Goal: Task Accomplishment & Management: Manage account settings

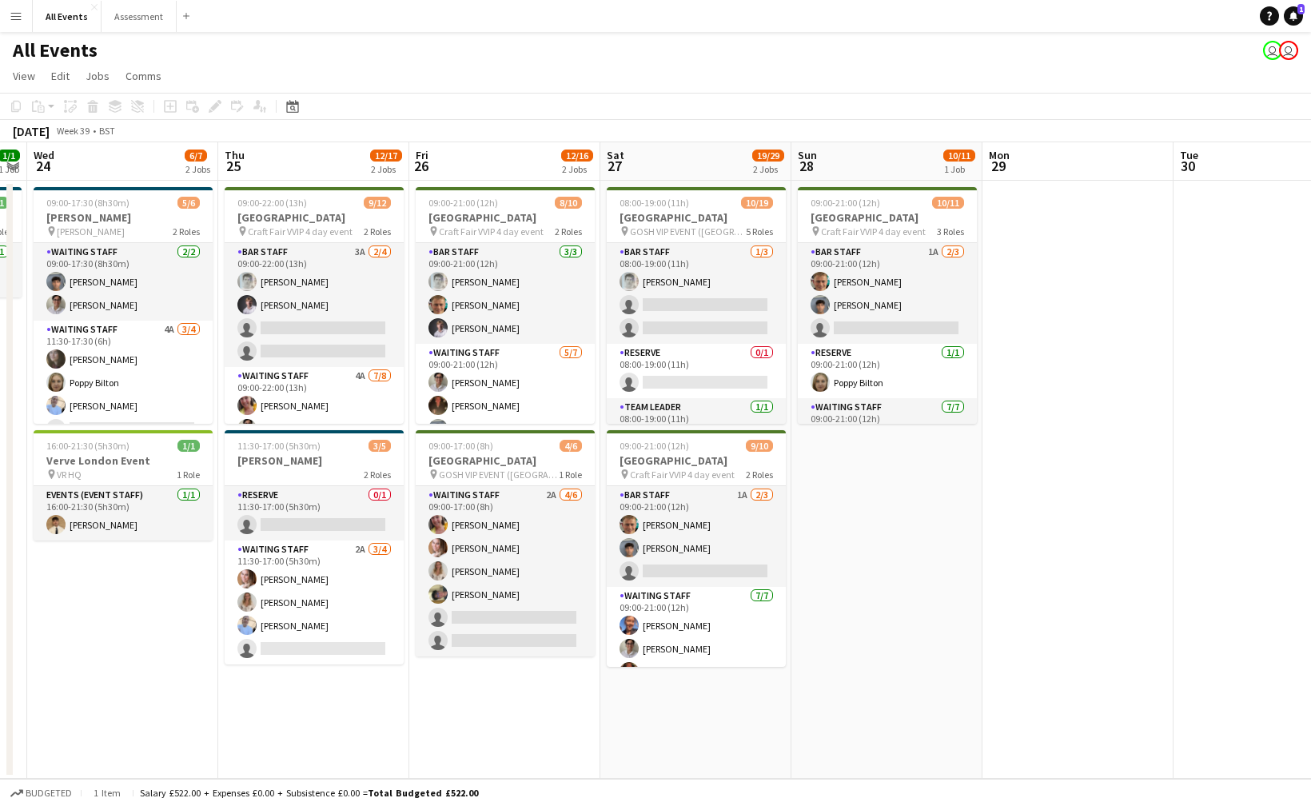
scroll to position [0, 341]
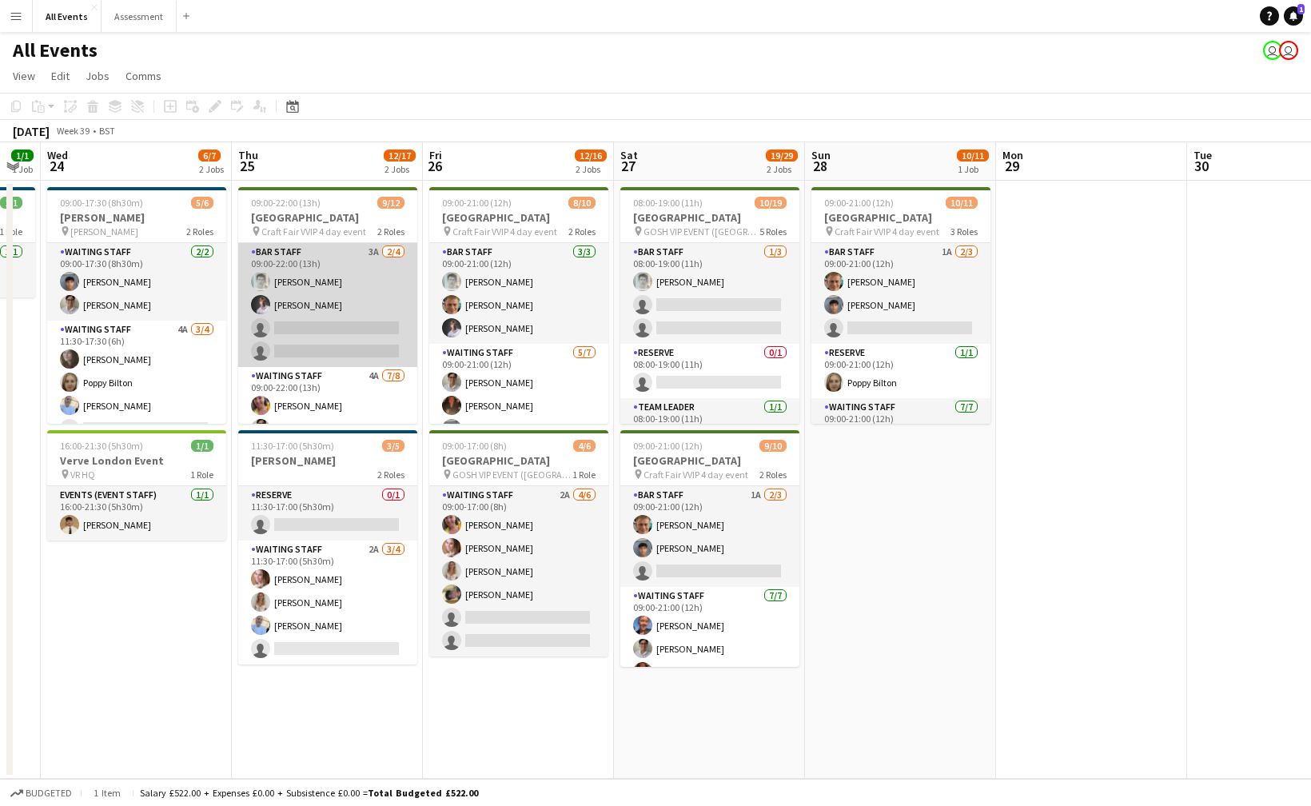
click at [356, 314] on app-card-role "Bar Staff 3A [DATE] 09:00-22:00 (13h) [PERSON_NAME] [PERSON_NAME] single-neutra…" at bounding box center [327, 305] width 179 height 124
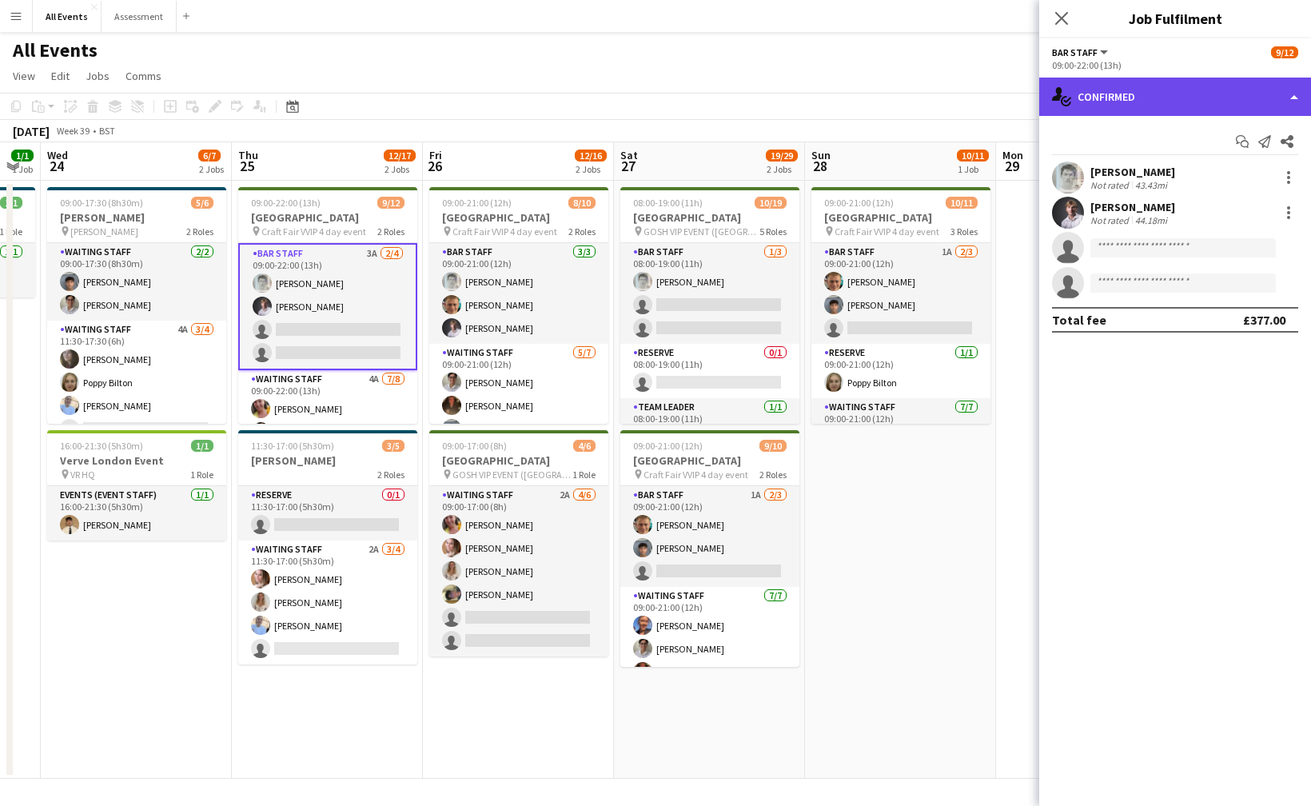
click at [1154, 110] on div "single-neutral-actions-check-2 Confirmed" at bounding box center [1175, 97] width 272 height 38
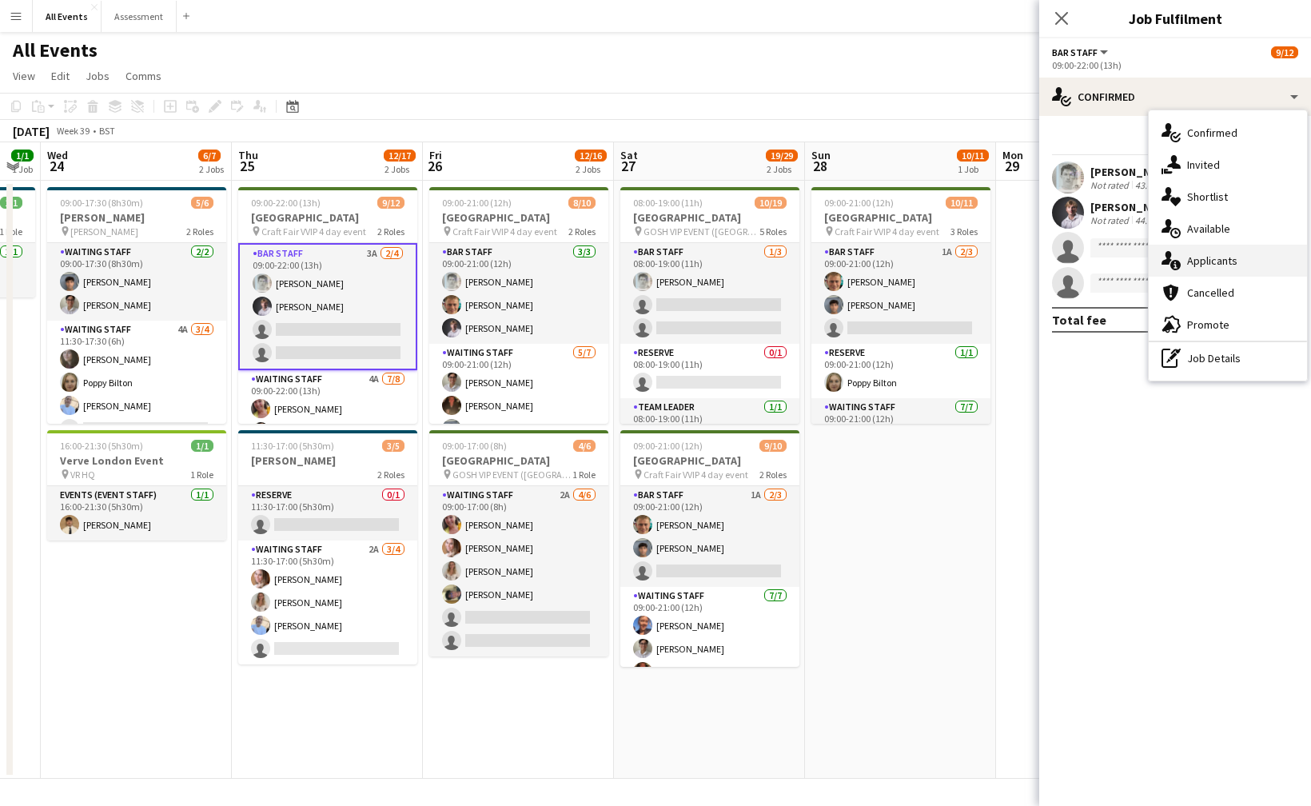
click at [1201, 260] on span "Applicants" at bounding box center [1212, 260] width 50 height 14
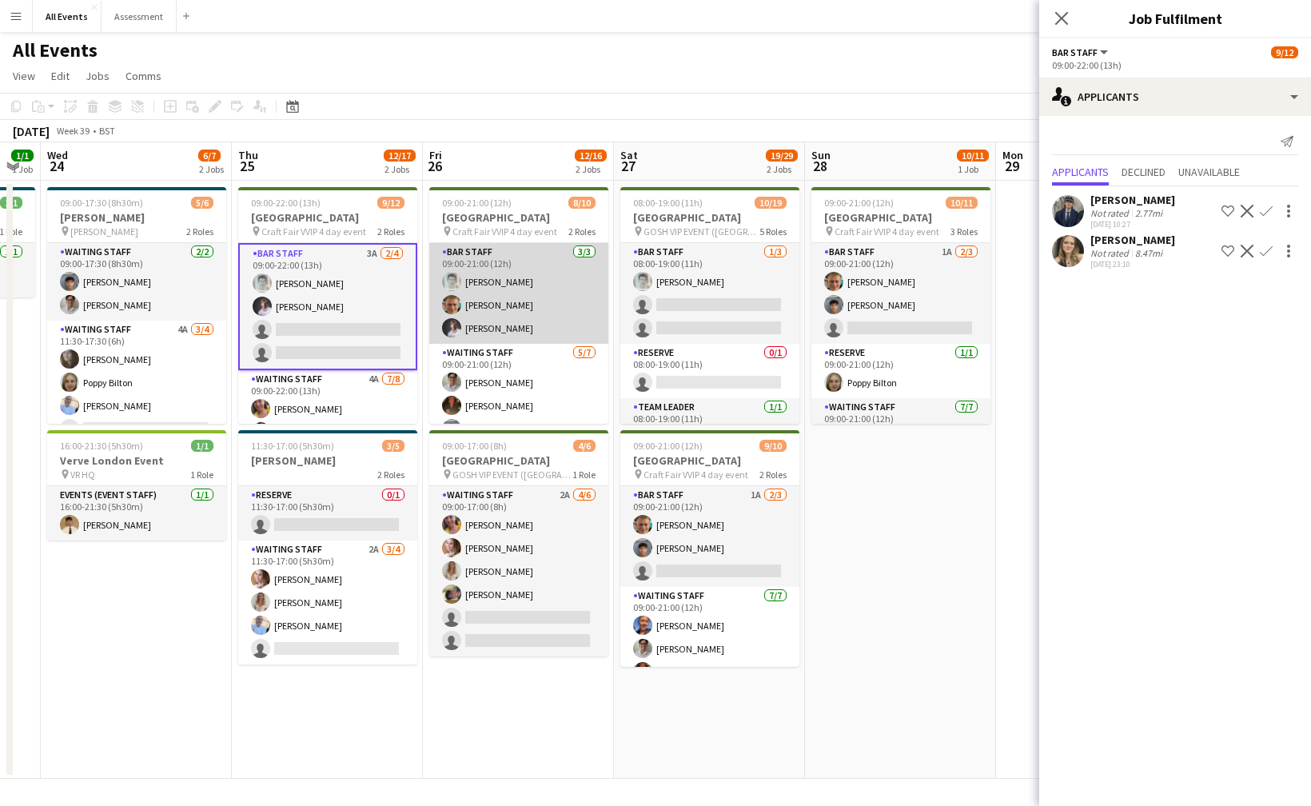
click at [555, 307] on app-card-role "Bar Staff [DATE] 09:00-21:00 (12h) [PERSON_NAME] [PERSON_NAME] [PERSON_NAME]" at bounding box center [518, 293] width 179 height 101
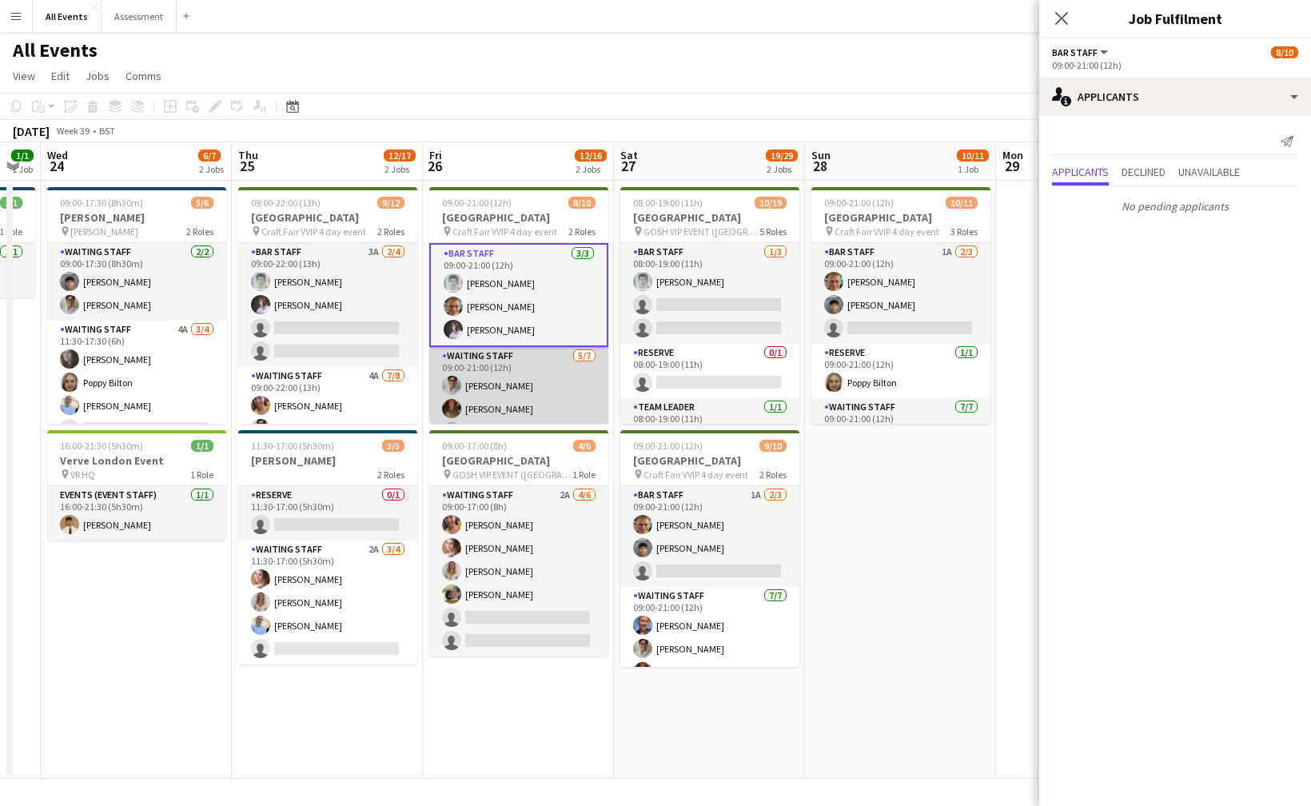
click at [554, 381] on app-card-role "Waiting Staff [DATE] 09:00-21:00 (12h) [PERSON_NAME] [PERSON_NAME] [PERSON_NAME…" at bounding box center [518, 443] width 179 height 193
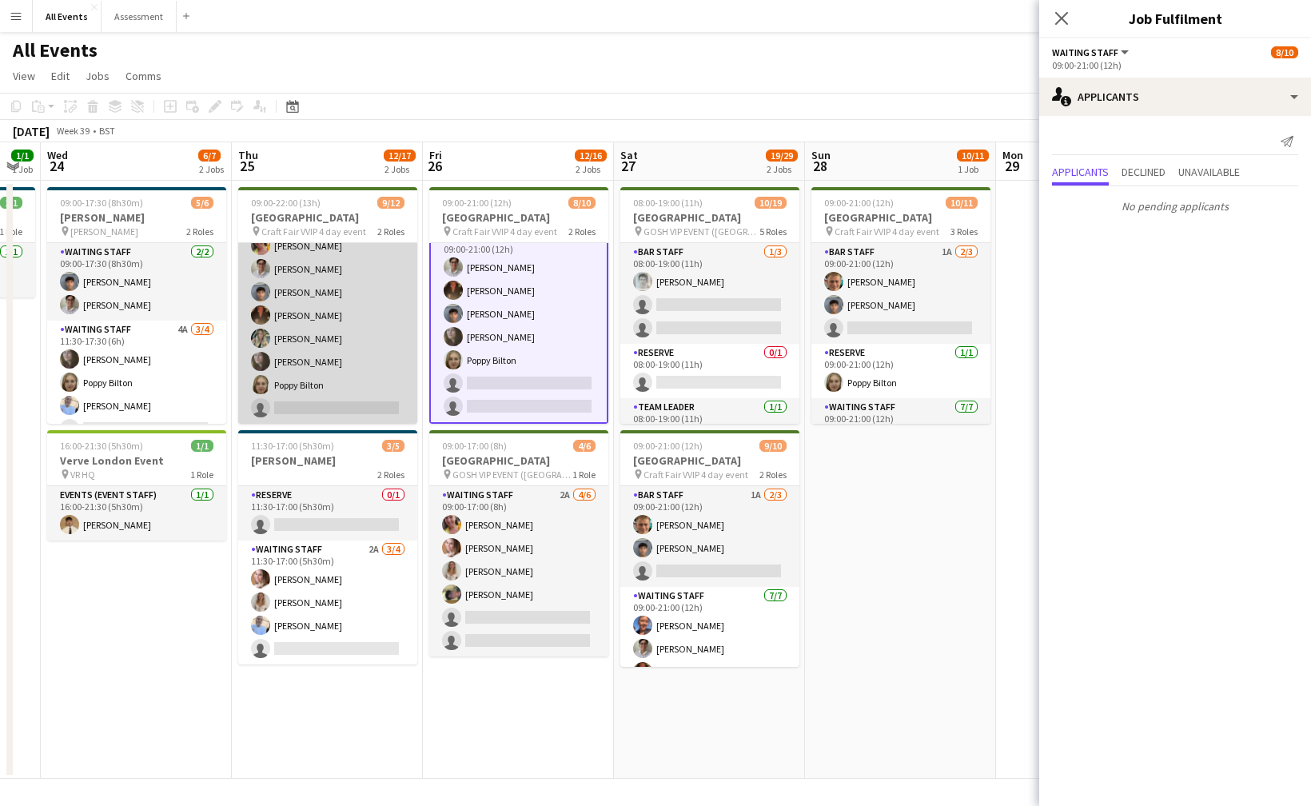
scroll to position [160, 0]
click at [329, 353] on app-card-role "Waiting Staff 4A [DATE] 09:00-22:00 (13h) [PERSON_NAME] [PERSON_NAME] [PERSON_N…" at bounding box center [327, 315] width 179 height 217
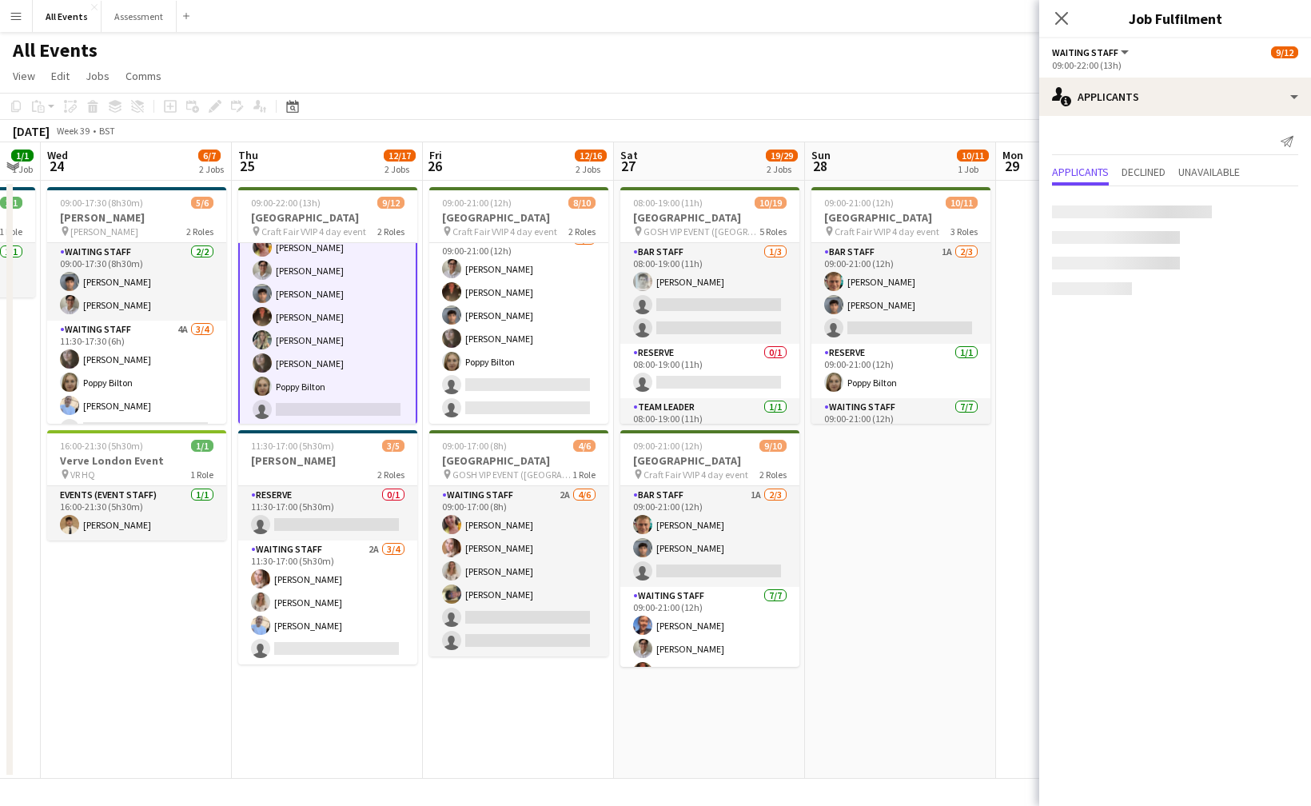
scroll to position [114, 0]
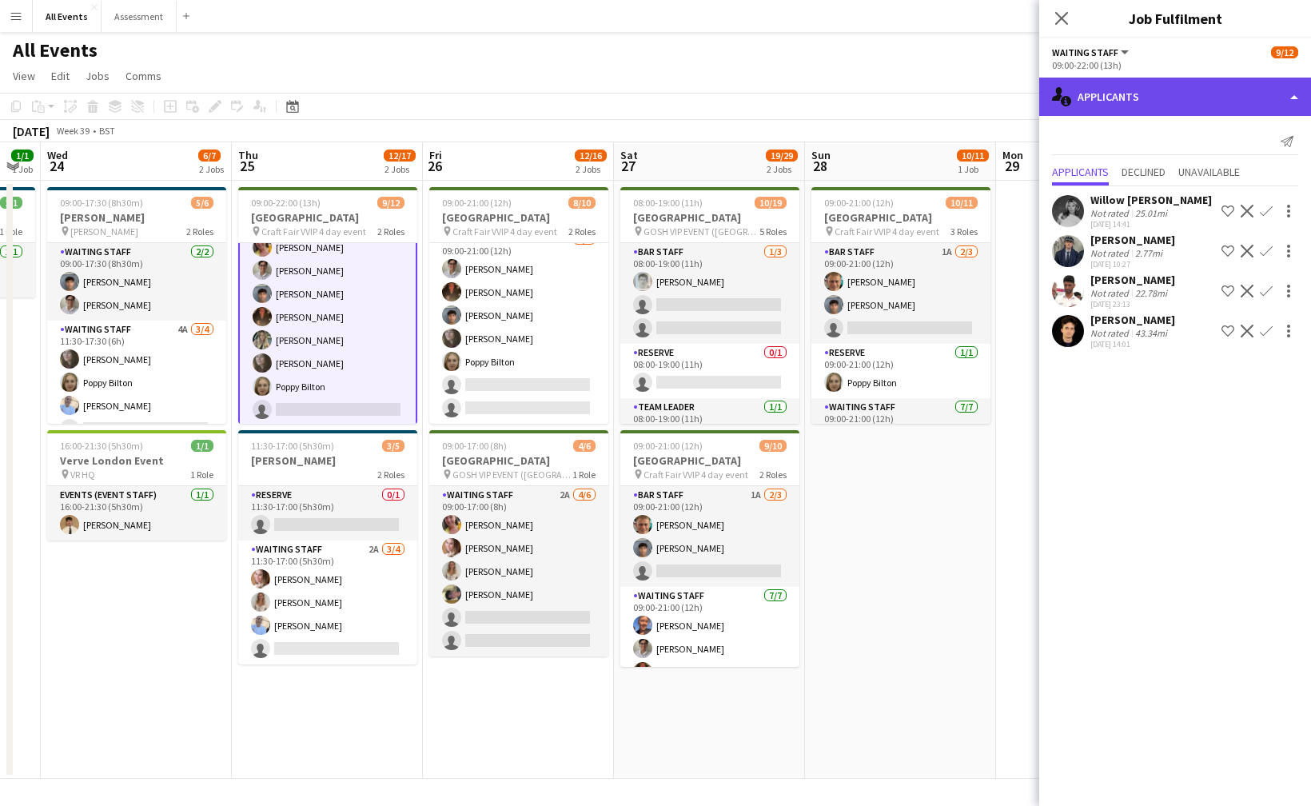
click at [1146, 94] on div "single-neutral-actions-information Applicants" at bounding box center [1175, 97] width 272 height 38
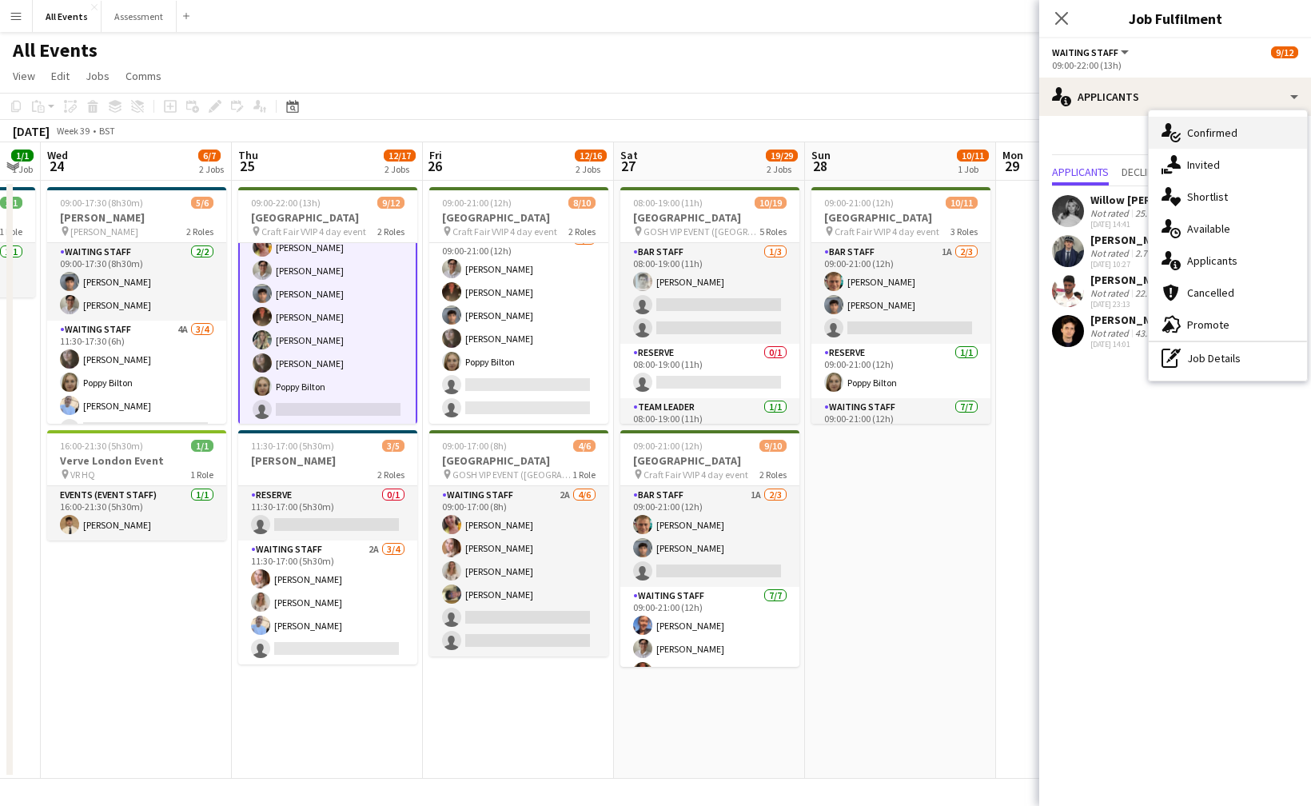
click at [1174, 126] on icon "single-neutral-actions-check-2" at bounding box center [1171, 132] width 19 height 19
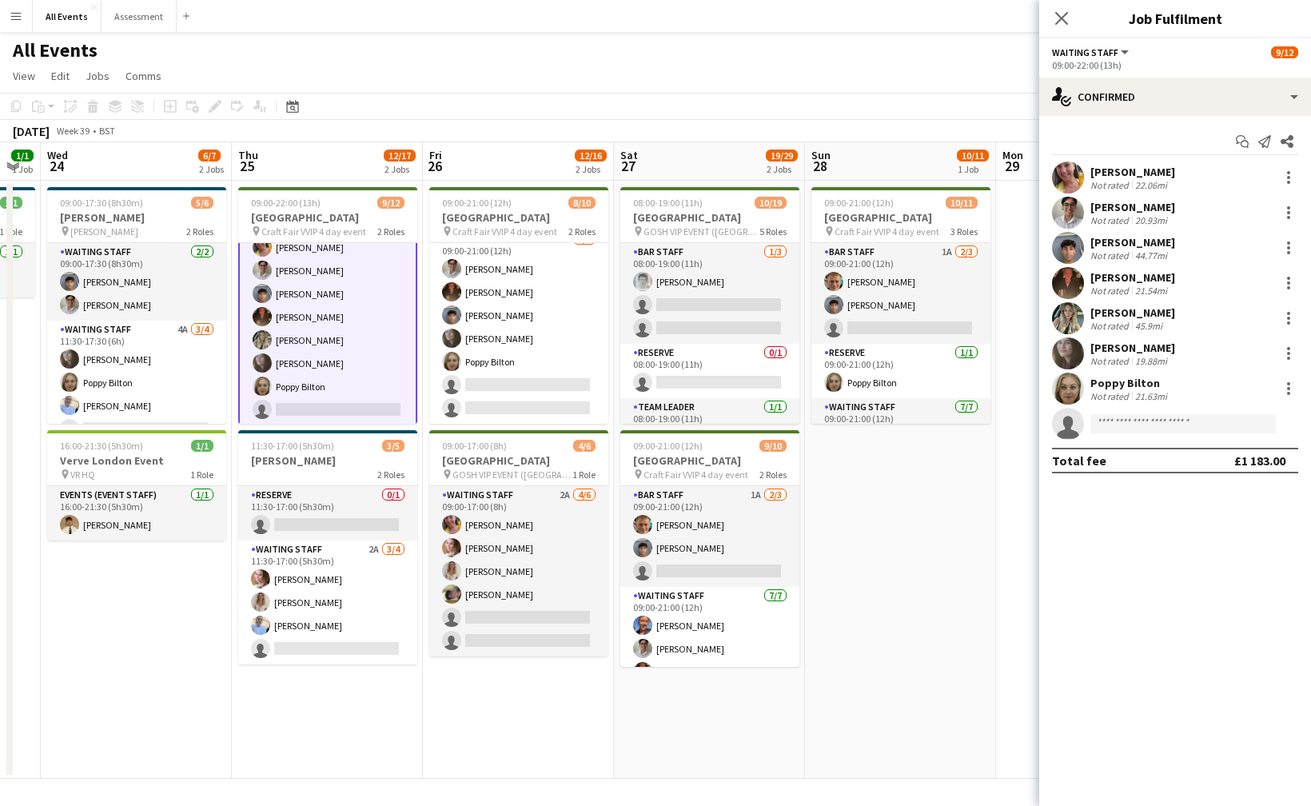
click at [1151, 318] on div "[PERSON_NAME]" at bounding box center [1133, 312] width 85 height 14
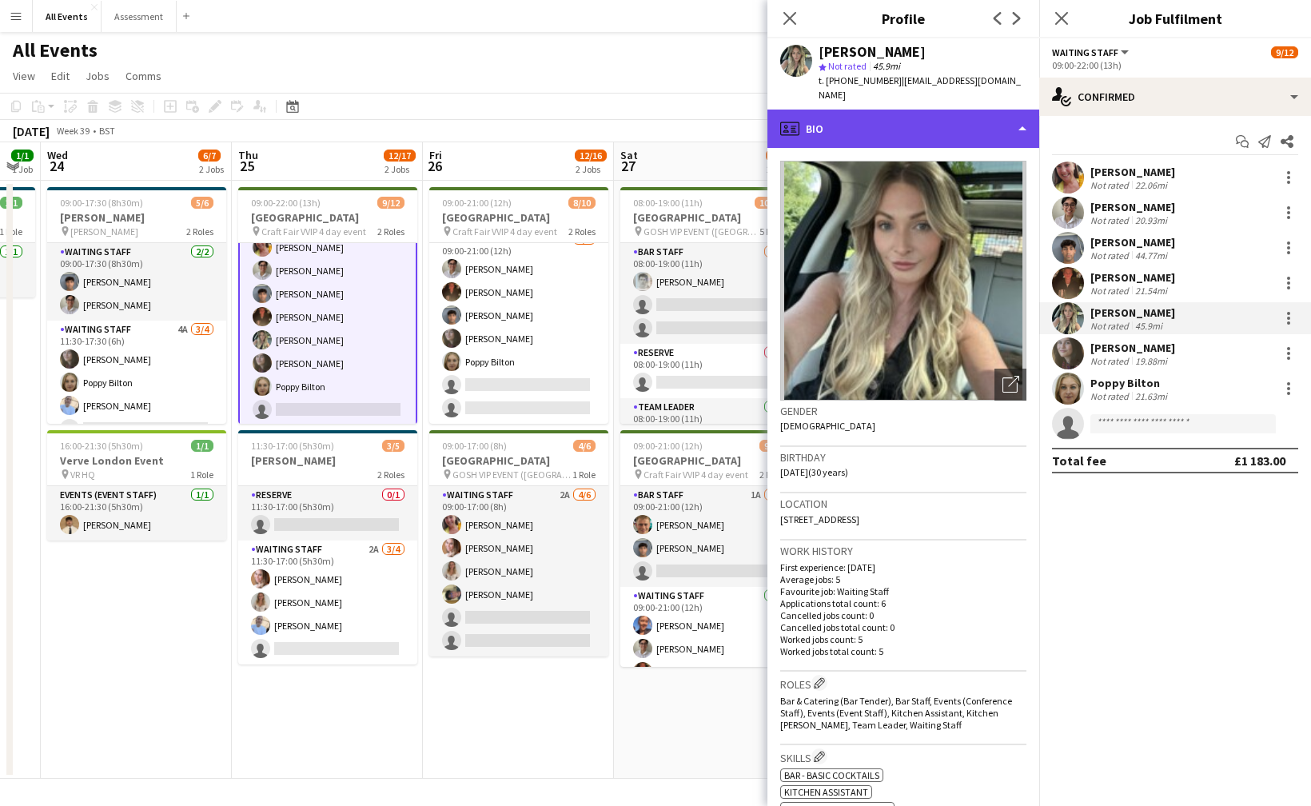
click at [896, 115] on div "profile Bio" at bounding box center [904, 129] width 272 height 38
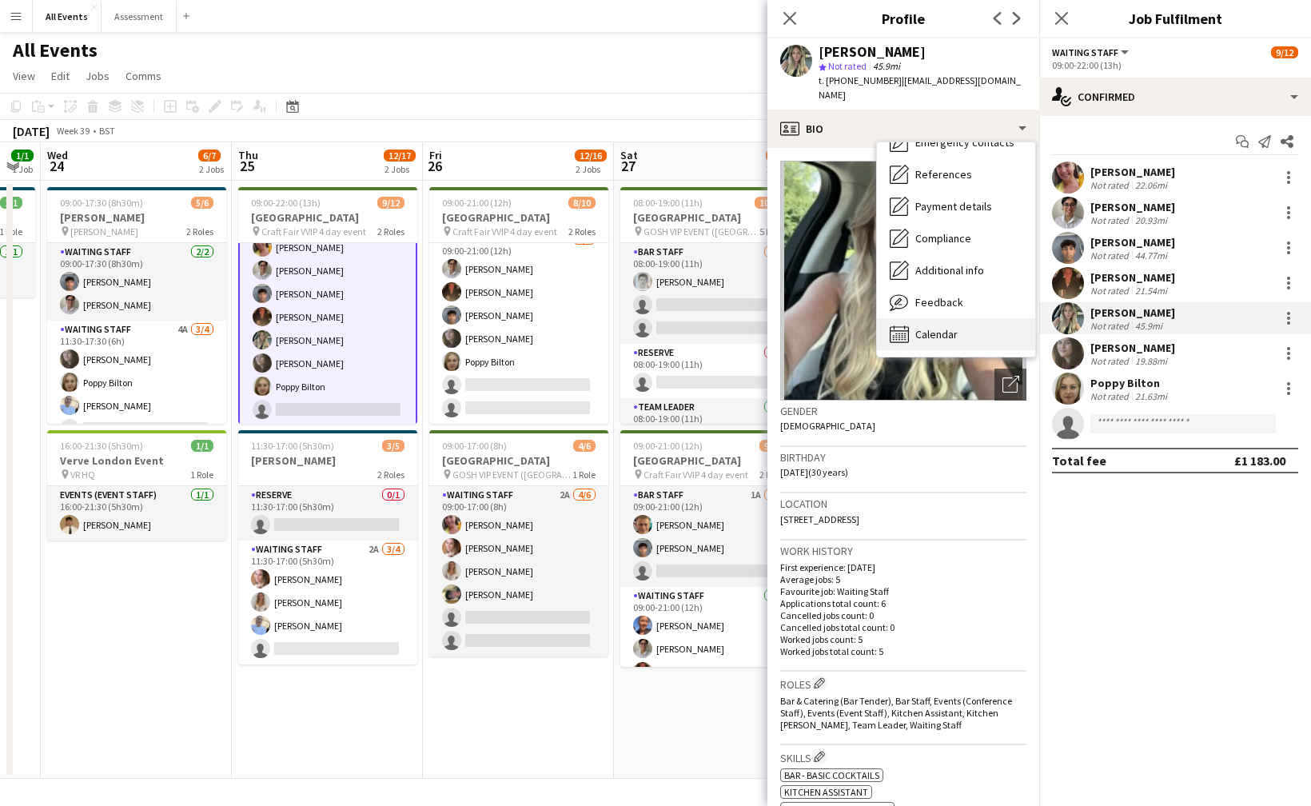
scroll to position [150, 0]
click at [943, 327] on span "Calendar" at bounding box center [936, 334] width 42 height 14
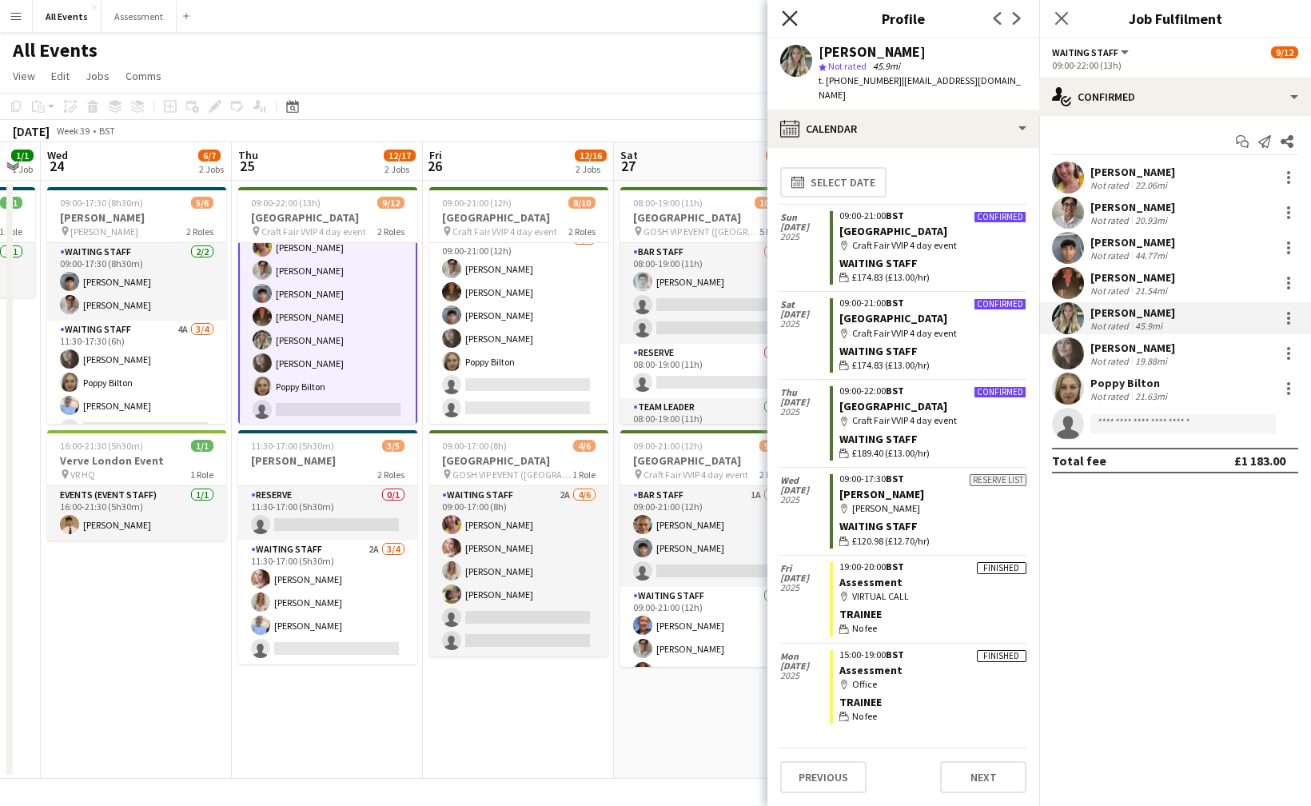
click at [788, 18] on icon "Close pop-in" at bounding box center [789, 17] width 15 height 15
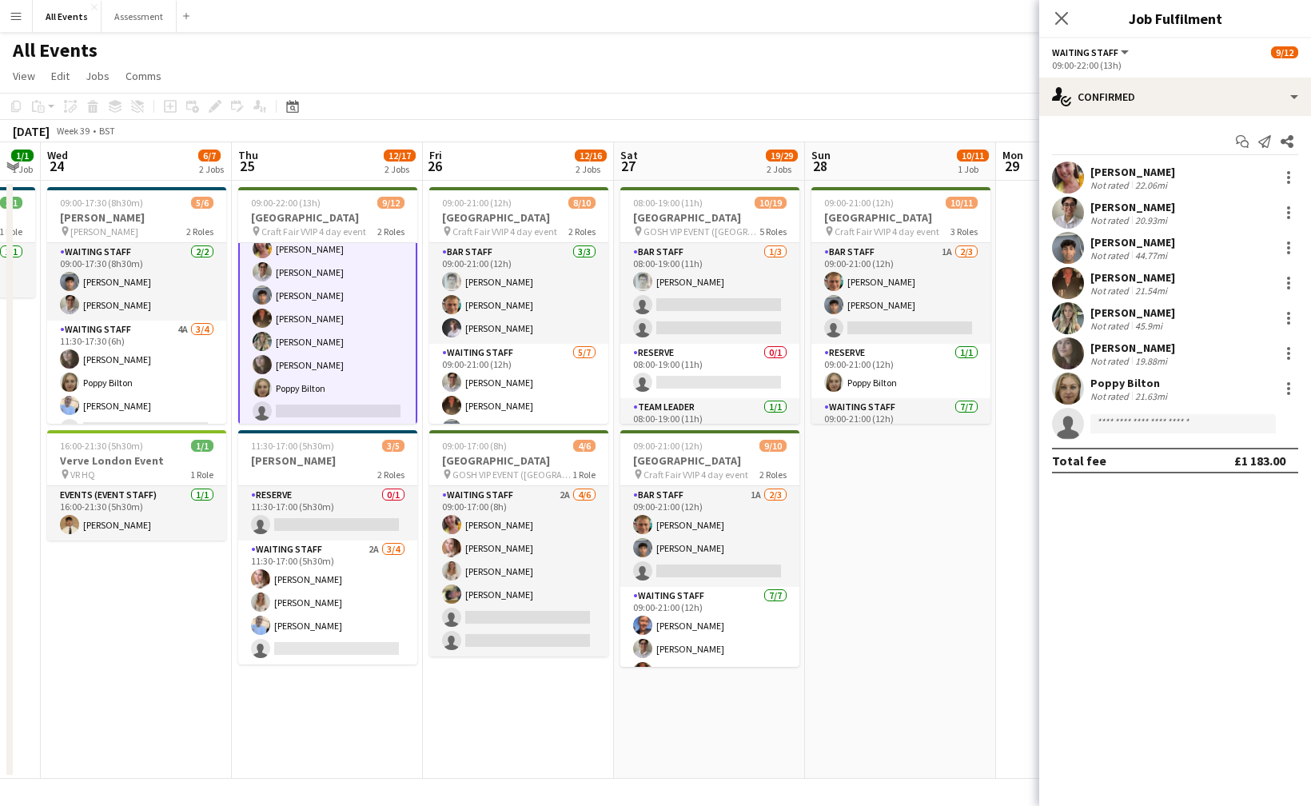
scroll to position [163, 0]
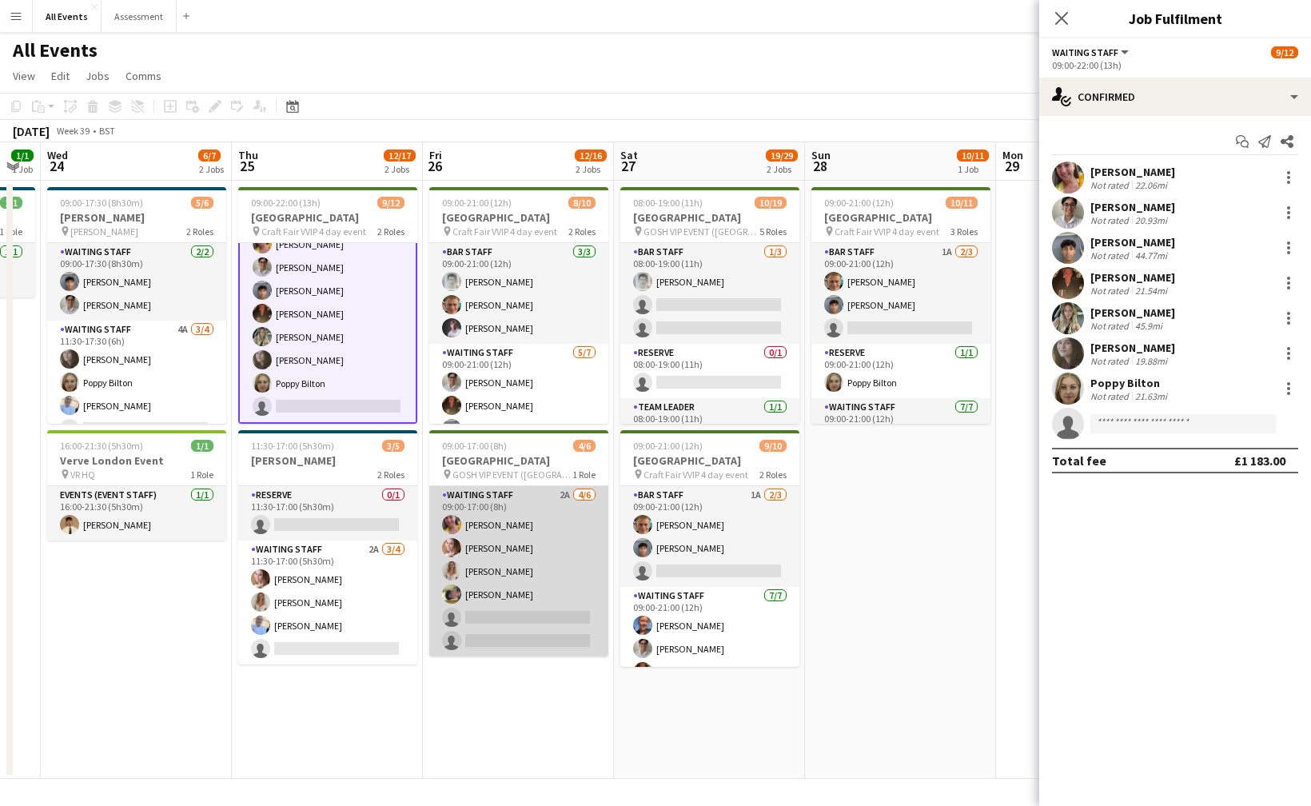
click at [509, 542] on app-card-role "Waiting Staff 2A [DATE] 09:00-17:00 (8h) [PERSON_NAME] [PERSON_NAME] [PERSON_NA…" at bounding box center [518, 571] width 179 height 170
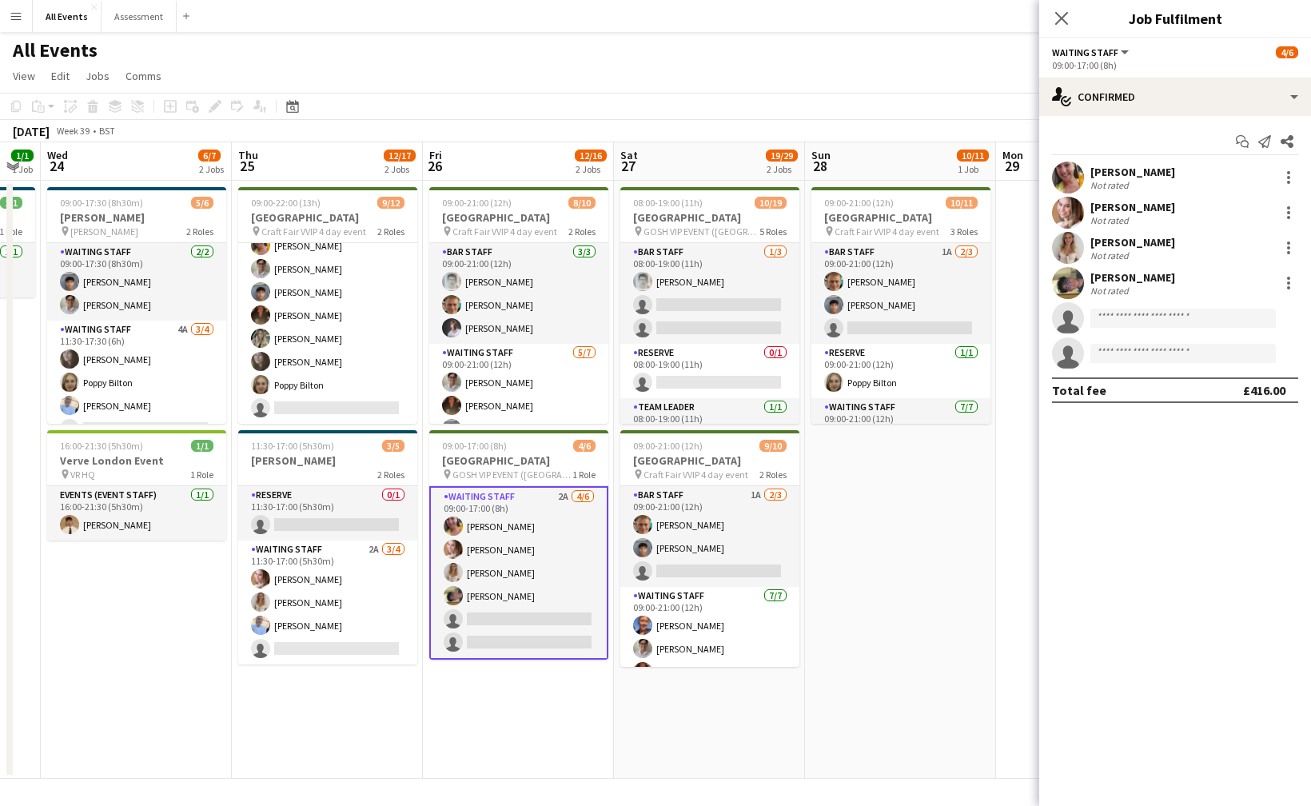
scroll to position [160, 0]
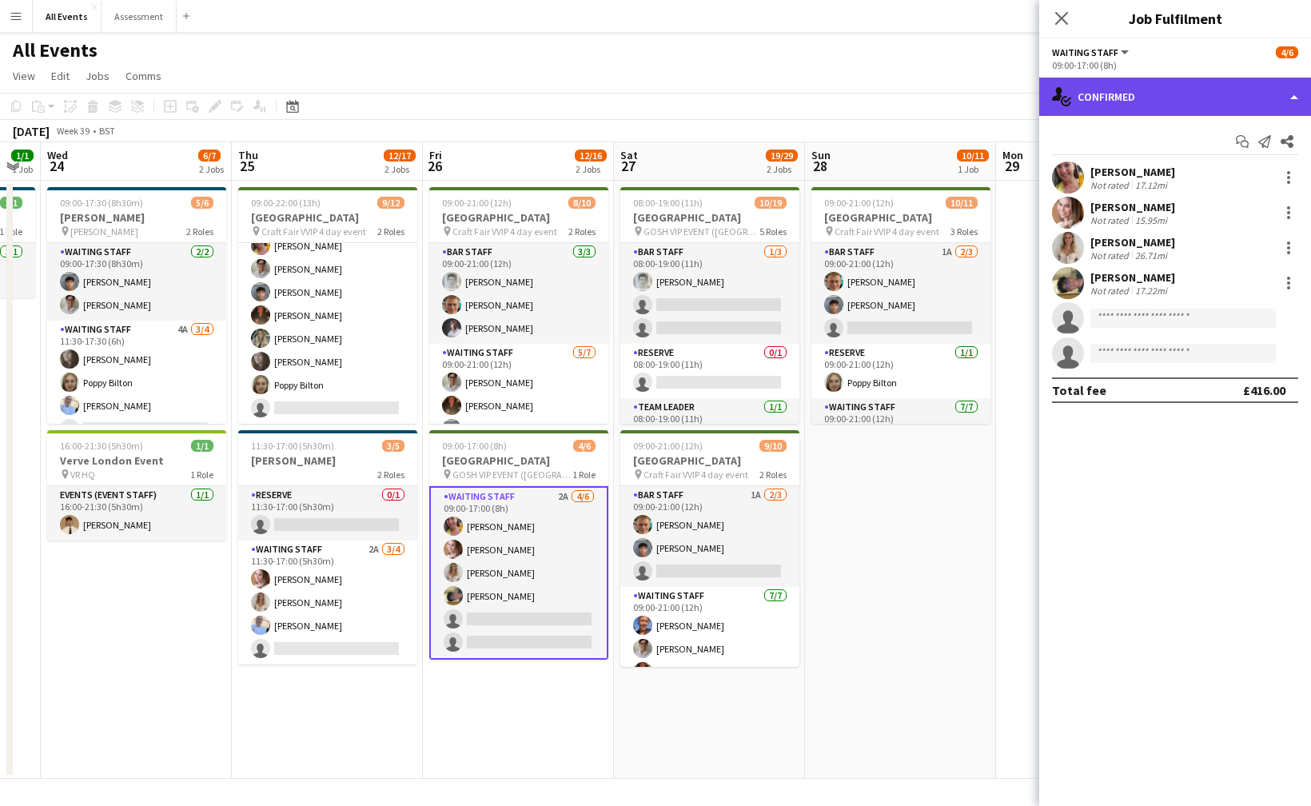
click at [1183, 110] on div "single-neutral-actions-check-2 Confirmed" at bounding box center [1175, 97] width 272 height 38
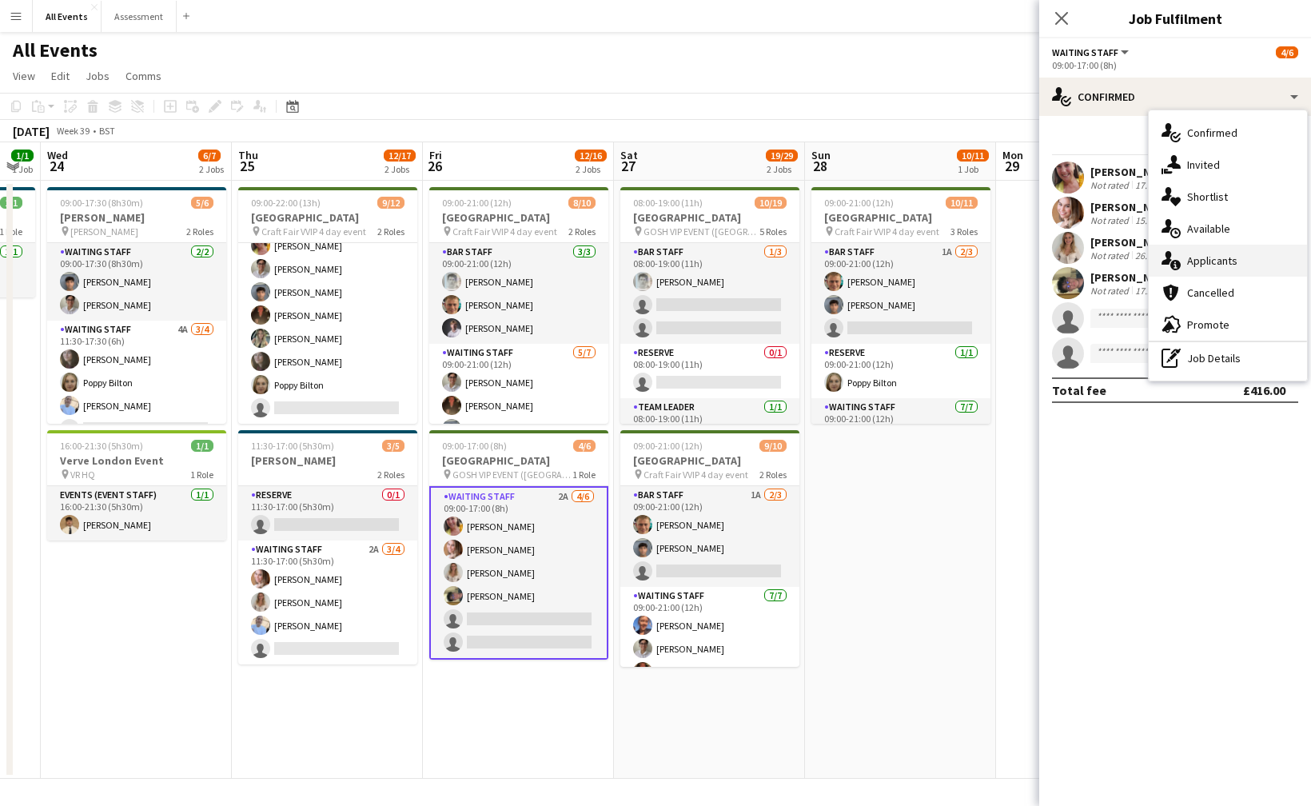
click at [1222, 259] on span "Applicants" at bounding box center [1212, 260] width 50 height 14
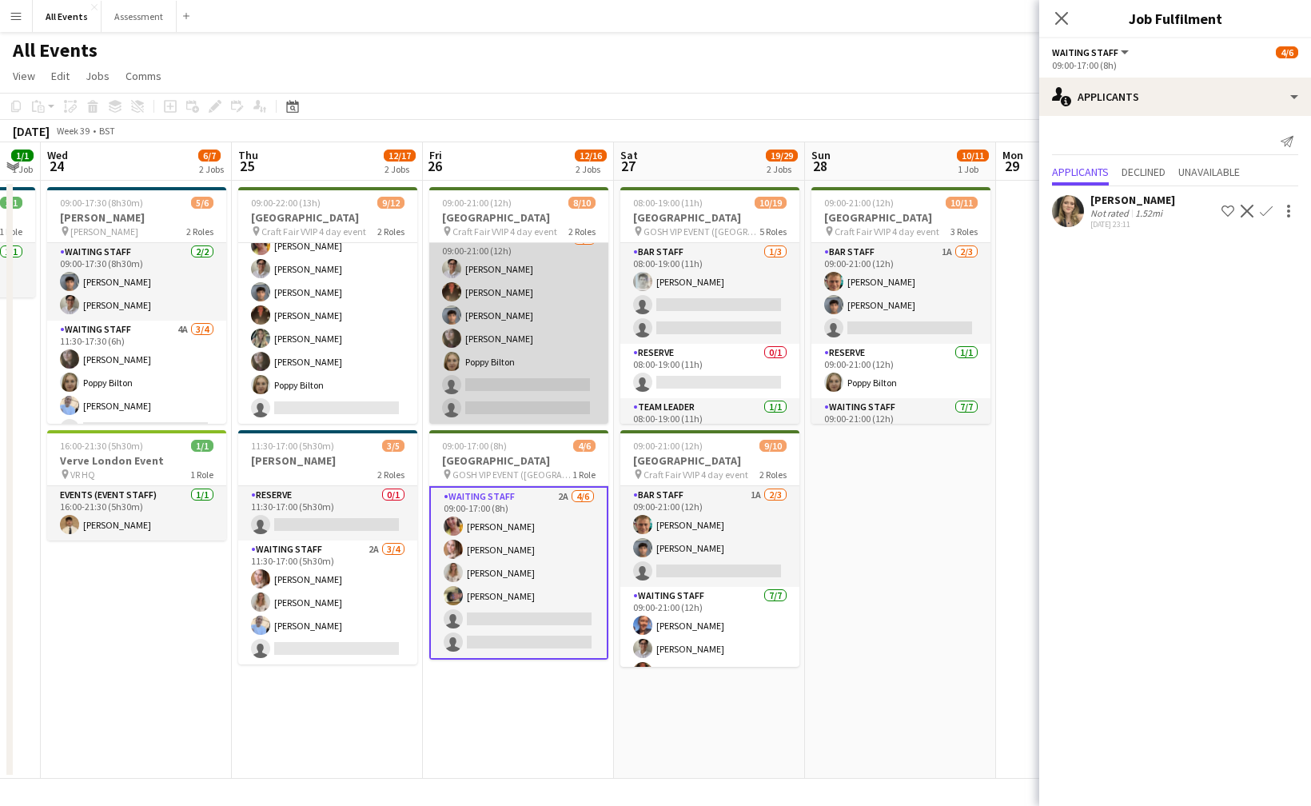
scroll to position [114, 0]
click at [546, 374] on app-card-role "Waiting Staff [DATE] 09:00-21:00 (12h) [PERSON_NAME] [PERSON_NAME] [PERSON_NAME…" at bounding box center [518, 326] width 179 height 193
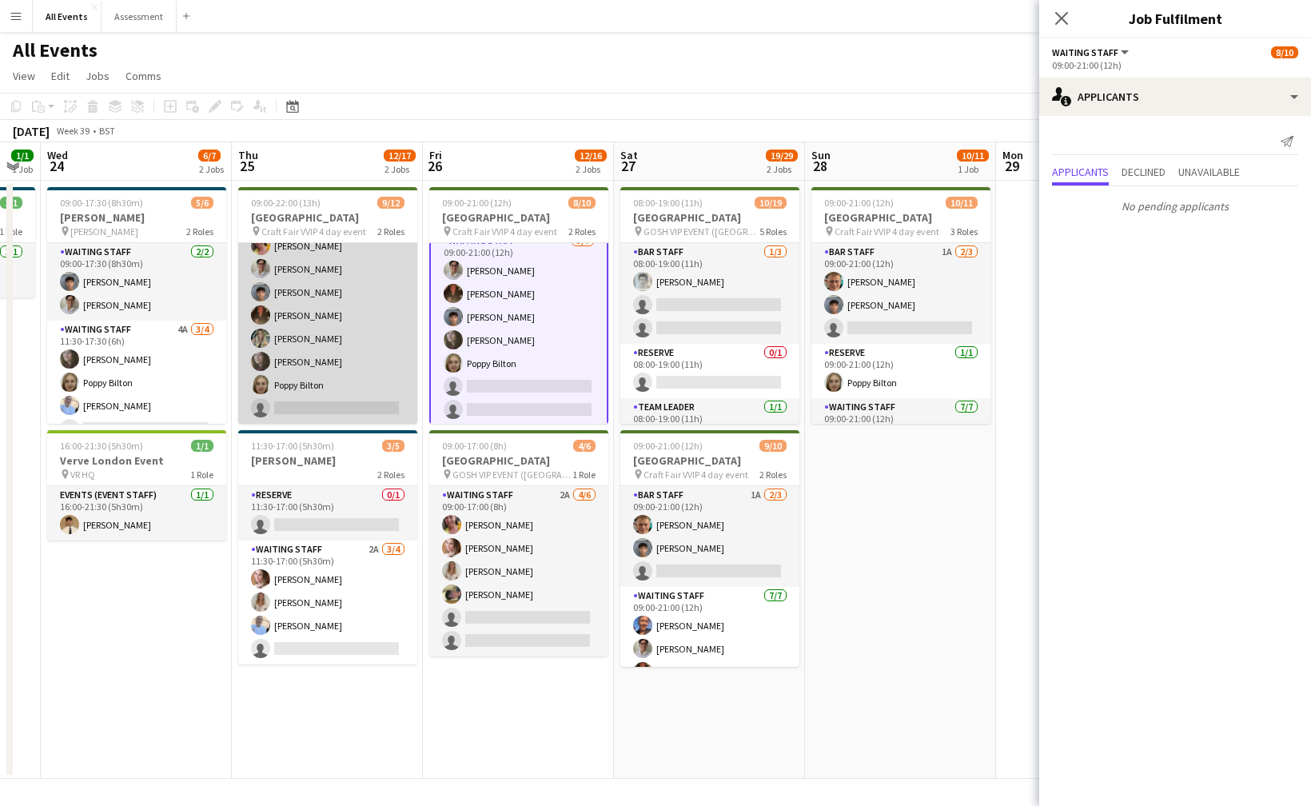
click at [349, 359] on app-card-role "Waiting Staff 4A [DATE] 09:00-22:00 (13h) [PERSON_NAME] [PERSON_NAME] [PERSON_N…" at bounding box center [327, 315] width 179 height 217
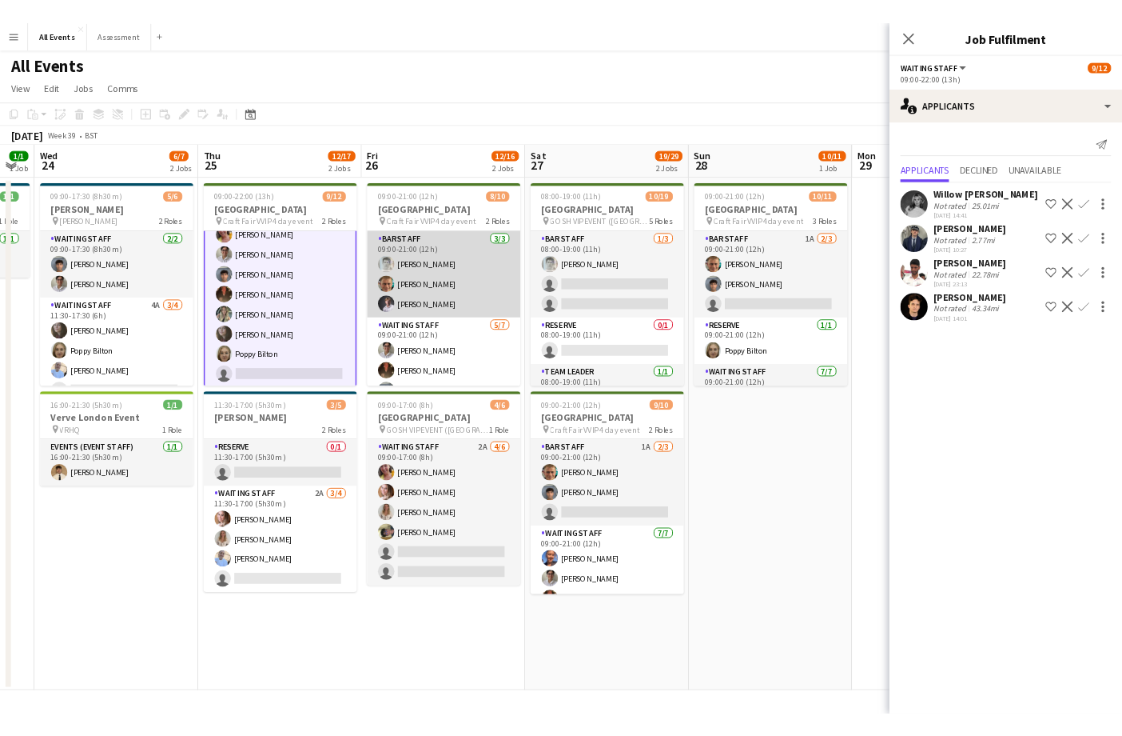
scroll to position [0, 0]
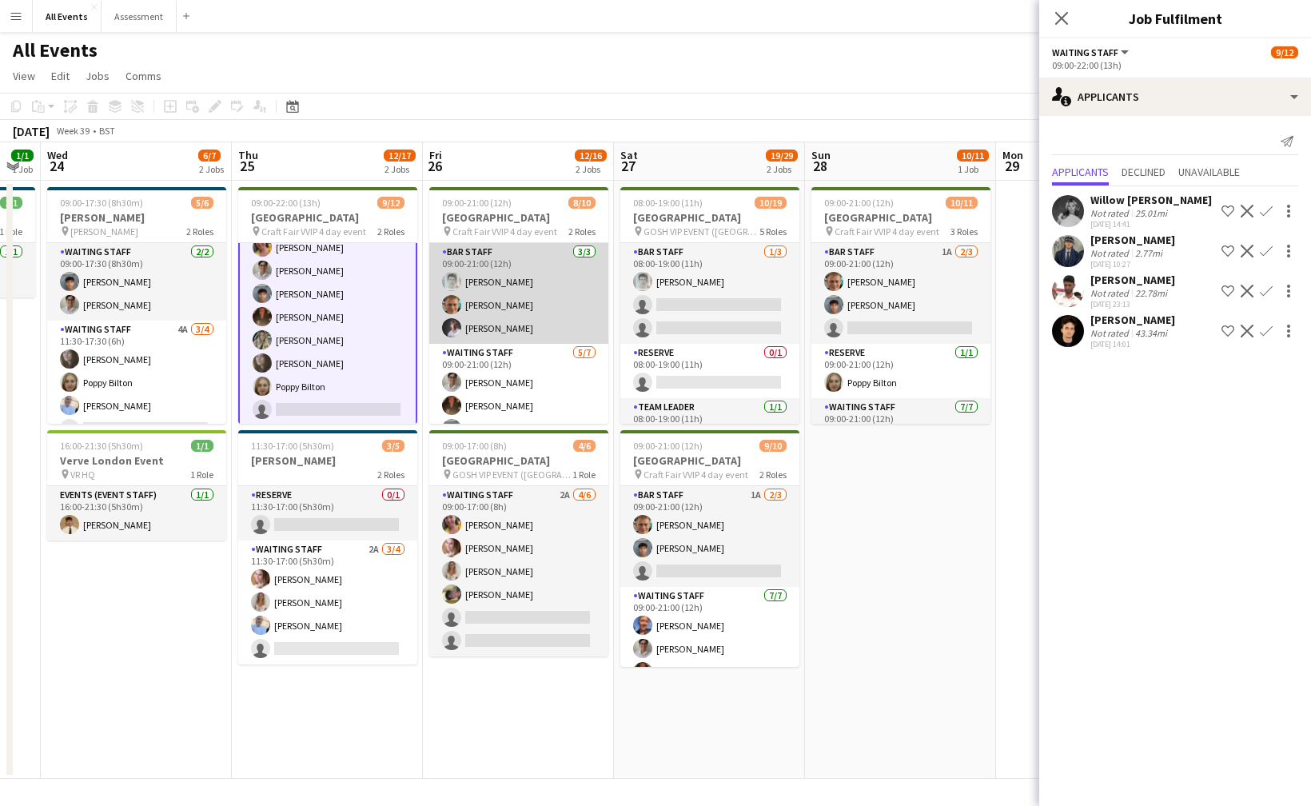
click at [525, 311] on app-card-role "Bar Staff [DATE] 09:00-21:00 (12h) [PERSON_NAME] [PERSON_NAME] [PERSON_NAME]" at bounding box center [518, 293] width 179 height 101
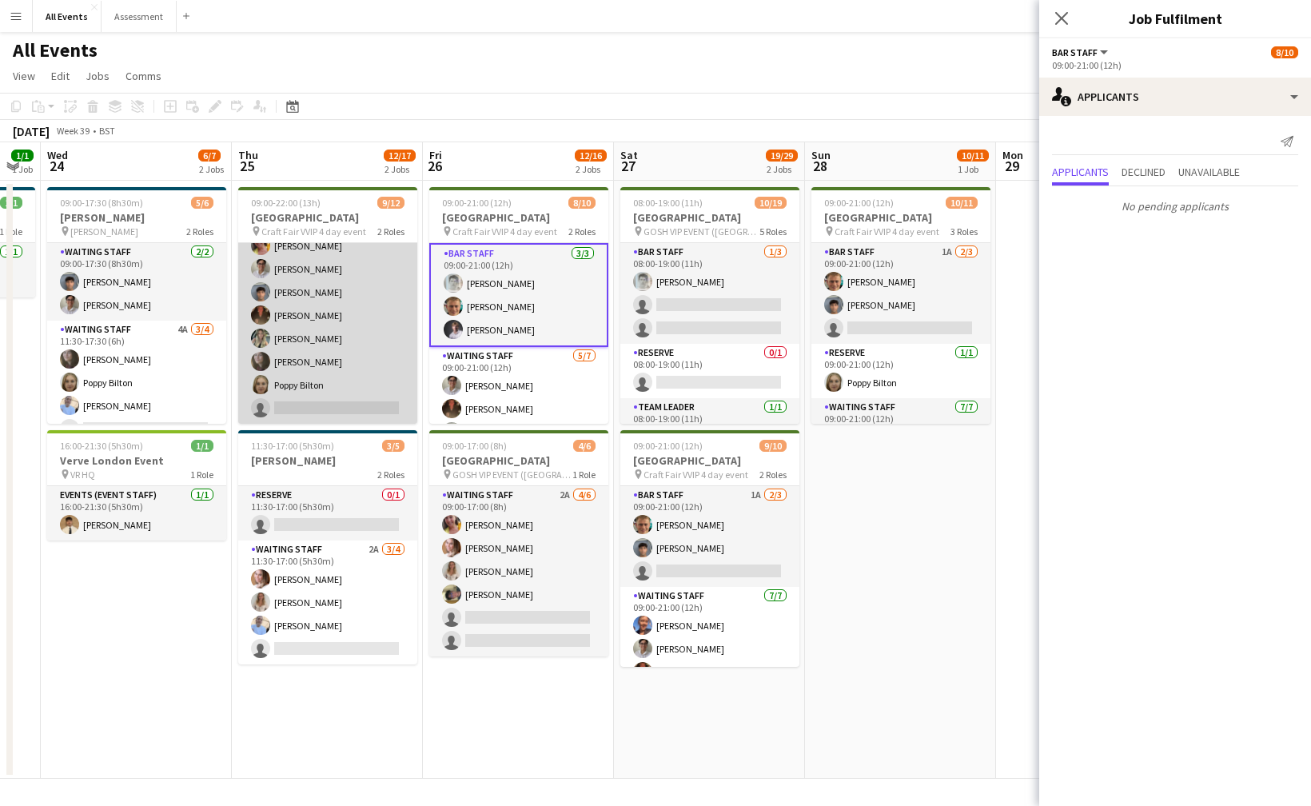
click at [362, 368] on app-card-role "Waiting Staff 4A [DATE] 09:00-22:00 (13h) [PERSON_NAME] [PERSON_NAME] [PERSON_N…" at bounding box center [327, 315] width 179 height 217
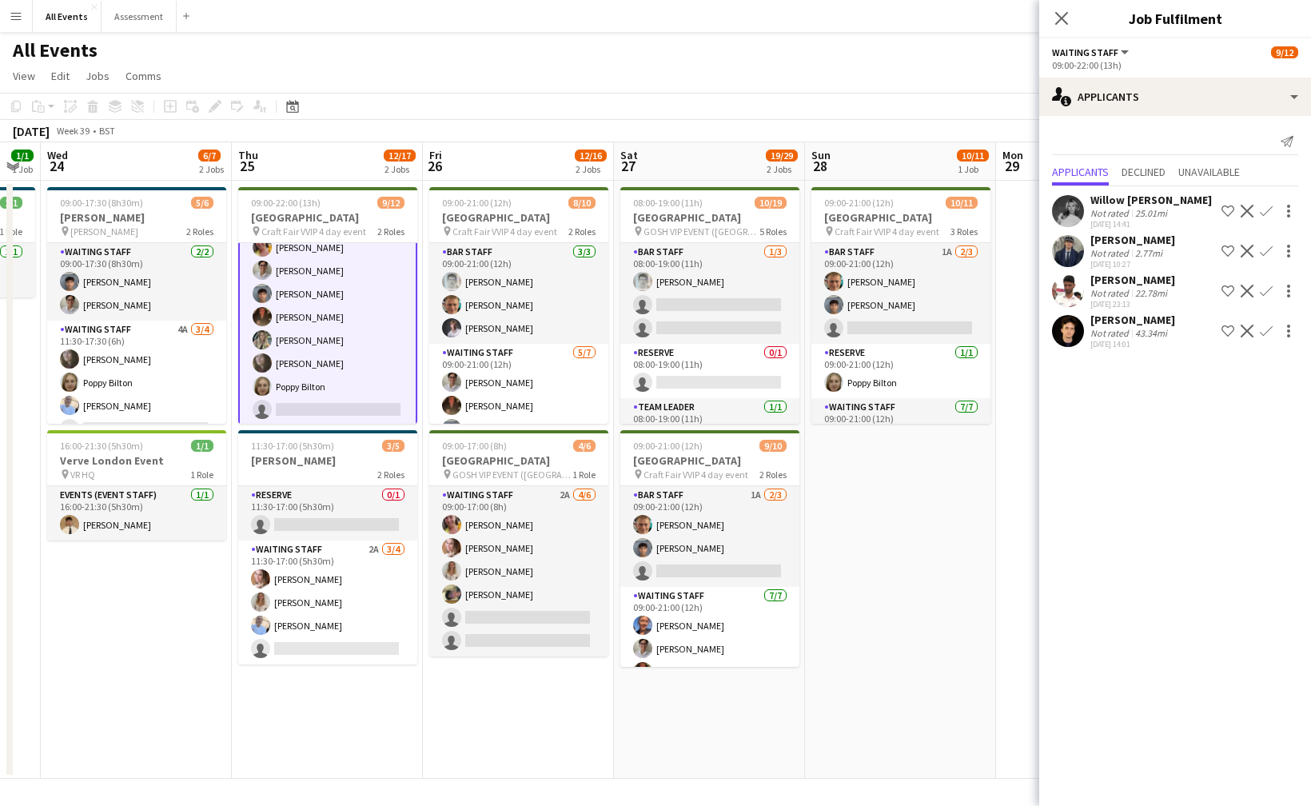
click at [1146, 560] on mat-expansion-panel "users2 Applicants Send notification Applicants Declined Unavailable Willow [PER…" at bounding box center [1175, 461] width 272 height 690
click at [1066, 26] on icon "Close pop-in" at bounding box center [1061, 17] width 15 height 15
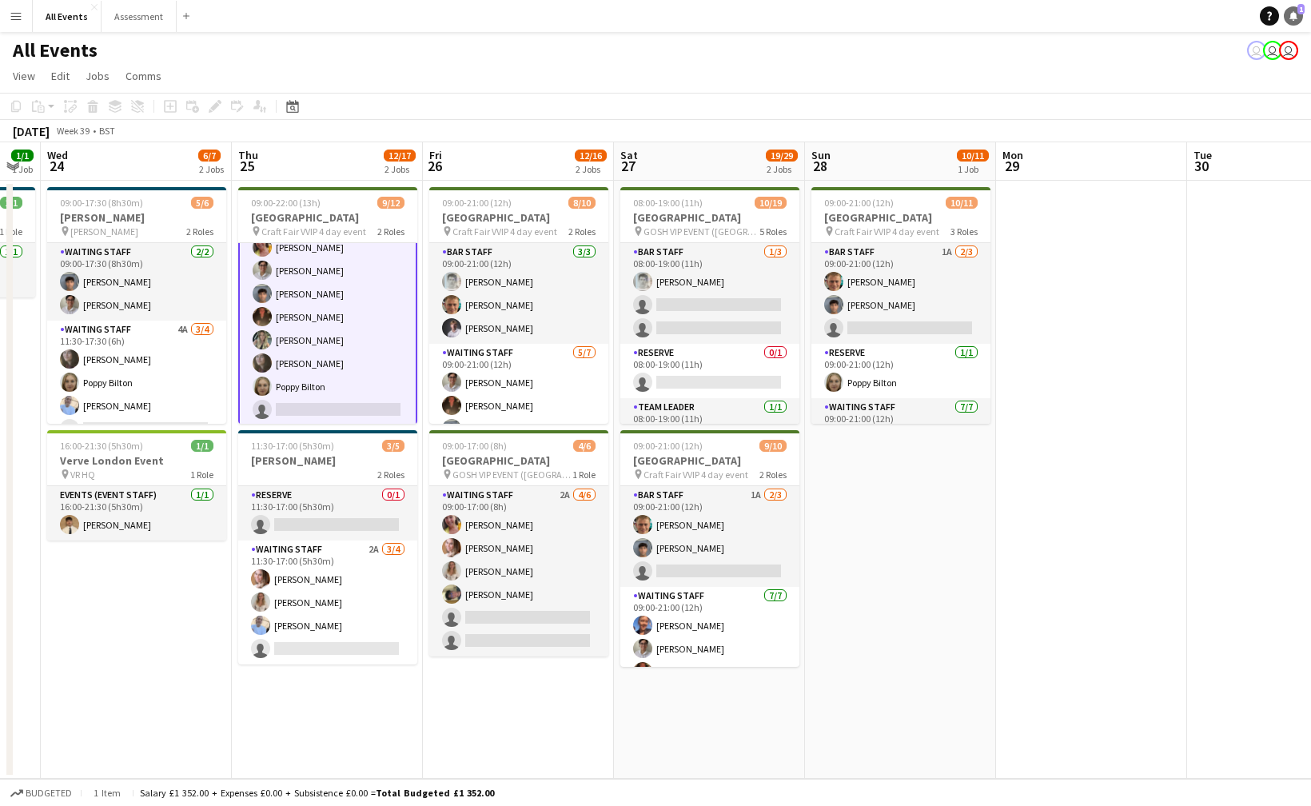
click at [1284, 17] on link "Notifications 1" at bounding box center [1293, 15] width 19 height 19
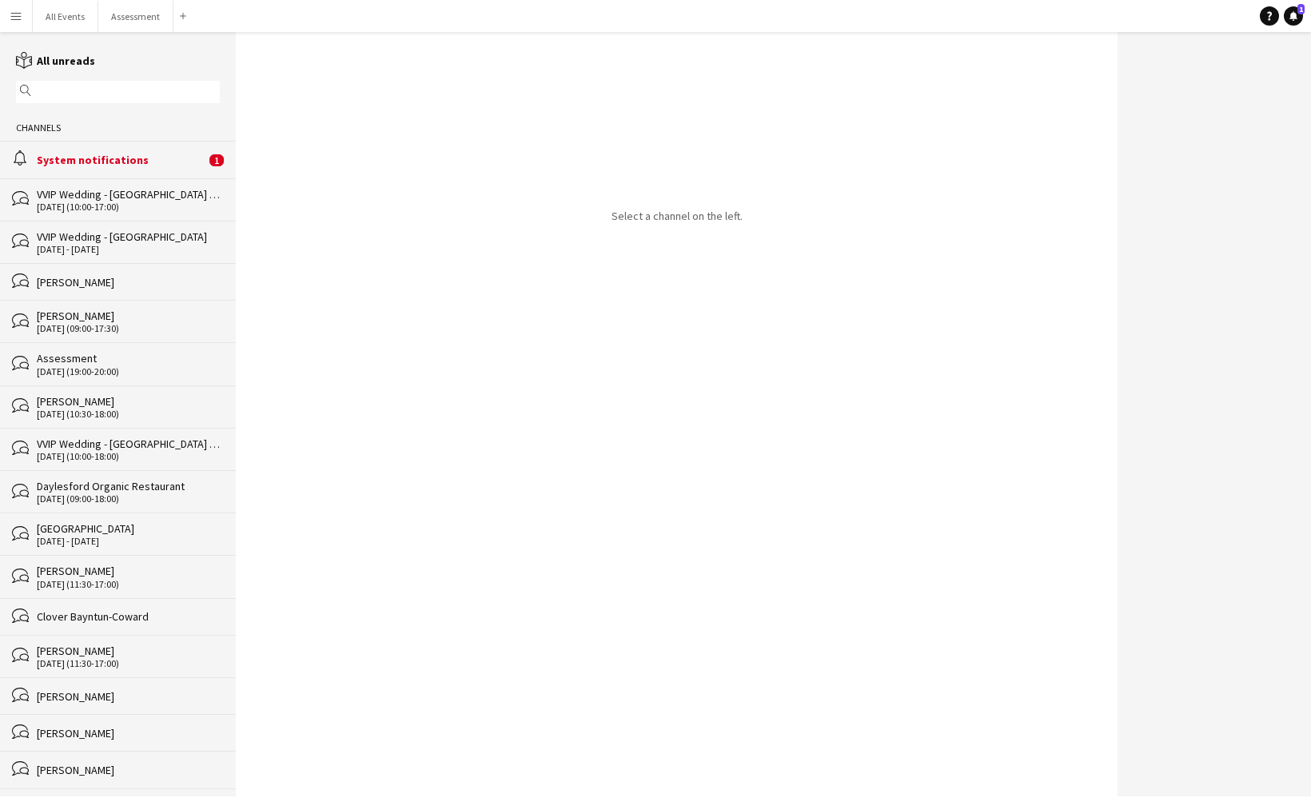
click at [102, 150] on div "alarm System notifications 1" at bounding box center [118, 159] width 236 height 37
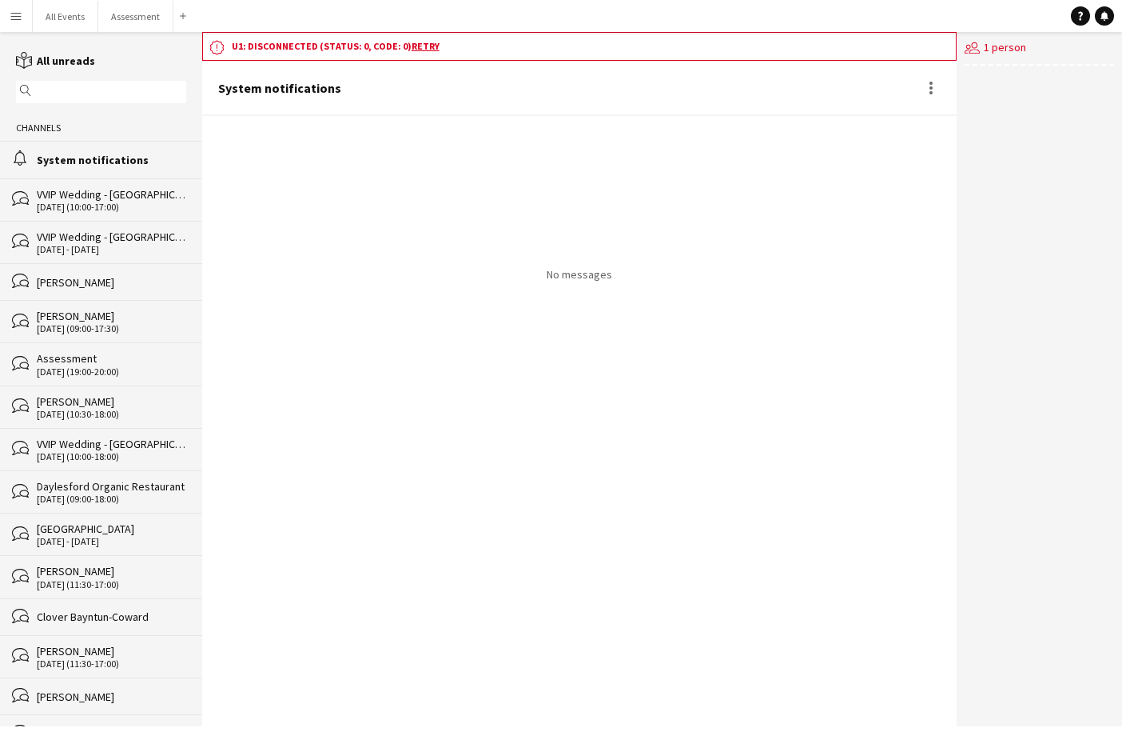
click at [429, 49] on link "Retry" at bounding box center [426, 46] width 28 height 12
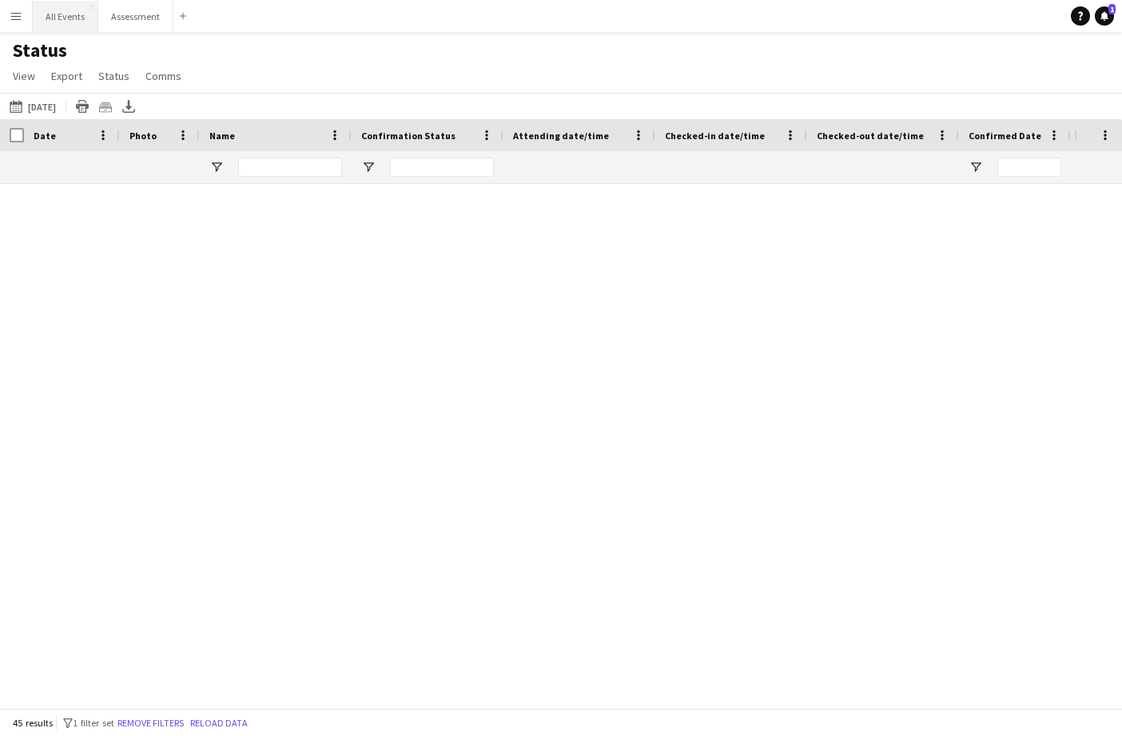
scroll to position [0, 6]
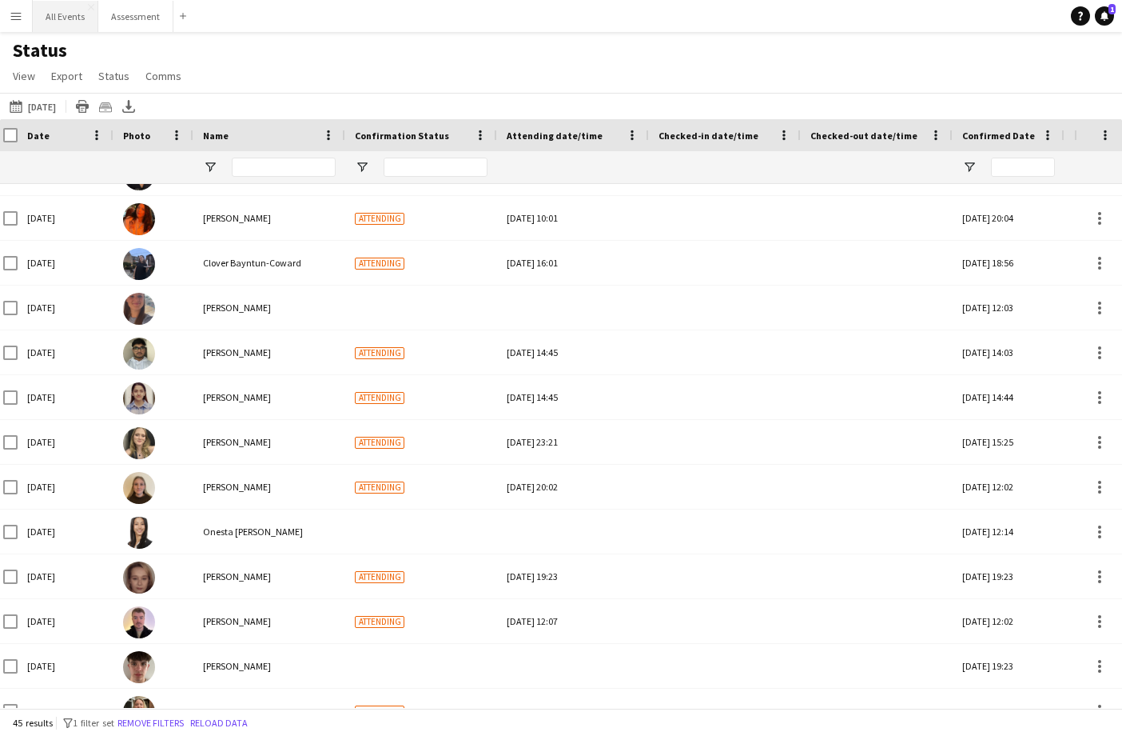
click at [78, 29] on button "All Events Close" at bounding box center [66, 16] width 66 height 31
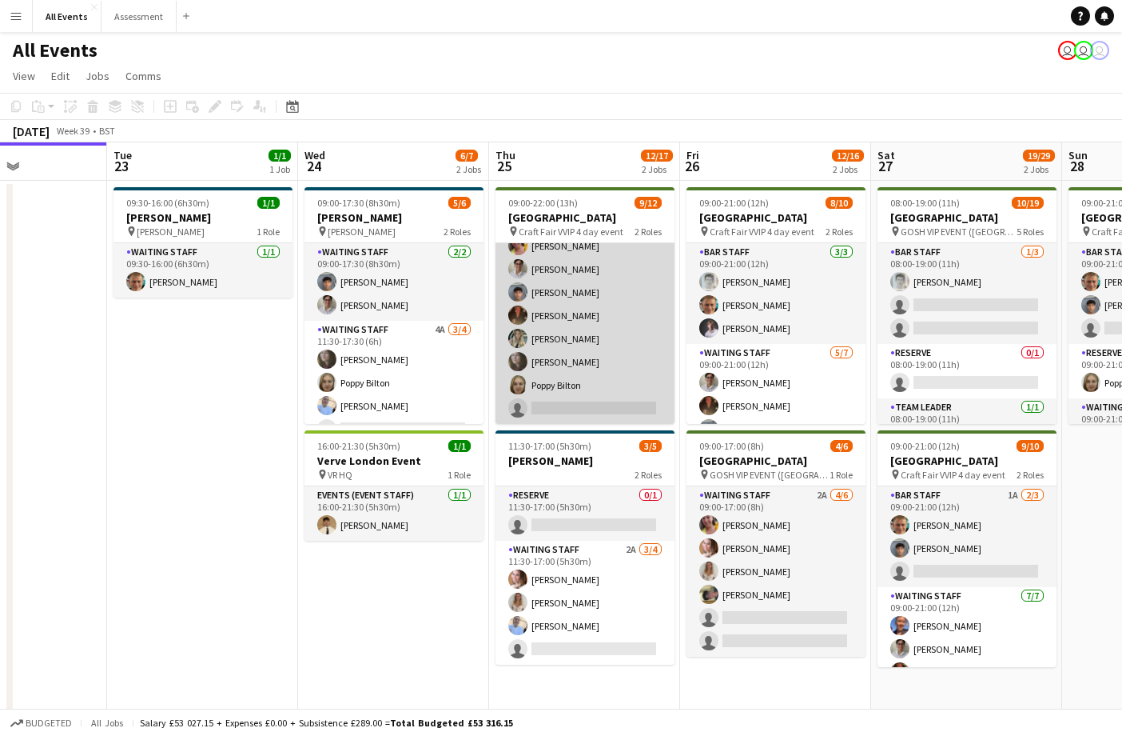
scroll to position [160, 0]
click at [606, 374] on app-card-role "Waiting Staff 4A [DATE] 09:00-22:00 (13h) [PERSON_NAME] [PERSON_NAME] [PERSON_N…" at bounding box center [585, 315] width 179 height 217
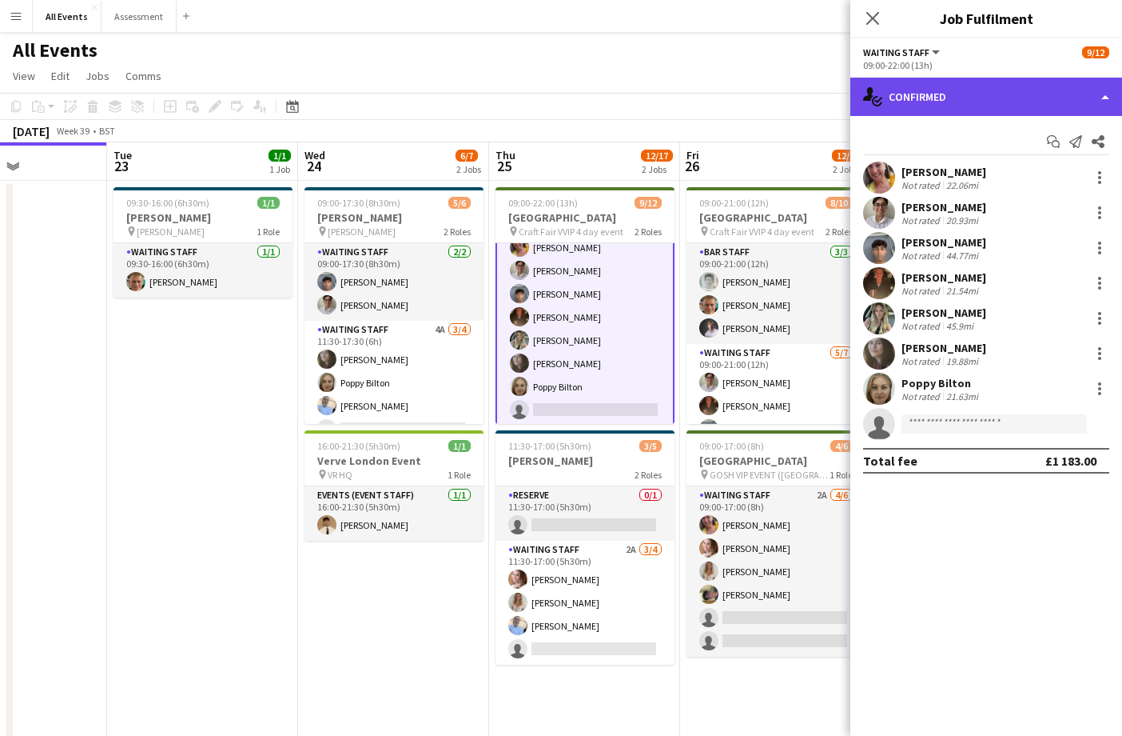
click at [963, 112] on div "single-neutral-actions-check-2 Confirmed" at bounding box center [987, 97] width 272 height 38
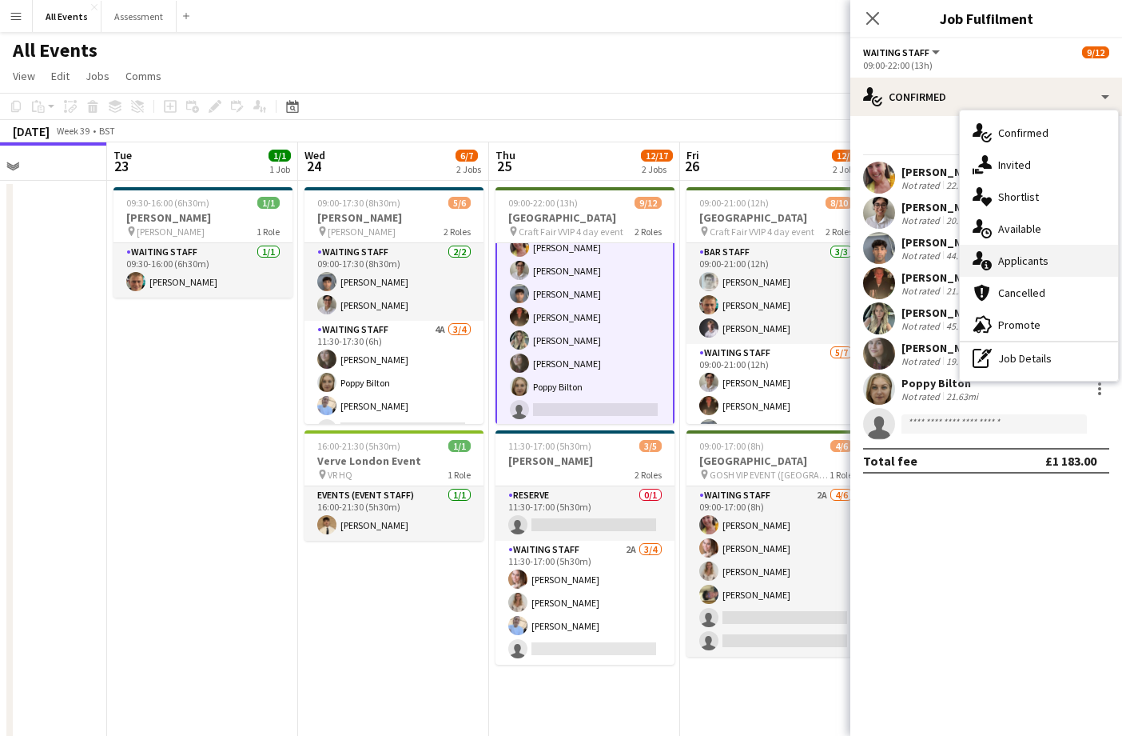
click at [1022, 257] on span "Applicants" at bounding box center [1024, 260] width 50 height 14
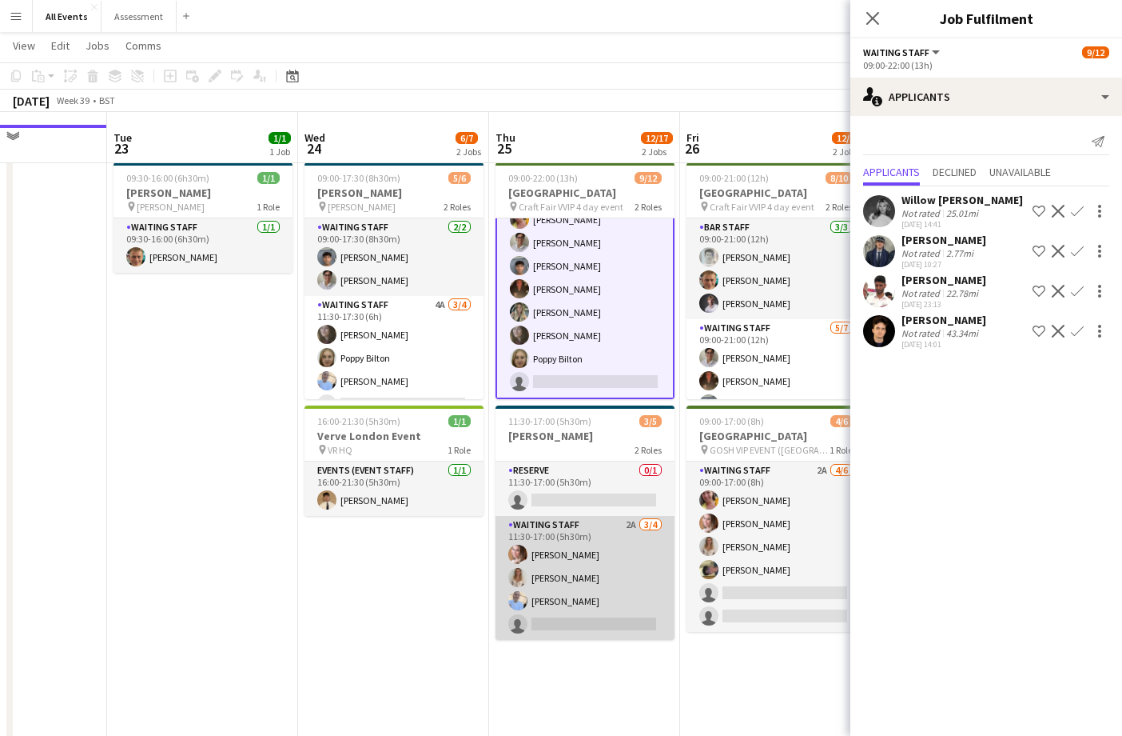
scroll to position [50, 0]
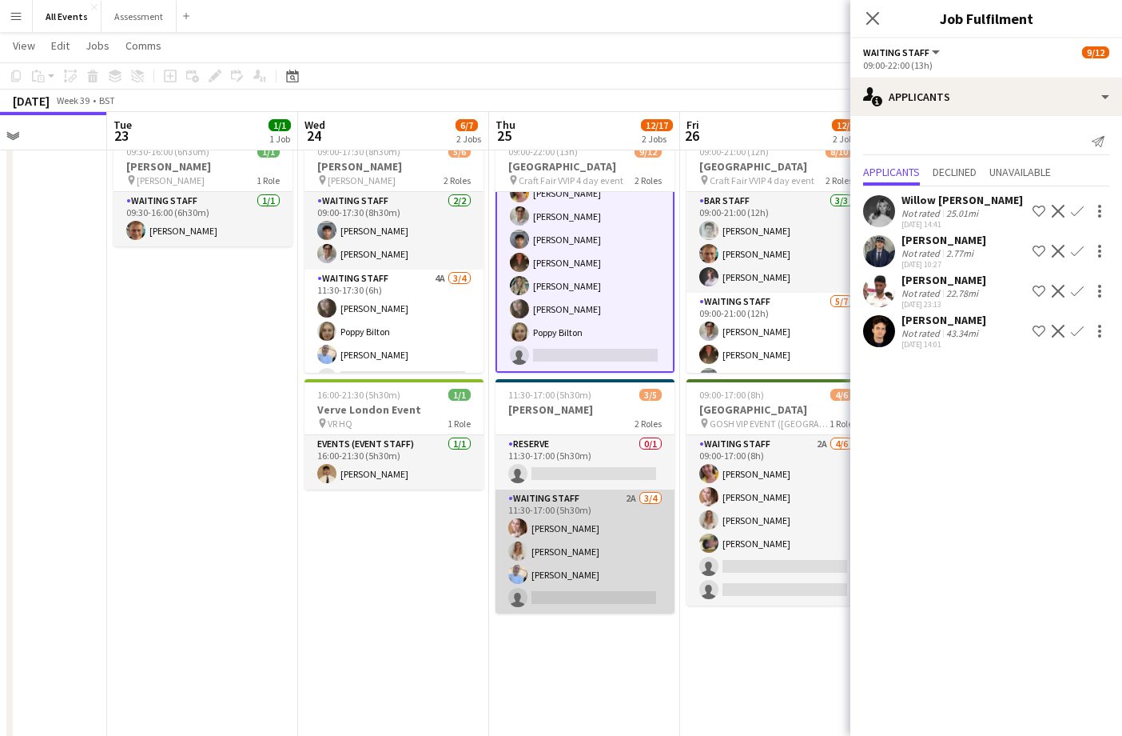
click at [622, 573] on app-card-role "Waiting Staff 2A 3/4 11:30-17:00 (5h30m) Grace Reilly Isobel Crabb Bethany Cook…" at bounding box center [585, 551] width 179 height 124
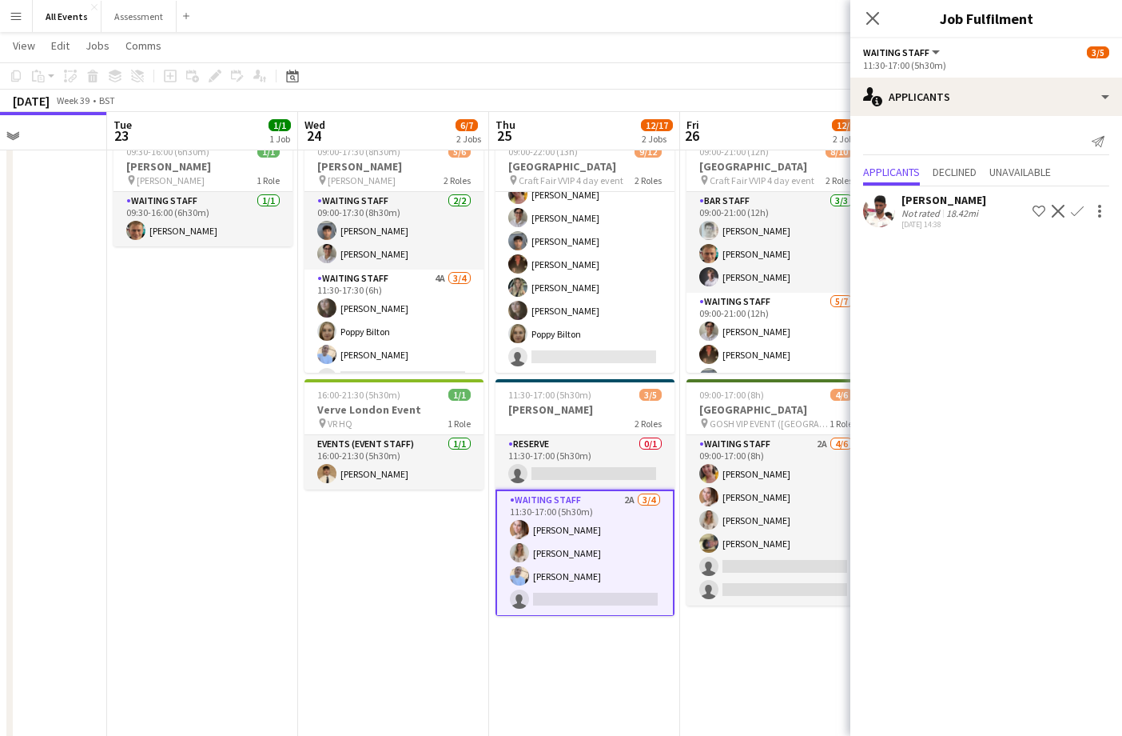
click at [1040, 173] on span "Unavailable" at bounding box center [1021, 171] width 62 height 11
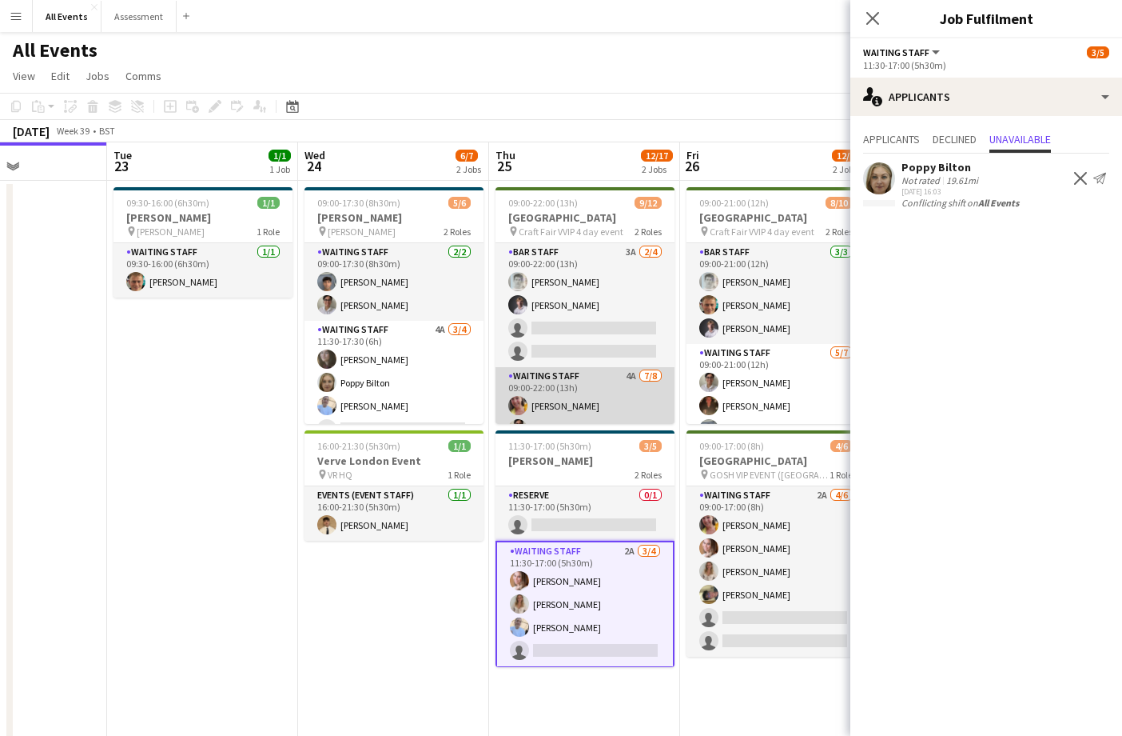
scroll to position [0, 0]
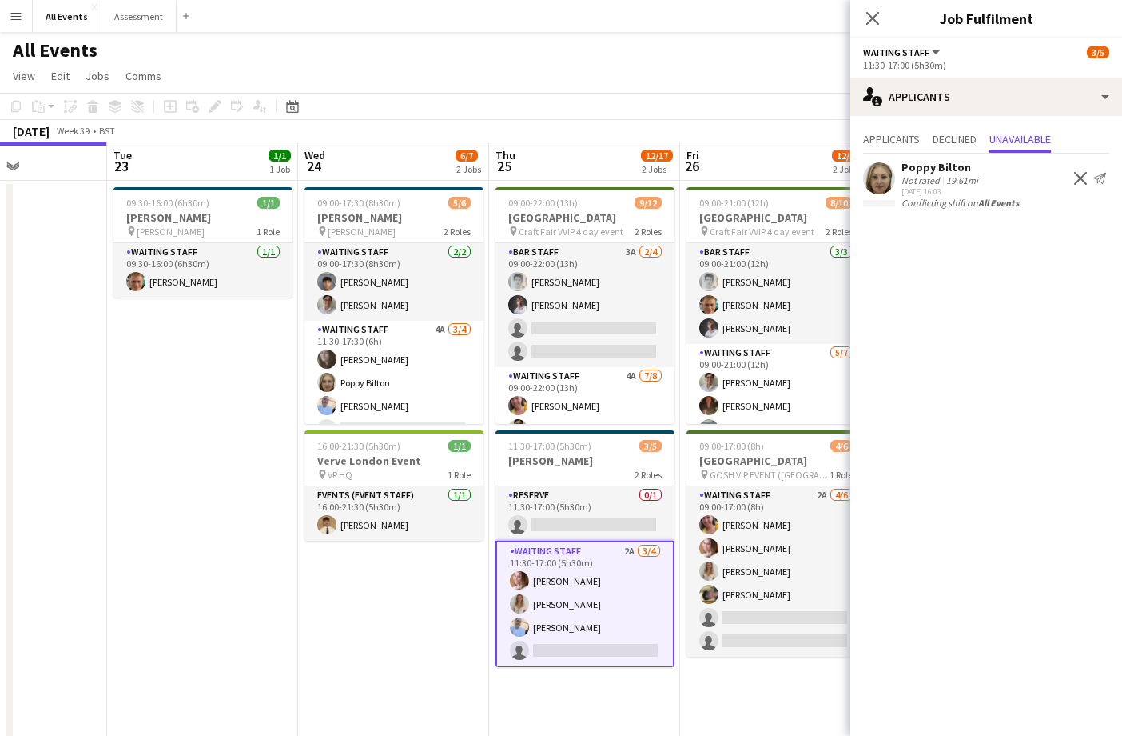
click at [646, 574] on app-card-role "Waiting Staff 2A 3/4 11:30-17:00 (5h30m) Grace Reilly Isobel Crabb Bethany Cook…" at bounding box center [585, 603] width 179 height 127
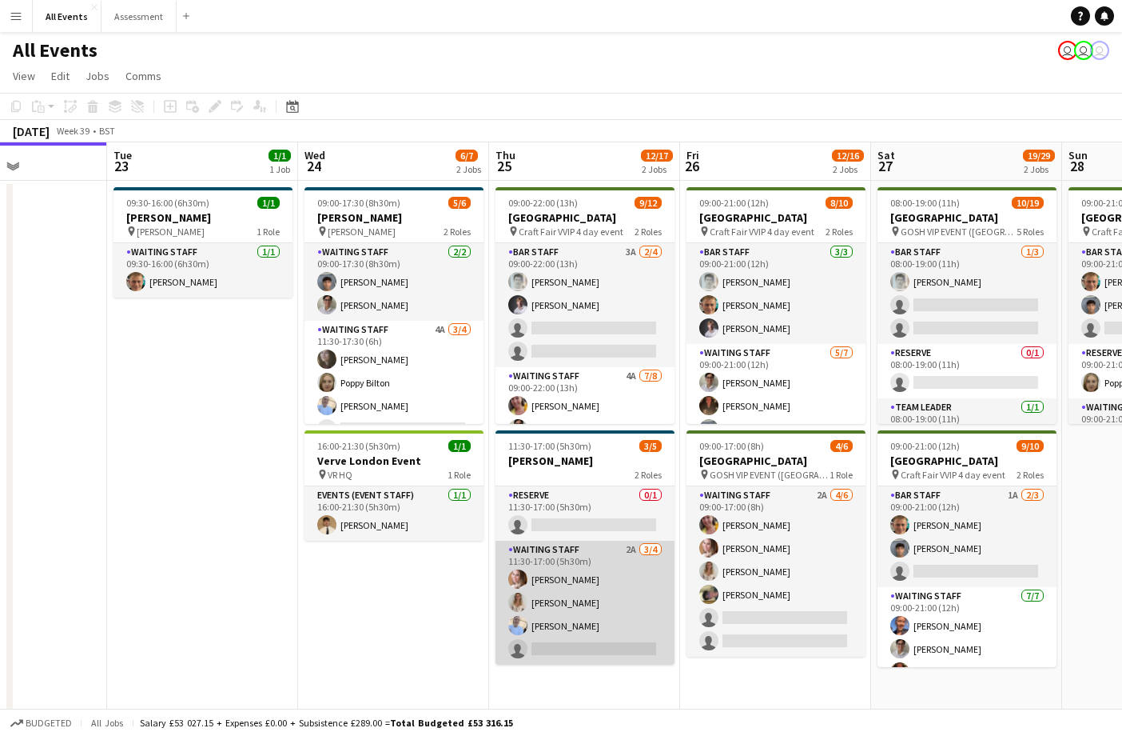
scroll to position [0, 656]
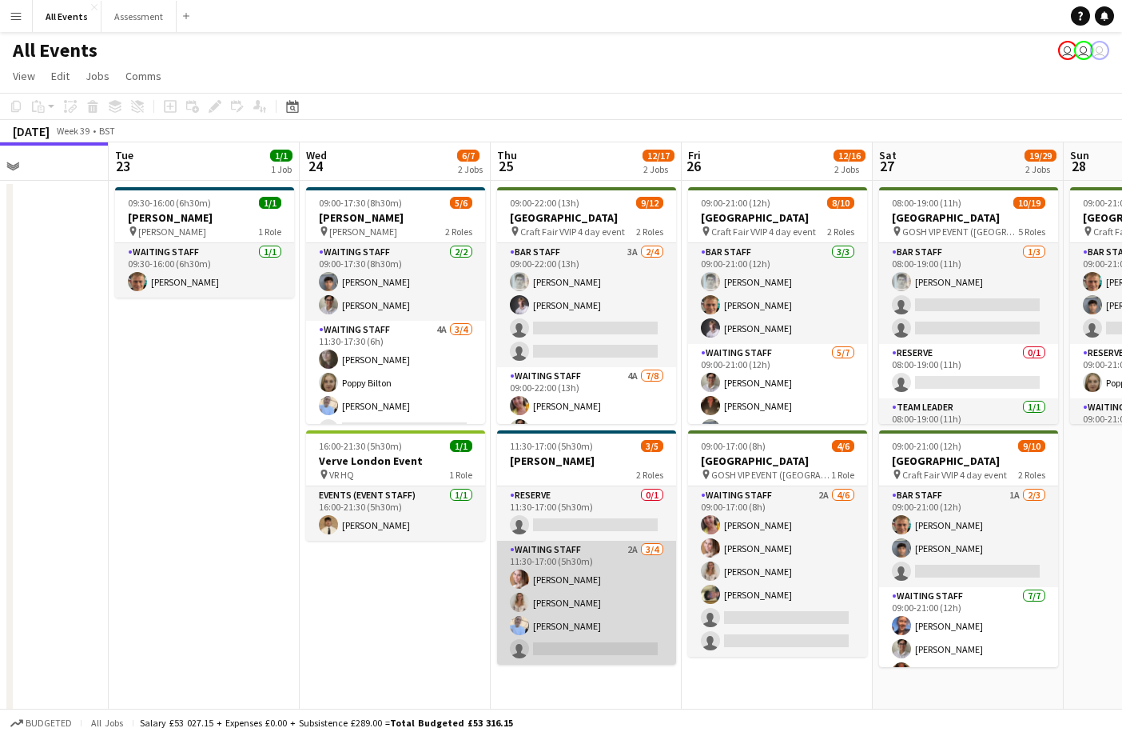
click at [645, 572] on app-card-role "Waiting Staff 2A 3/4 11:30-17:00 (5h30m) Grace Reilly Isobel Crabb Bethany Cook…" at bounding box center [586, 602] width 179 height 124
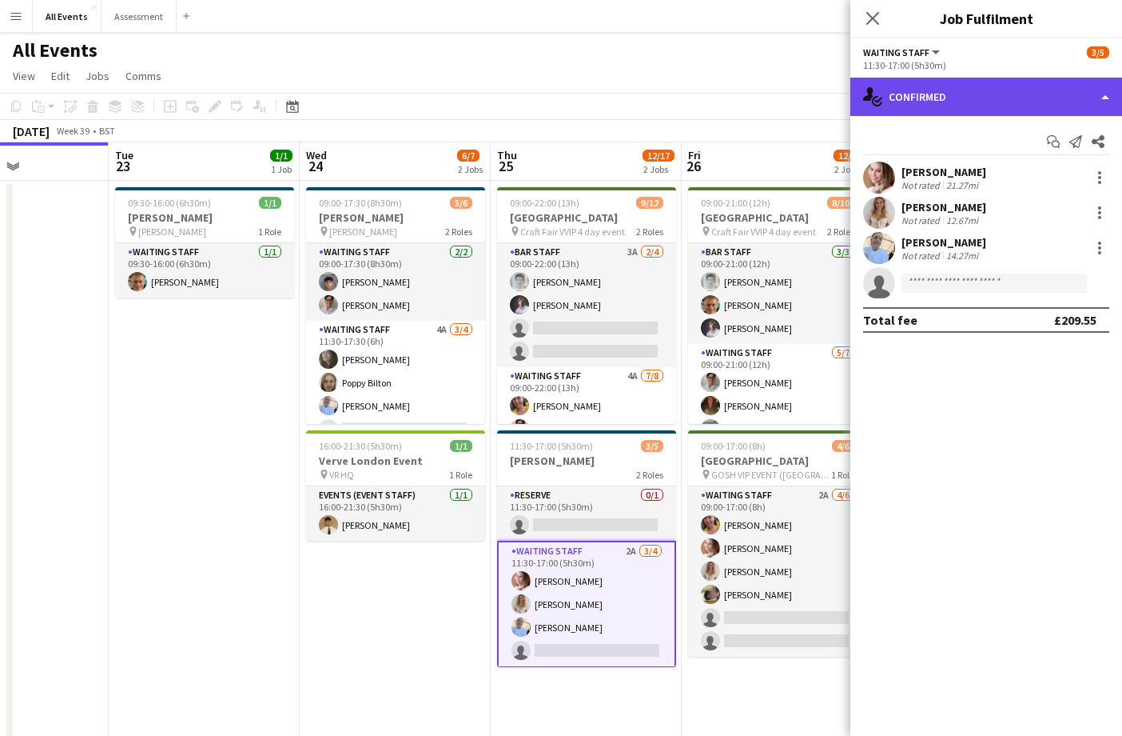
click at [975, 102] on div "single-neutral-actions-check-2 Confirmed" at bounding box center [987, 97] width 272 height 38
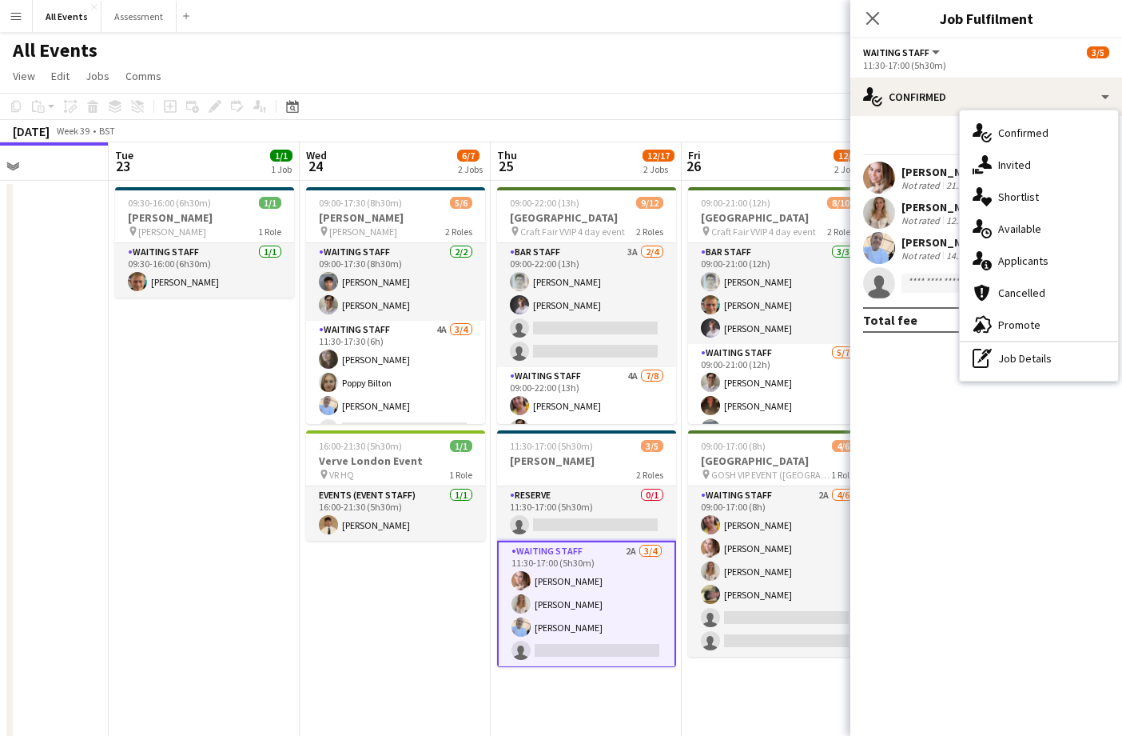
drag, startPoint x: 1038, startPoint y: 255, endPoint x: 1016, endPoint y: 261, distance: 22.5
click at [1038, 255] on span "Applicants" at bounding box center [1024, 260] width 50 height 14
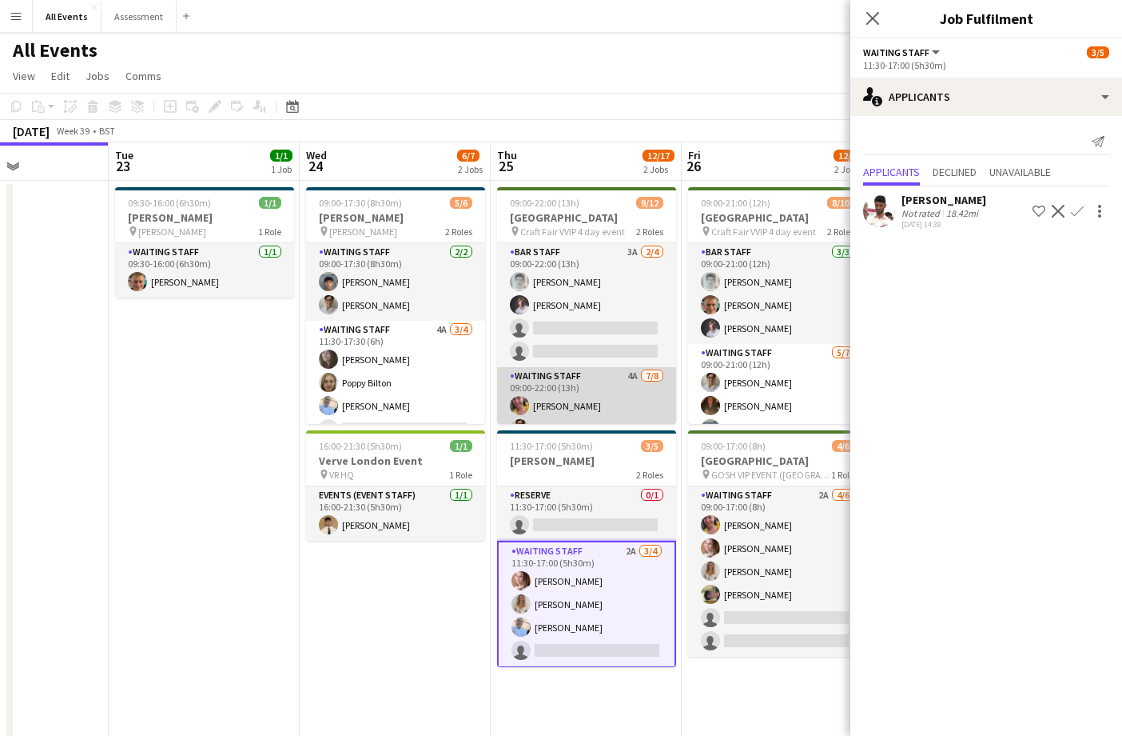
click at [568, 407] on app-card-role "Waiting Staff 4A [DATE] 09:00-22:00 (13h) [PERSON_NAME] [PERSON_NAME] [PERSON_N…" at bounding box center [586, 475] width 179 height 217
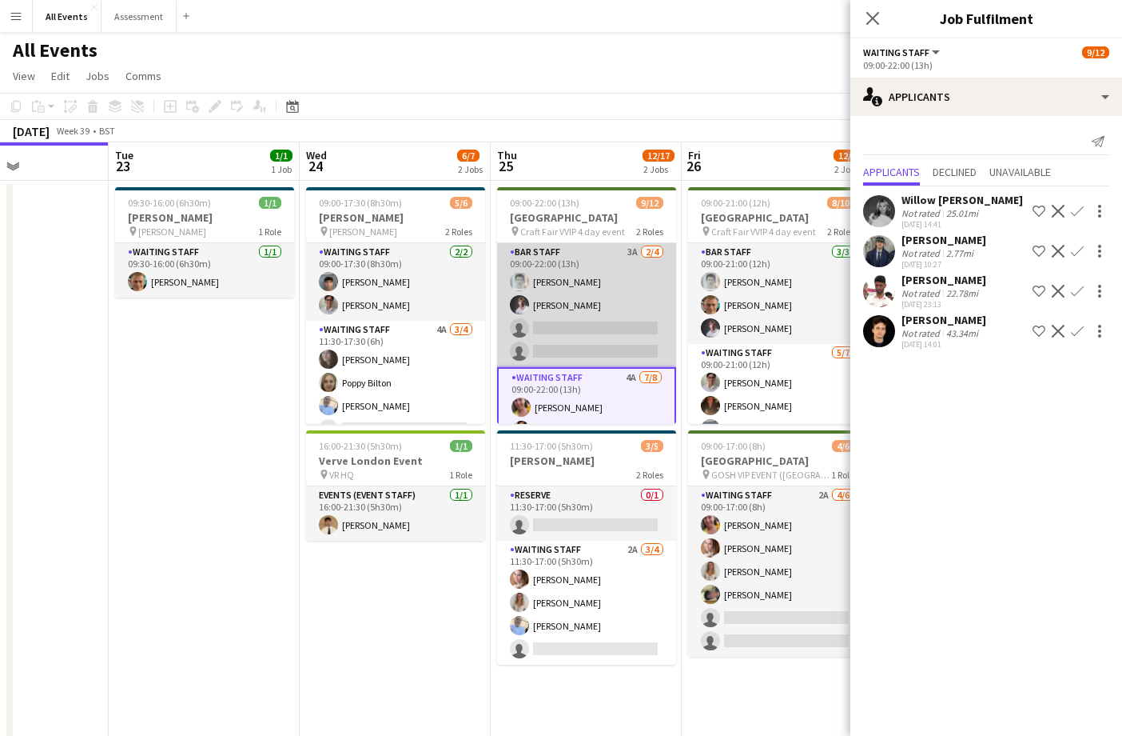
scroll to position [0, 0]
click at [566, 324] on app-card-role "Bar Staff 3A [DATE] 09:00-22:00 (13h) [PERSON_NAME] [PERSON_NAME] single-neutra…" at bounding box center [586, 305] width 179 height 124
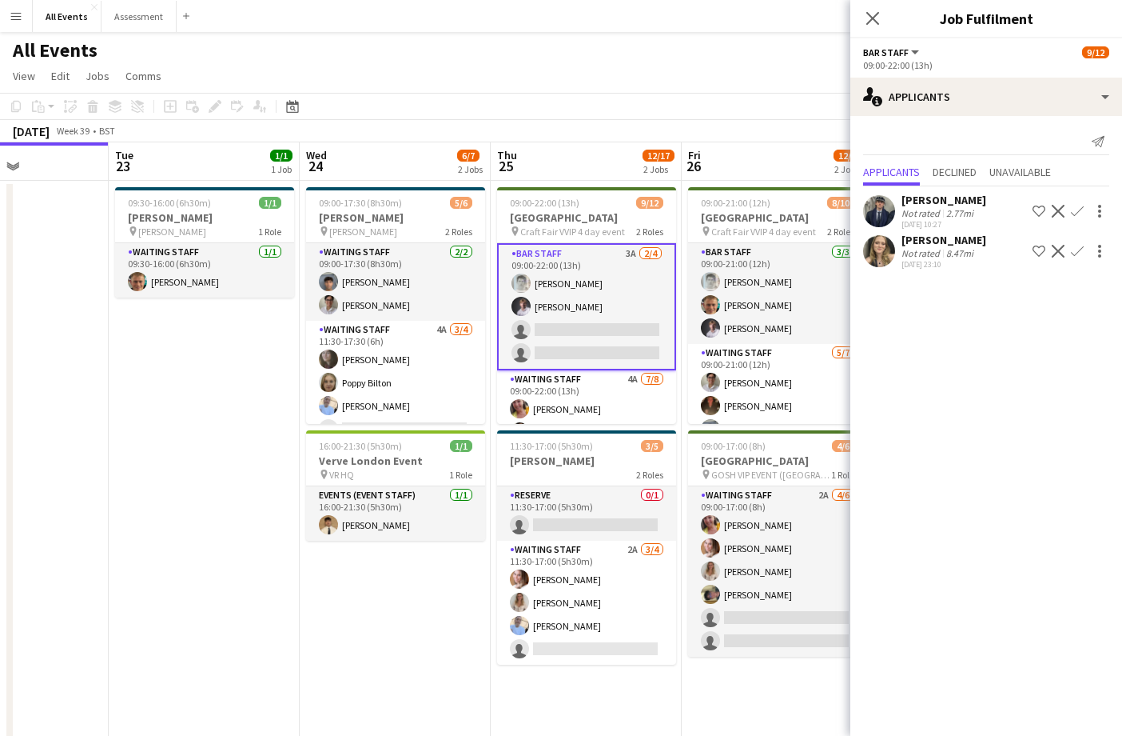
click at [1079, 211] on app-icon "Confirm" at bounding box center [1077, 211] width 13 height 13
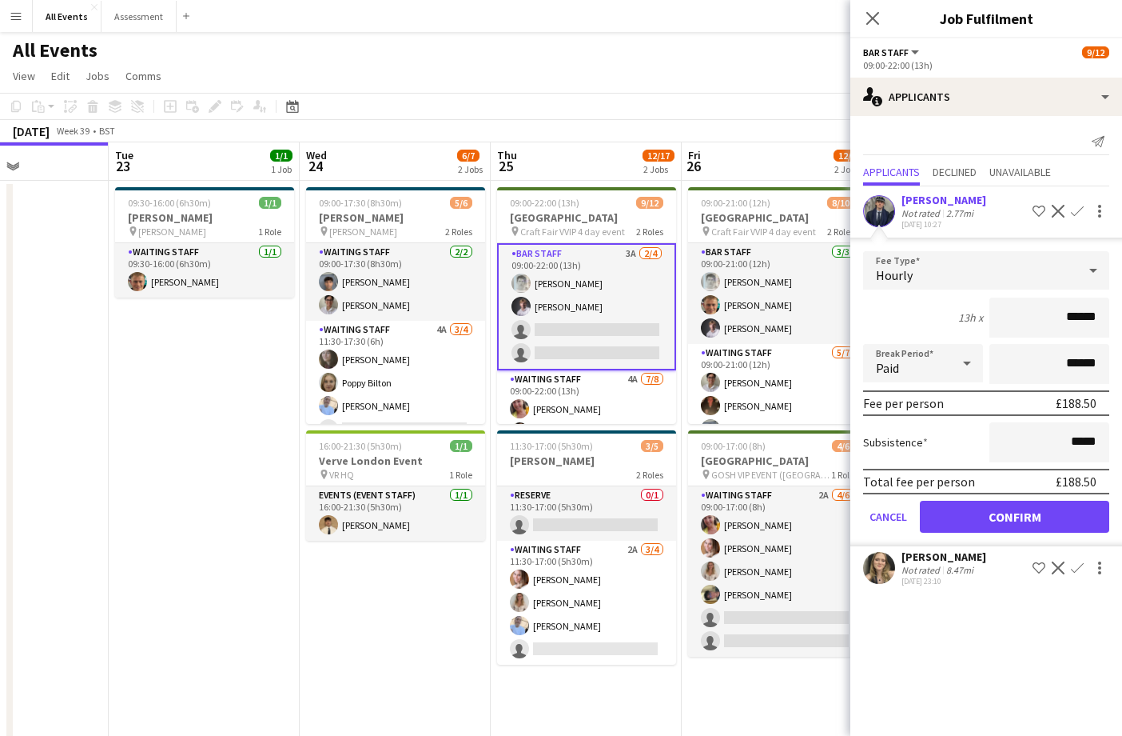
click at [1015, 501] on button "Confirm" at bounding box center [1014, 516] width 189 height 32
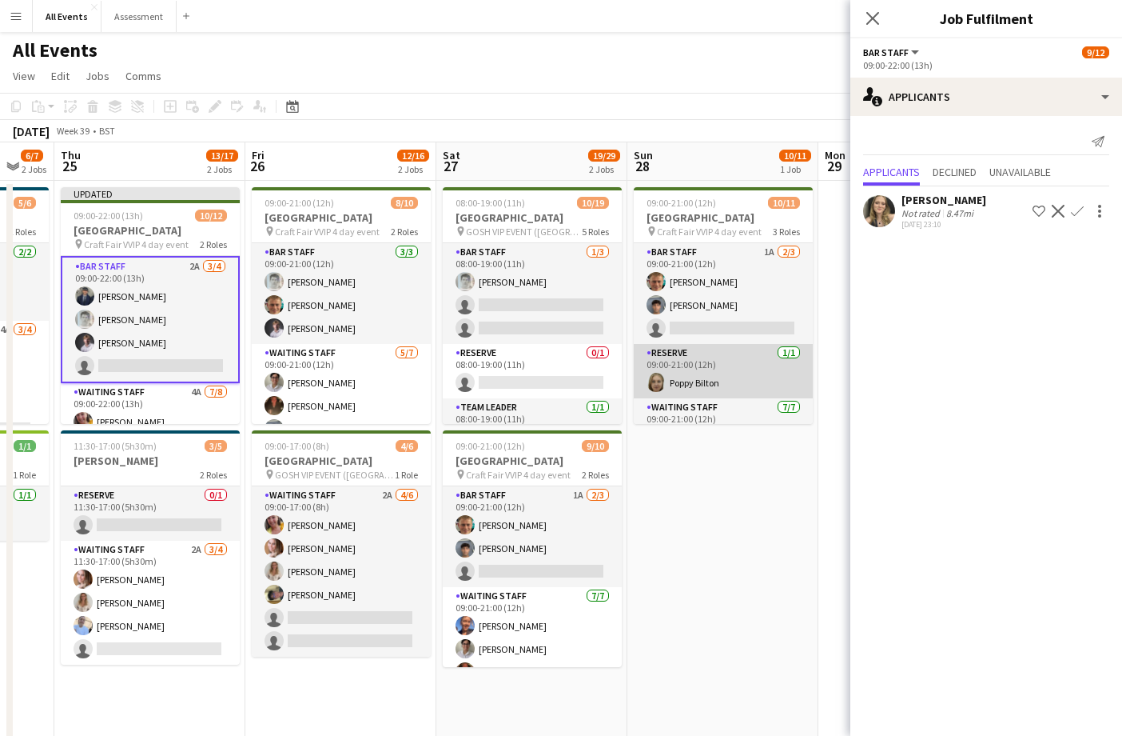
click at [712, 393] on app-card-role "Reserve 1/1 09:00-21:00 (12h) Poppy Bilton" at bounding box center [723, 371] width 179 height 54
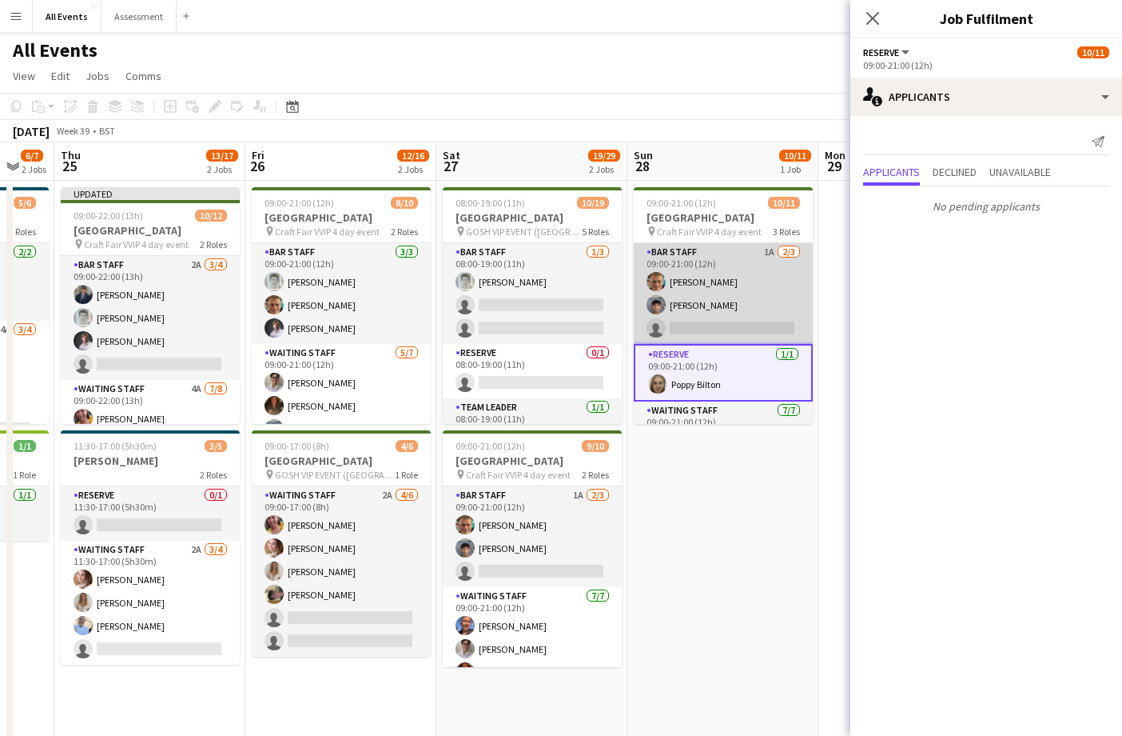
click at [700, 313] on app-card-role "Bar Staff 1A 2/3 09:00-21:00 (12h) George Hayter Arya Firake single-neutral-act…" at bounding box center [723, 293] width 179 height 101
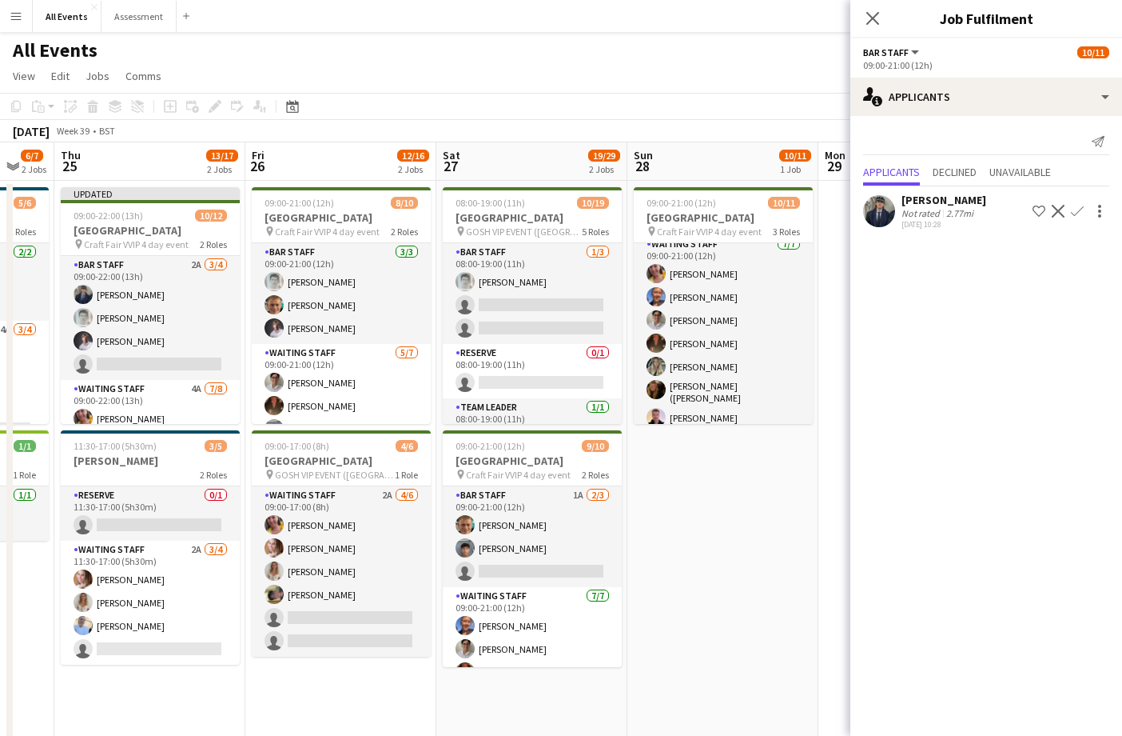
click at [1075, 214] on app-icon "Confirm" at bounding box center [1077, 211] width 13 height 13
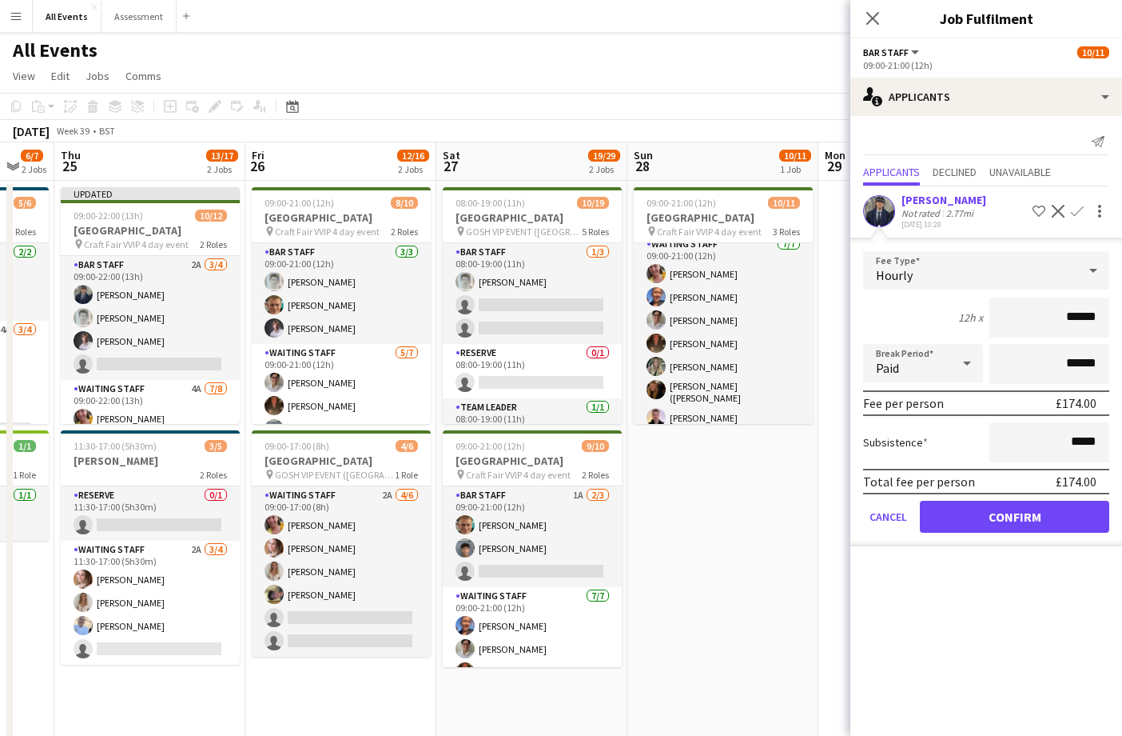
click at [1034, 518] on button "Confirm" at bounding box center [1014, 516] width 189 height 32
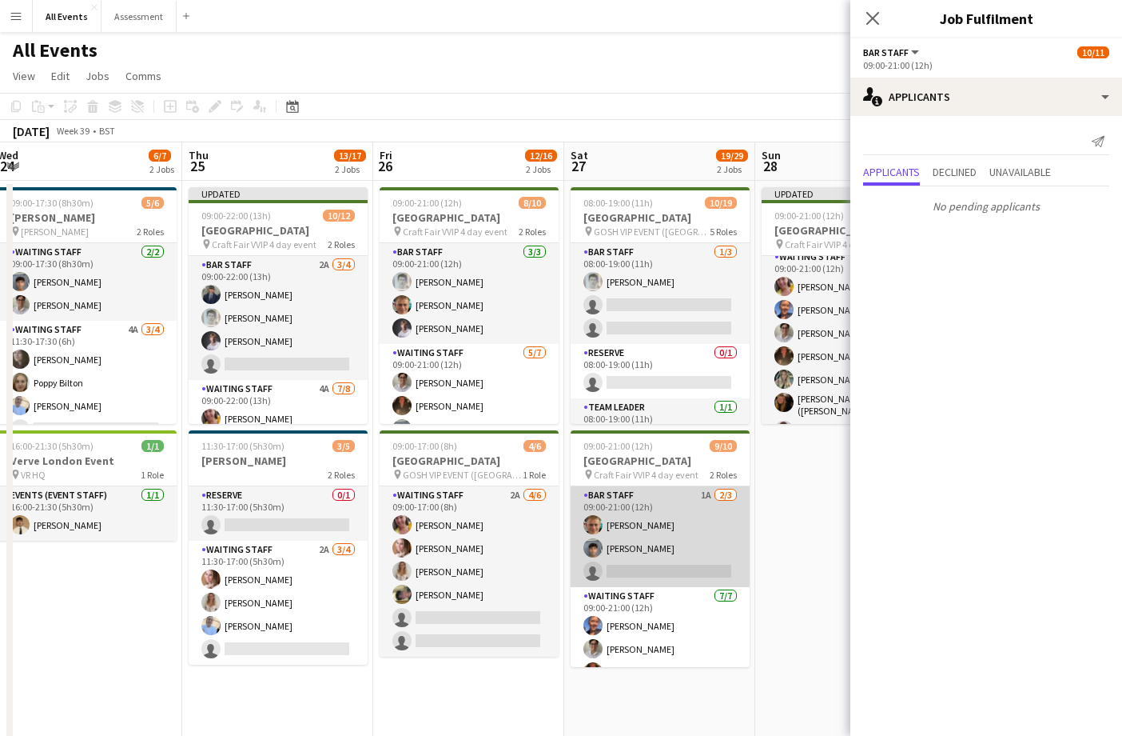
click at [692, 564] on app-card-role "Bar Staff 1A 2/3 09:00-21:00 (12h) George Hayter Arya Firake single-neutral-act…" at bounding box center [660, 536] width 179 height 101
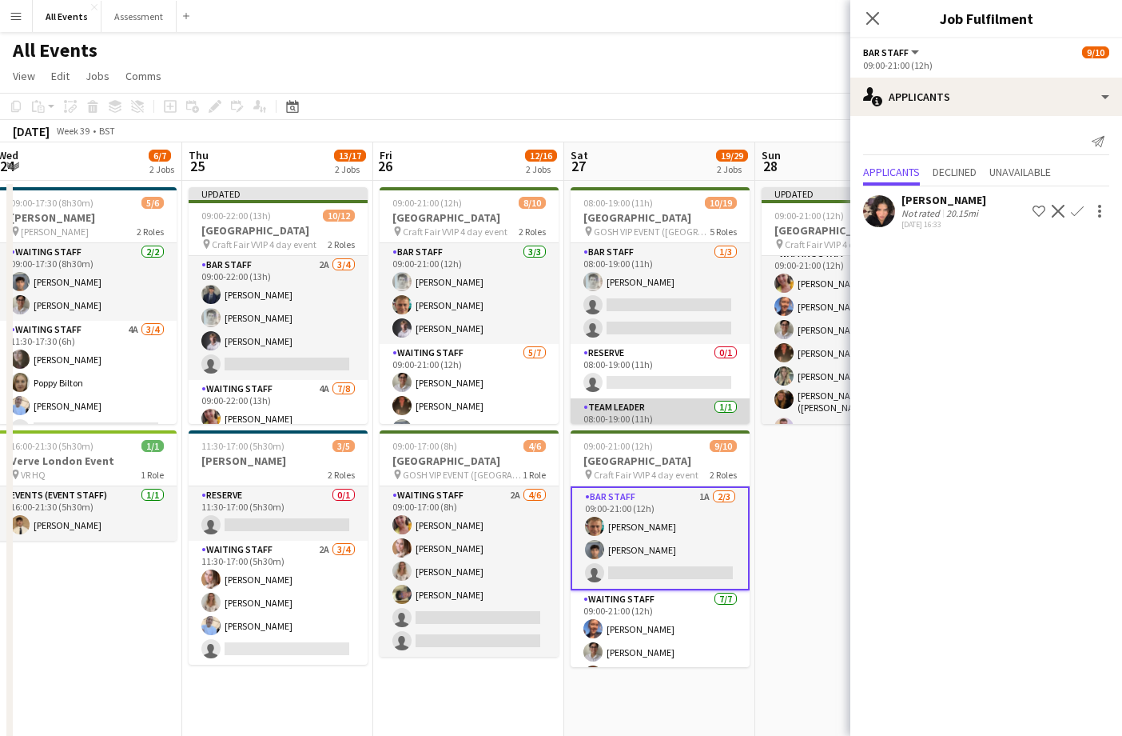
scroll to position [31, 0]
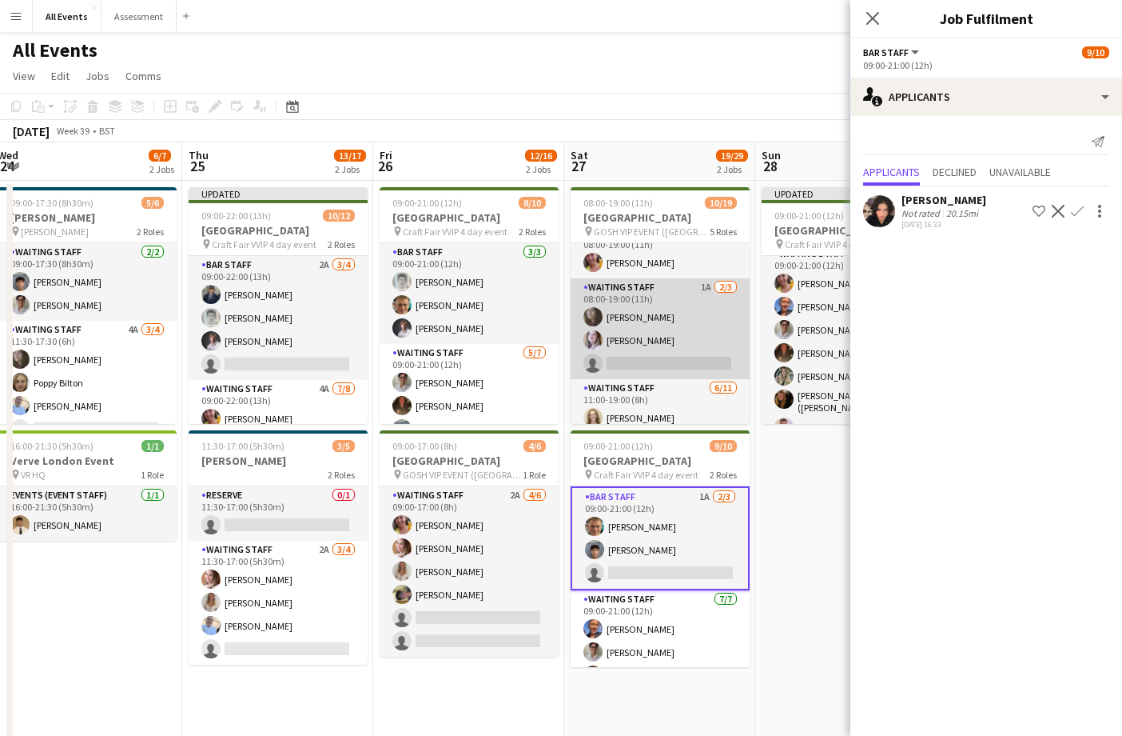
click at [638, 349] on app-card-role "Waiting Staff 1A 2/3 08:00-19:00 (11h) Flora McCullough Tilly Sherwin single-ne…" at bounding box center [660, 328] width 179 height 101
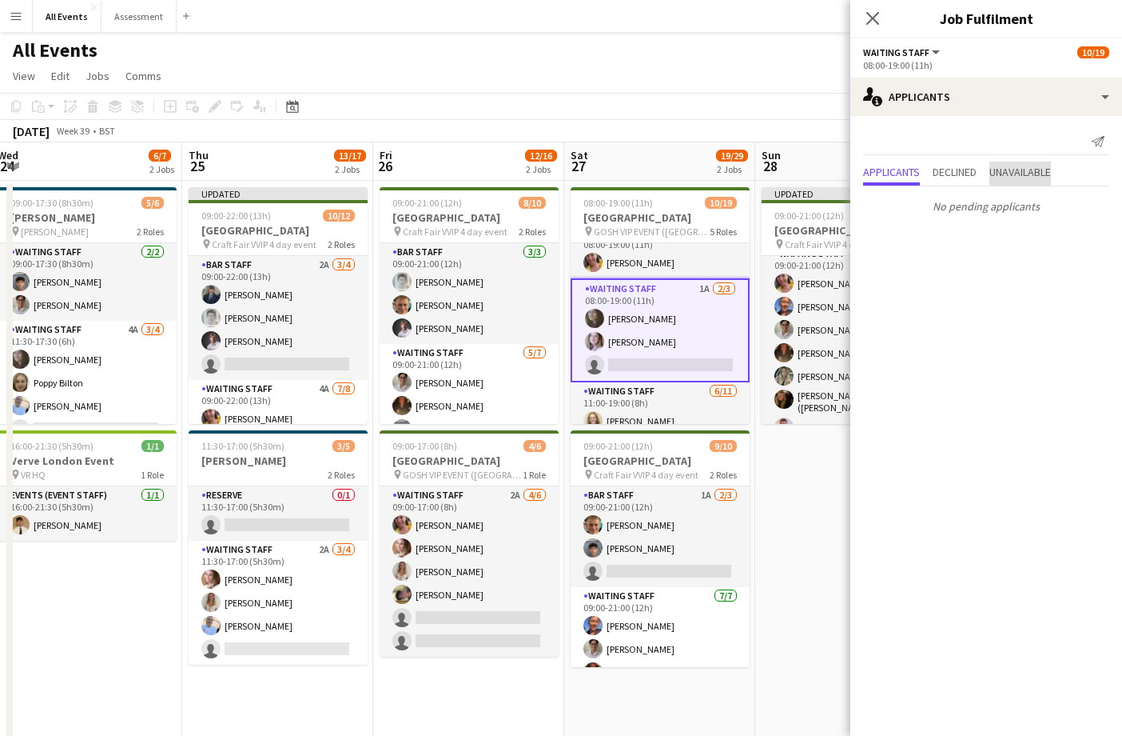
click at [1033, 166] on span "Unavailable" at bounding box center [1021, 171] width 62 height 11
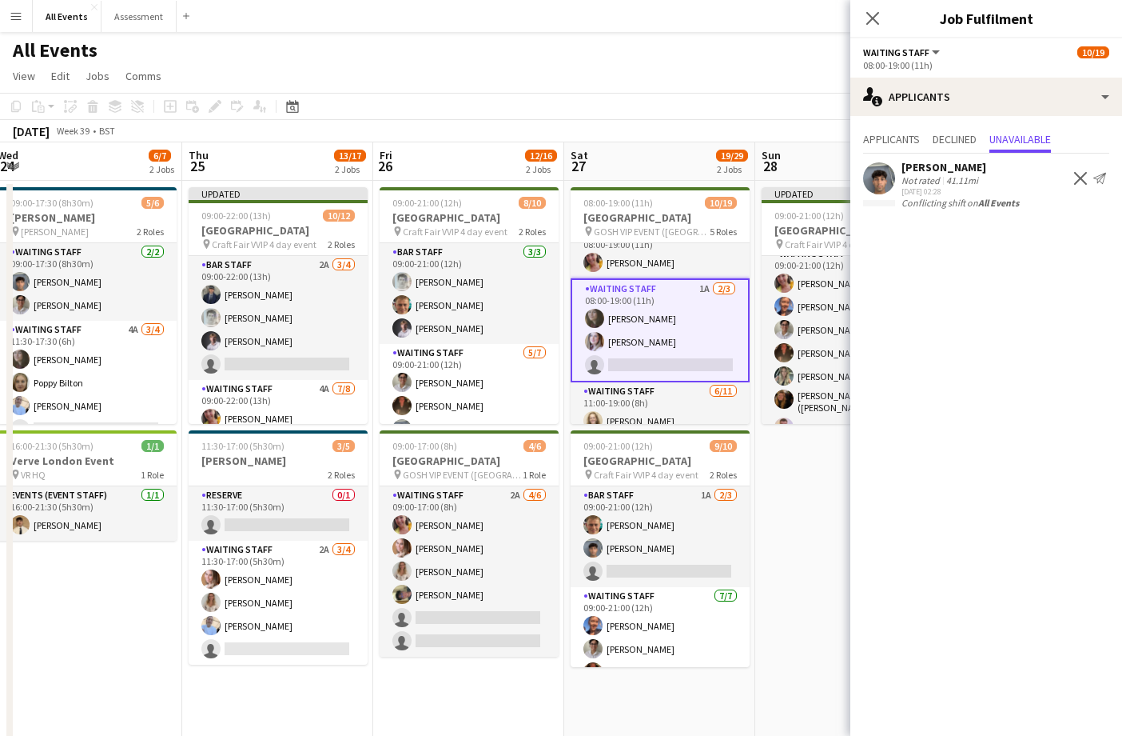
click at [949, 154] on div "Arya Firake Not rated 41.11mi 14-09-2025 02:28 Decline Send notification Confli…" at bounding box center [987, 183] width 272 height 58
click at [949, 145] on span "Declined" at bounding box center [955, 139] width 44 height 11
click at [911, 145] on span "Applicants" at bounding box center [891, 139] width 57 height 11
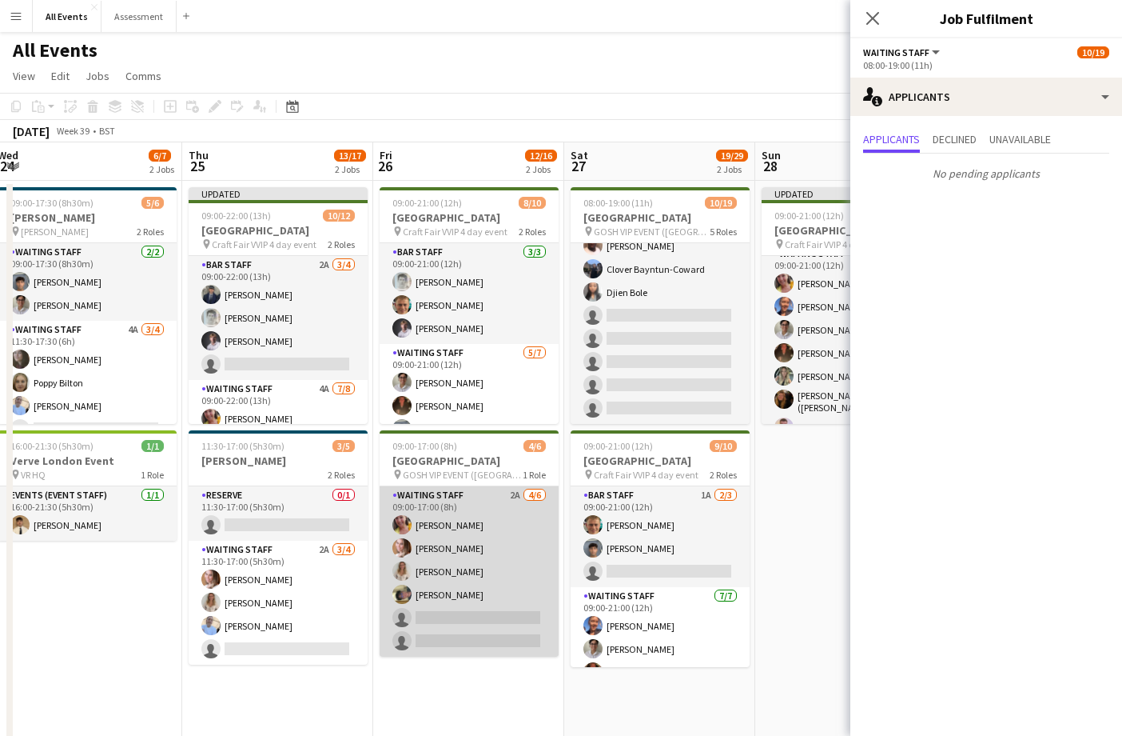
click at [506, 528] on app-card-role "Waiting Staff 2A [DATE] 09:00-17:00 (8h) [PERSON_NAME] [PERSON_NAME] [PERSON_NA…" at bounding box center [469, 571] width 179 height 170
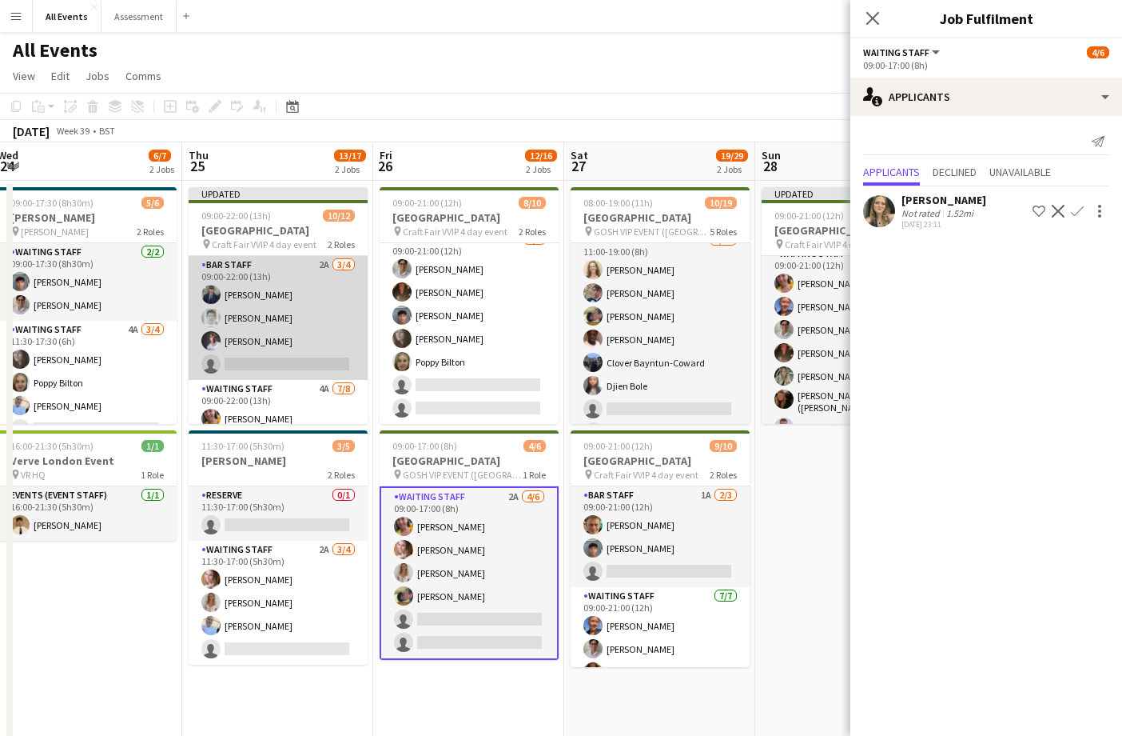
scroll to position [0, 0]
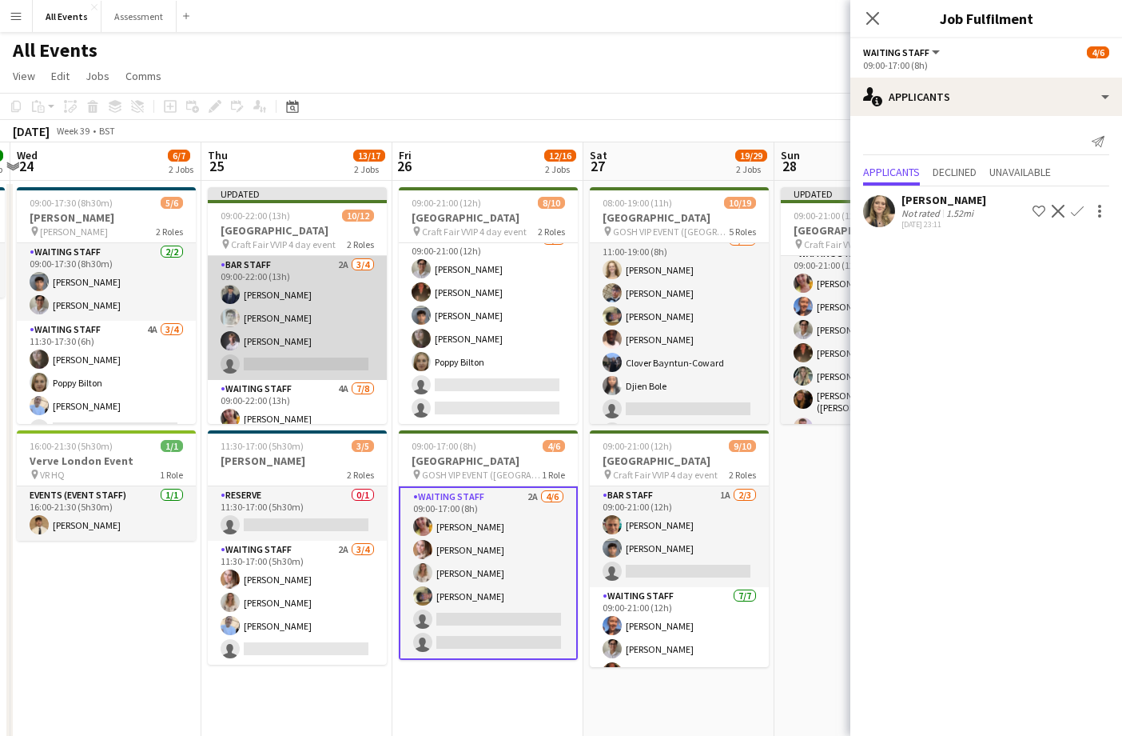
click at [333, 364] on app-card-role "Bar Staff 2A 3/4 09:00-22:00 (13h) Charlie Hill Lorant Kiraly Robert Usher sing…" at bounding box center [297, 318] width 179 height 124
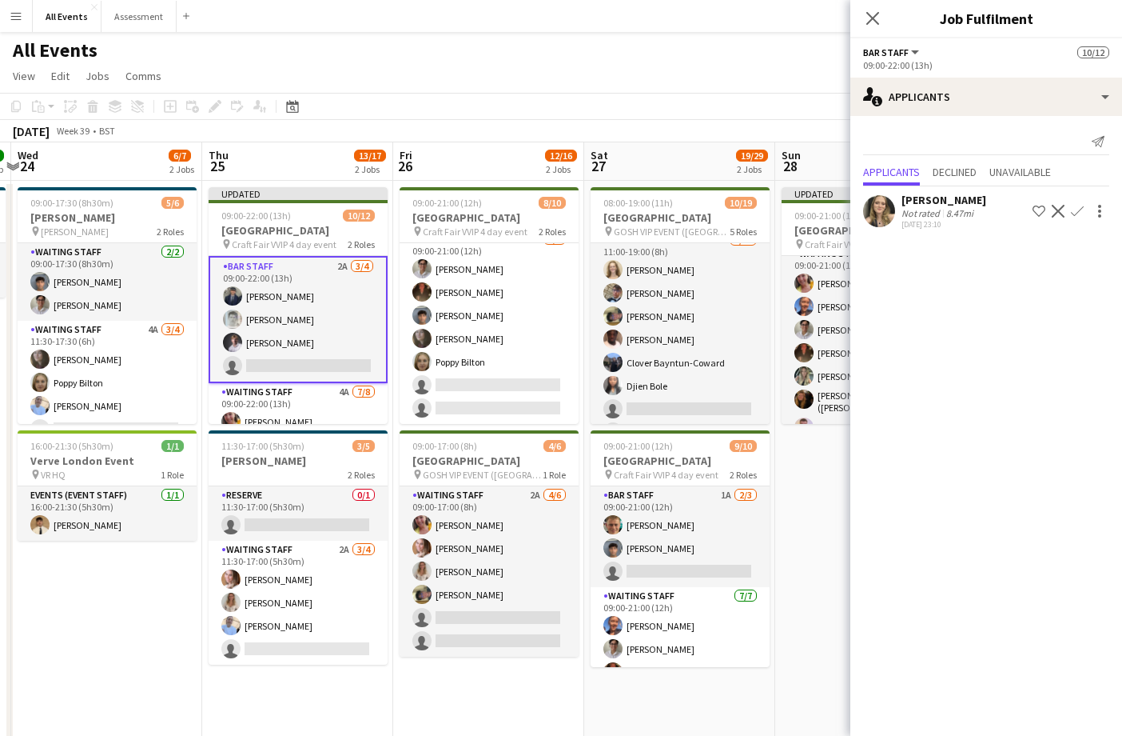
scroll to position [0, 373]
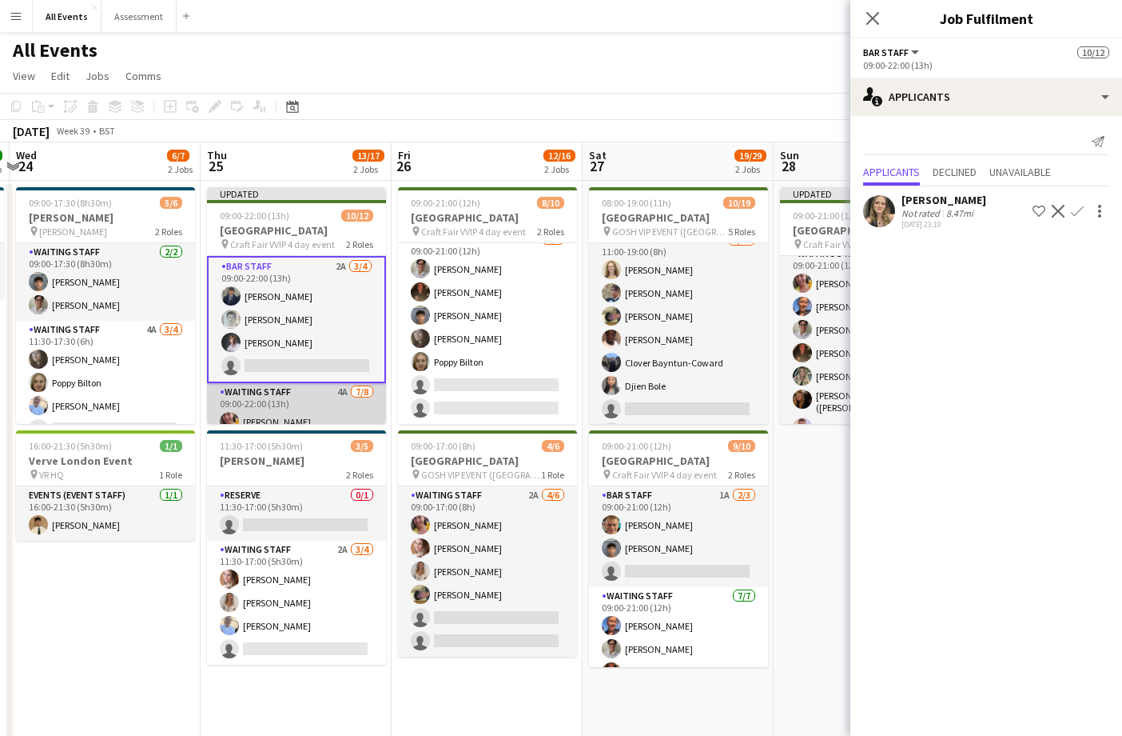
click at [347, 407] on app-card-role "Waiting Staff 4A [DATE] 09:00-22:00 (13h) [PERSON_NAME] [PERSON_NAME] [PERSON_N…" at bounding box center [296, 491] width 179 height 217
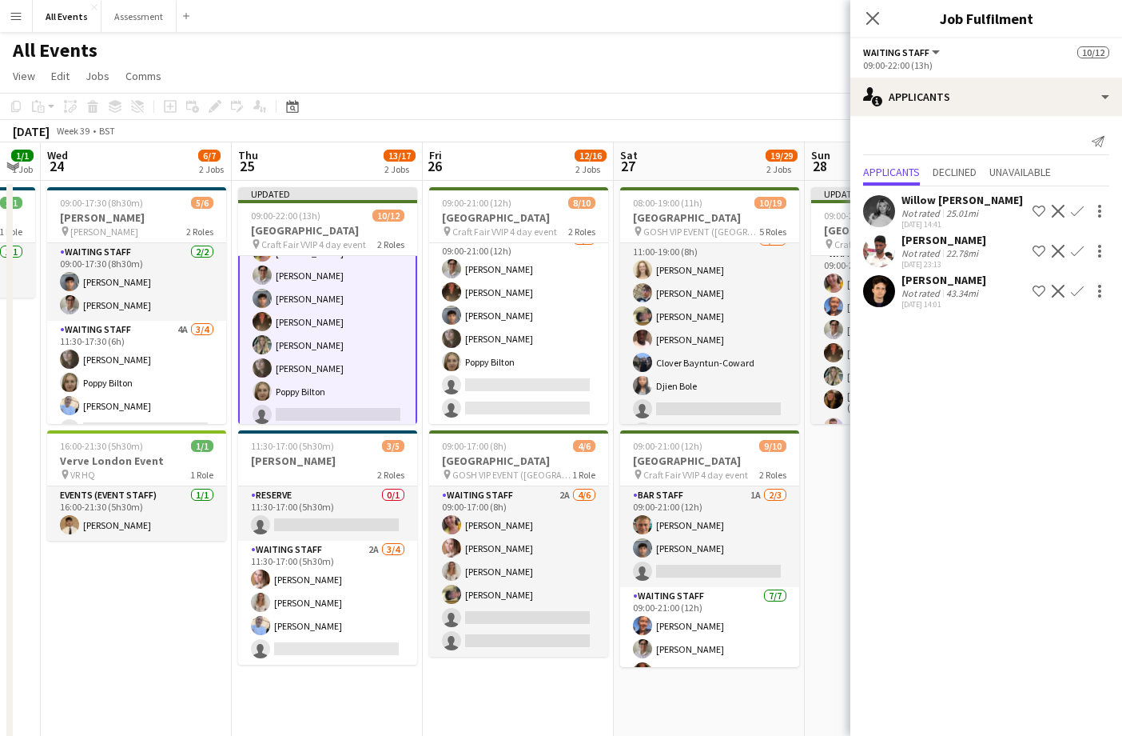
scroll to position [169, 0]
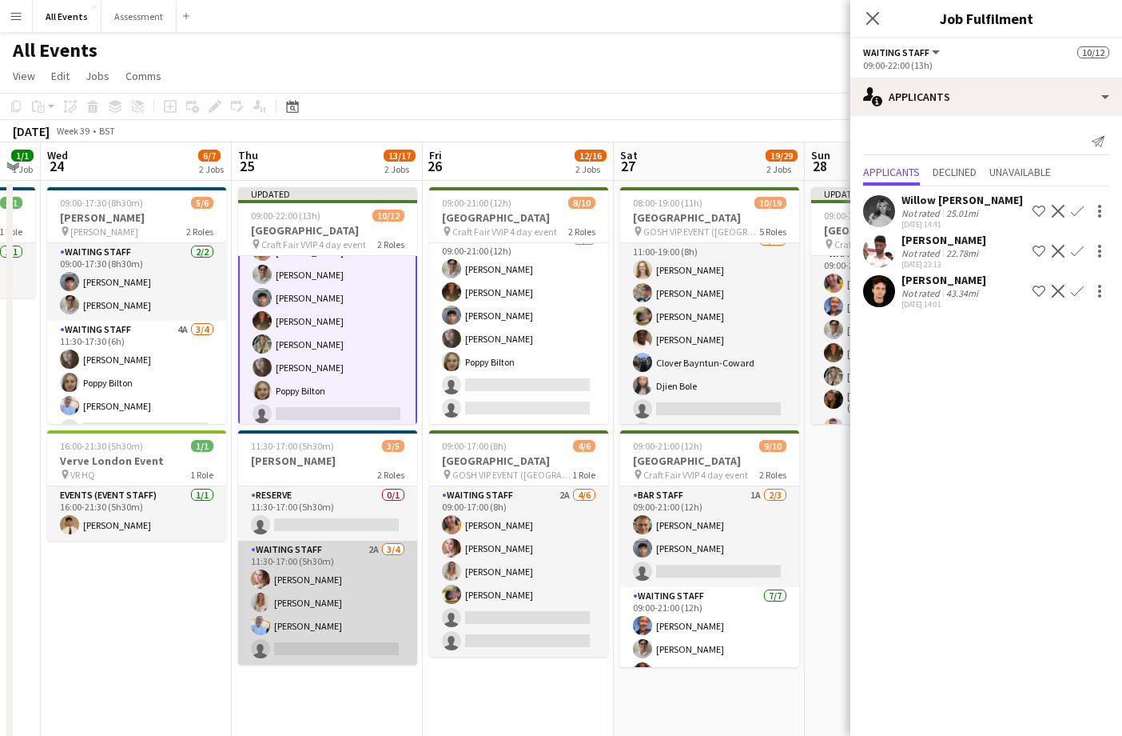
click at [353, 589] on app-card-role "Waiting Staff 2A 3/4 11:30-17:00 (5h30m) Grace Reilly Isobel Crabb Bethany Cook…" at bounding box center [327, 602] width 179 height 124
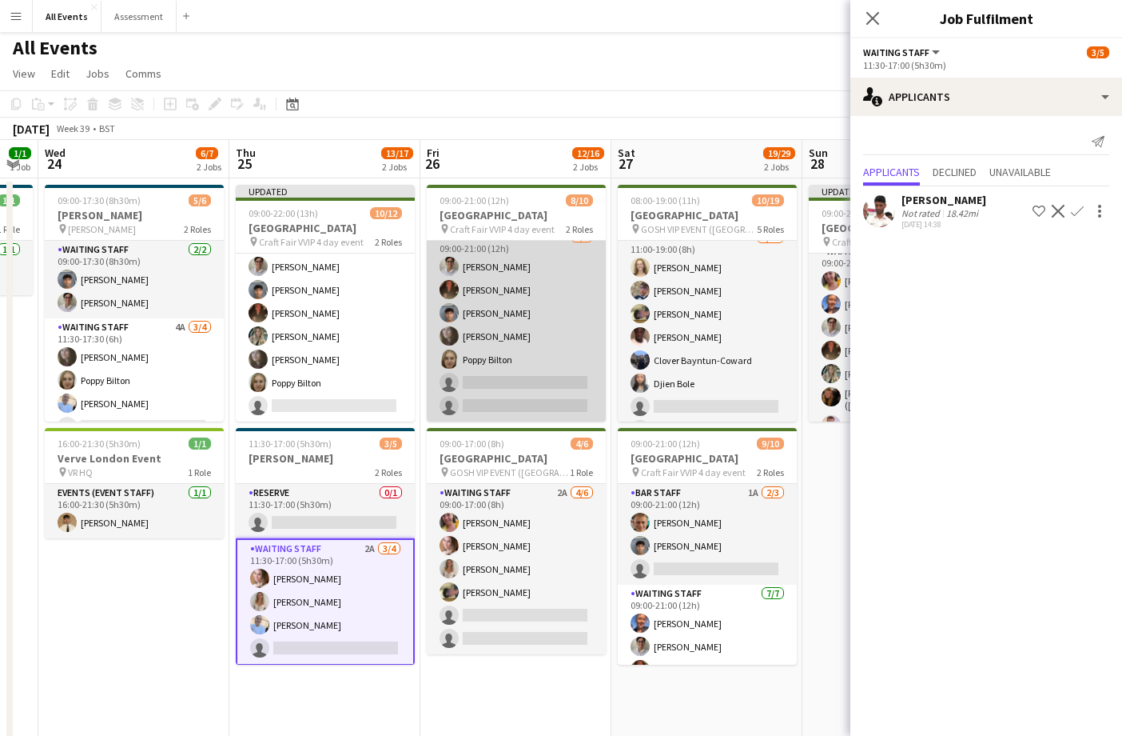
scroll to position [114, 0]
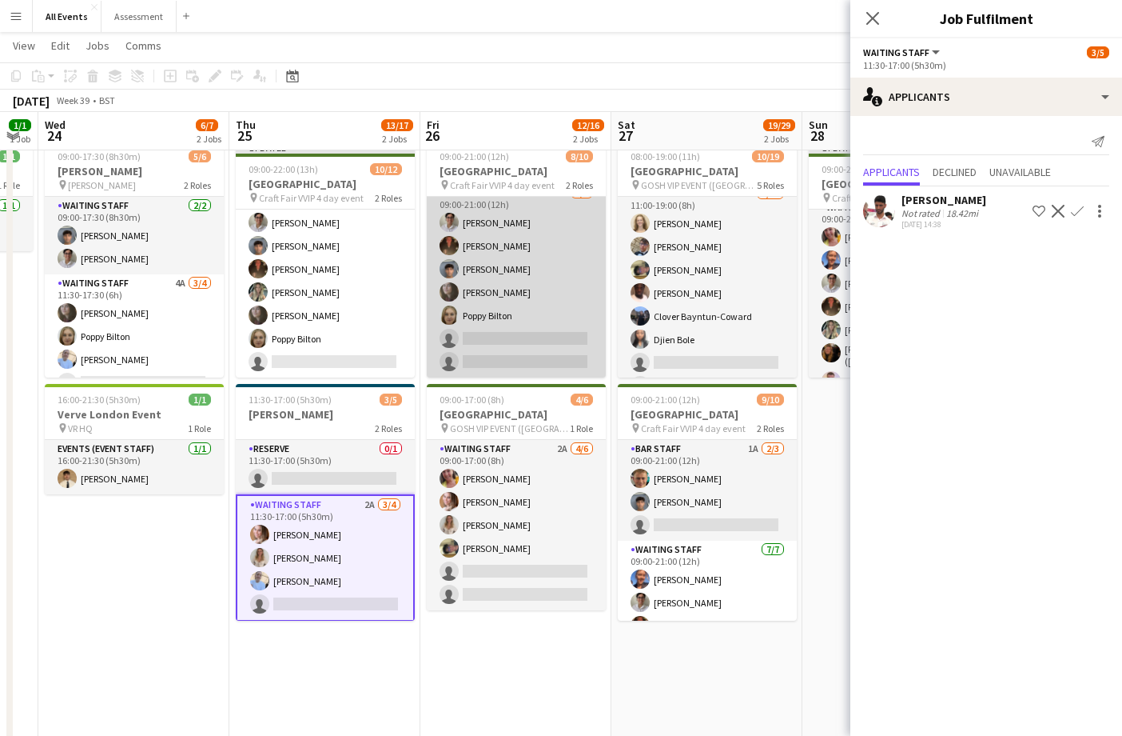
click at [551, 355] on app-card-role "Waiting Staff [DATE] 09:00-21:00 (12h) [PERSON_NAME] [PERSON_NAME] [PERSON_NAME…" at bounding box center [516, 280] width 179 height 193
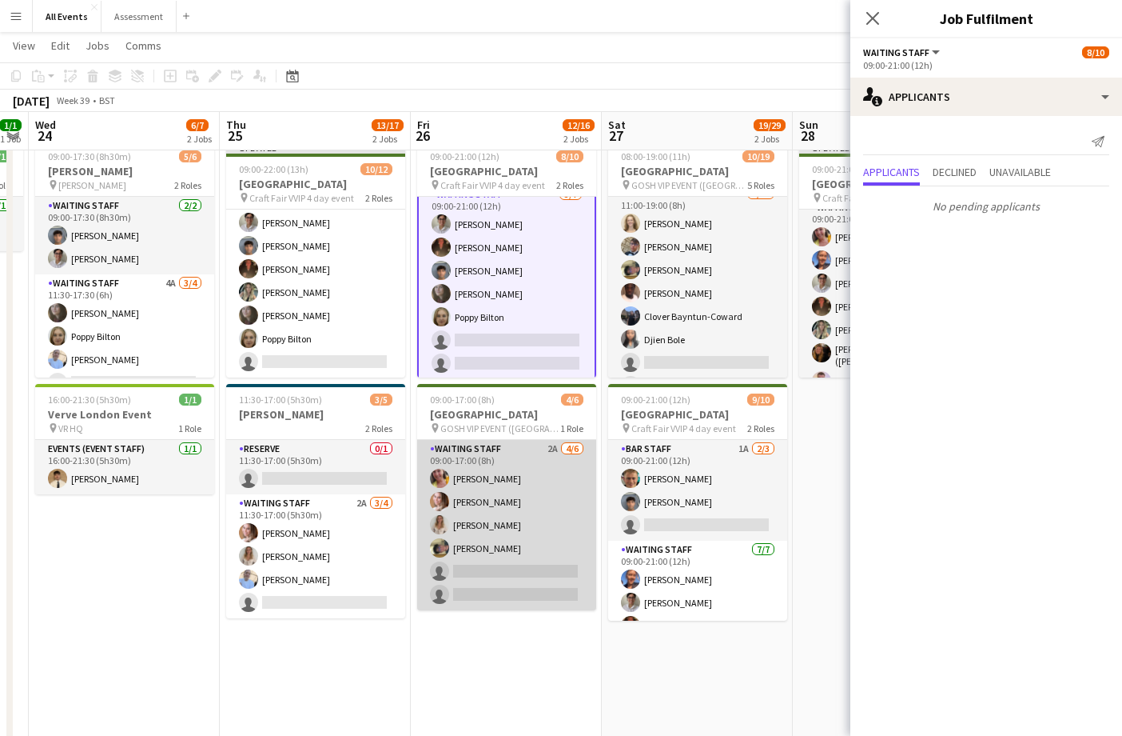
click at [508, 513] on app-card-role "Waiting Staff 2A [DATE] 09:00-17:00 (8h) [PERSON_NAME] [PERSON_NAME] [PERSON_NA…" at bounding box center [506, 525] width 179 height 170
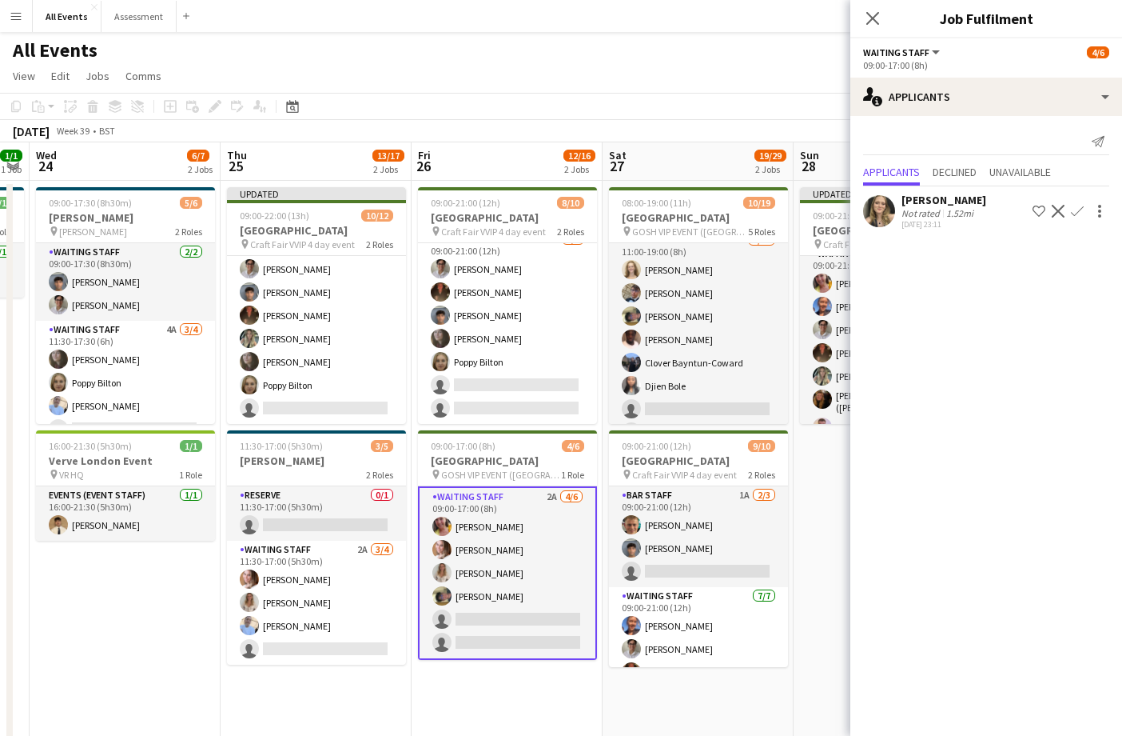
scroll to position [0, 0]
click at [1076, 215] on app-icon "Confirm" at bounding box center [1077, 211] width 13 height 13
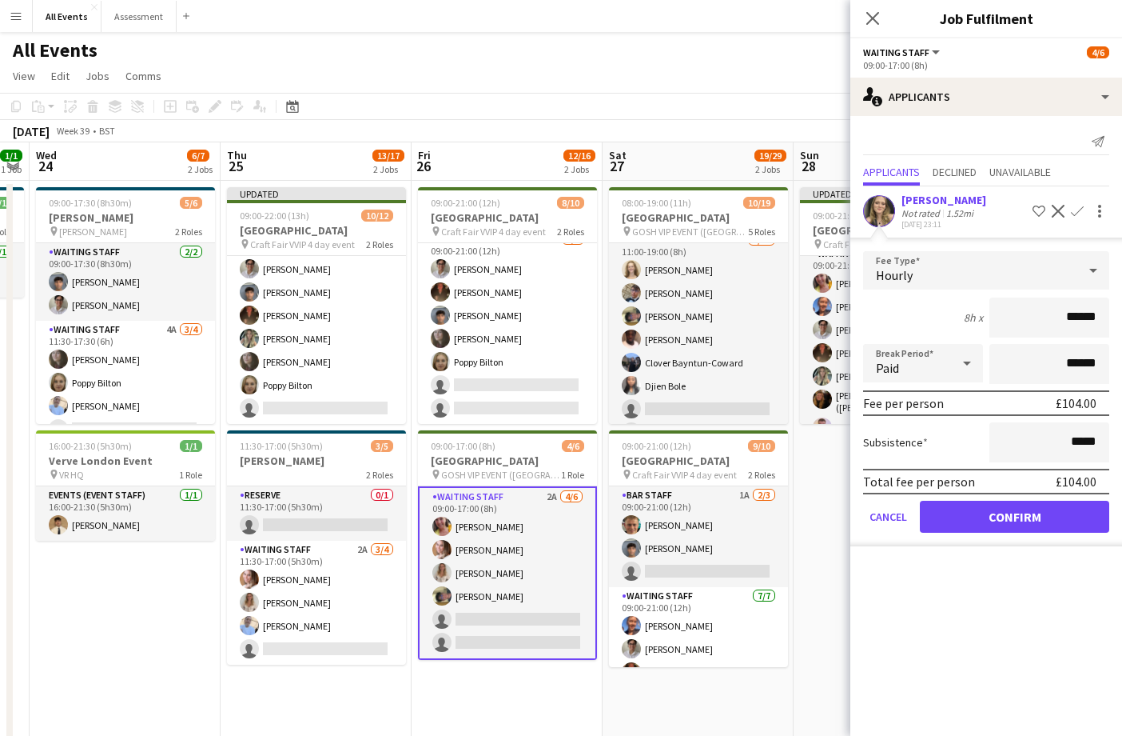
click at [1069, 515] on button "Confirm" at bounding box center [1014, 516] width 189 height 32
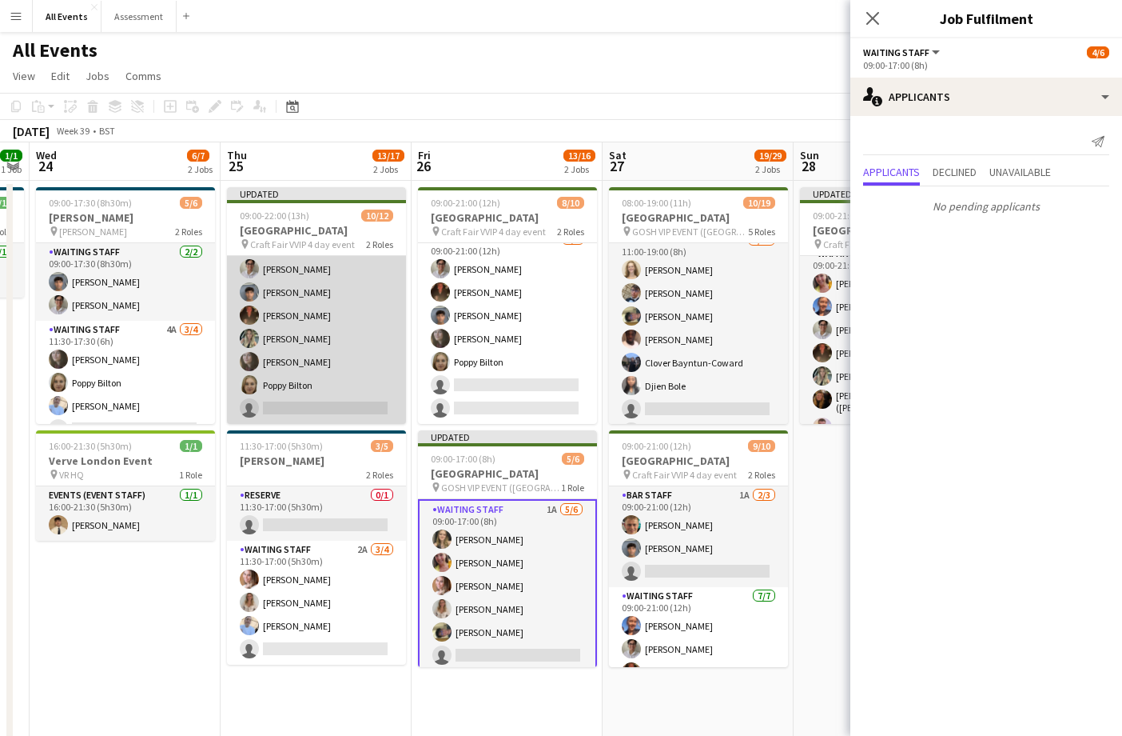
click at [365, 409] on app-card-role "Waiting Staff 4A [DATE] 09:00-22:00 (13h) [PERSON_NAME] [PERSON_NAME] [PERSON_N…" at bounding box center [316, 315] width 179 height 217
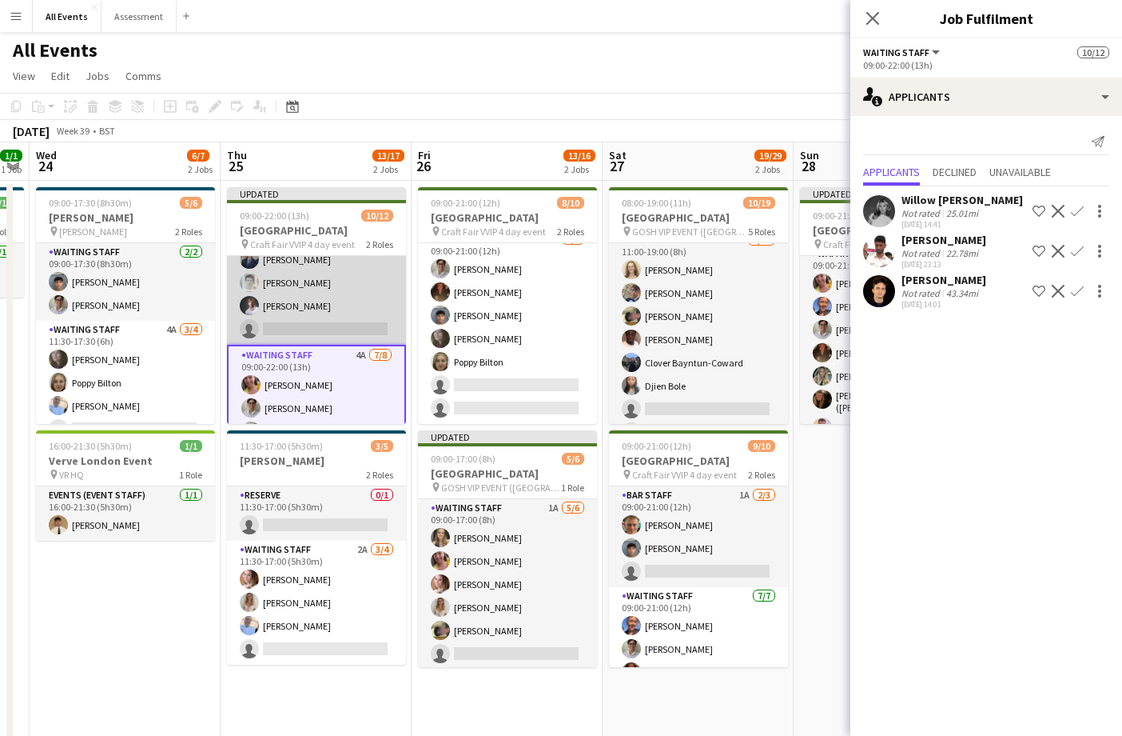
scroll to position [10, 0]
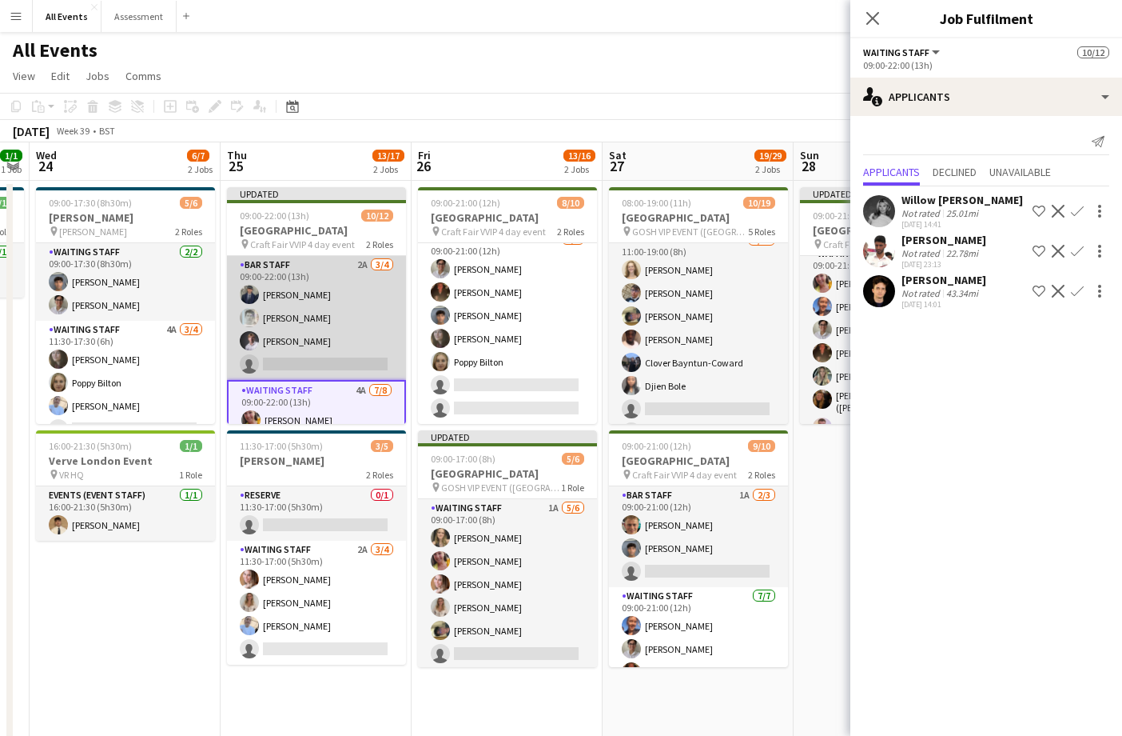
click at [329, 324] on app-card-role "Bar Staff 2A 3/4 09:00-22:00 (13h) Charlie Hill Lorant Kiraly Robert Usher sing…" at bounding box center [316, 318] width 179 height 124
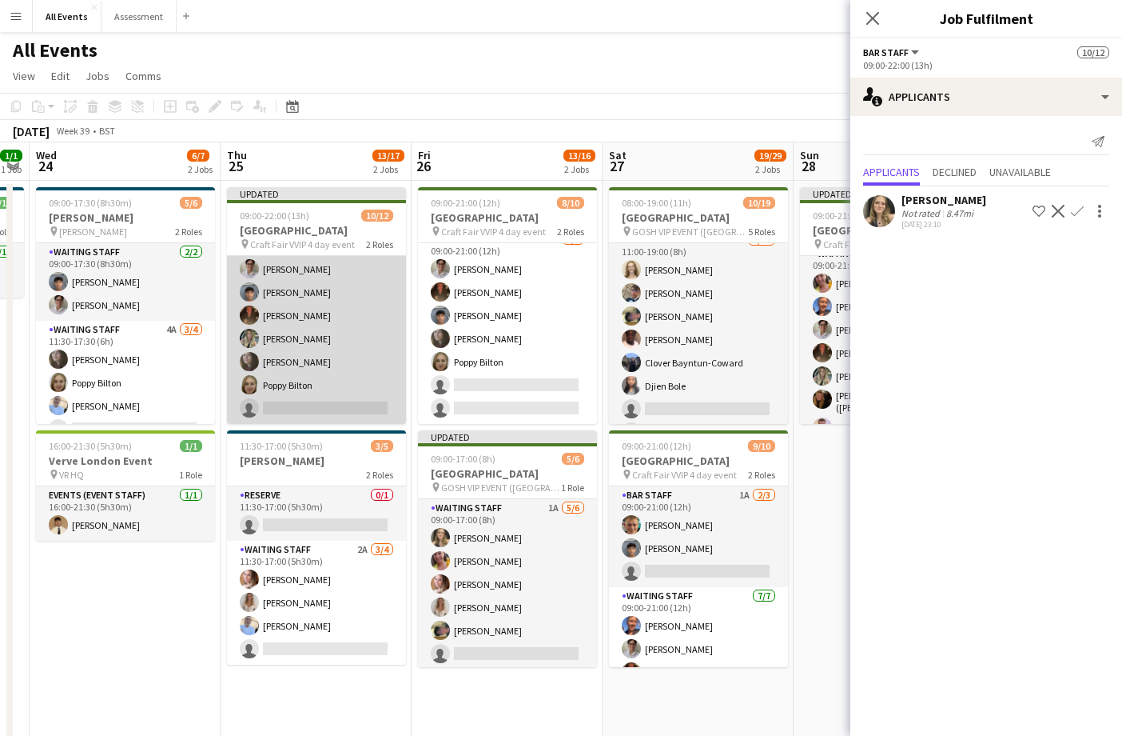
scroll to position [0, 0]
click at [372, 387] on app-card-role "Waiting Staff 4A [DATE] 09:00-22:00 (13h) [PERSON_NAME] [PERSON_NAME] [PERSON_N…" at bounding box center [316, 315] width 179 height 217
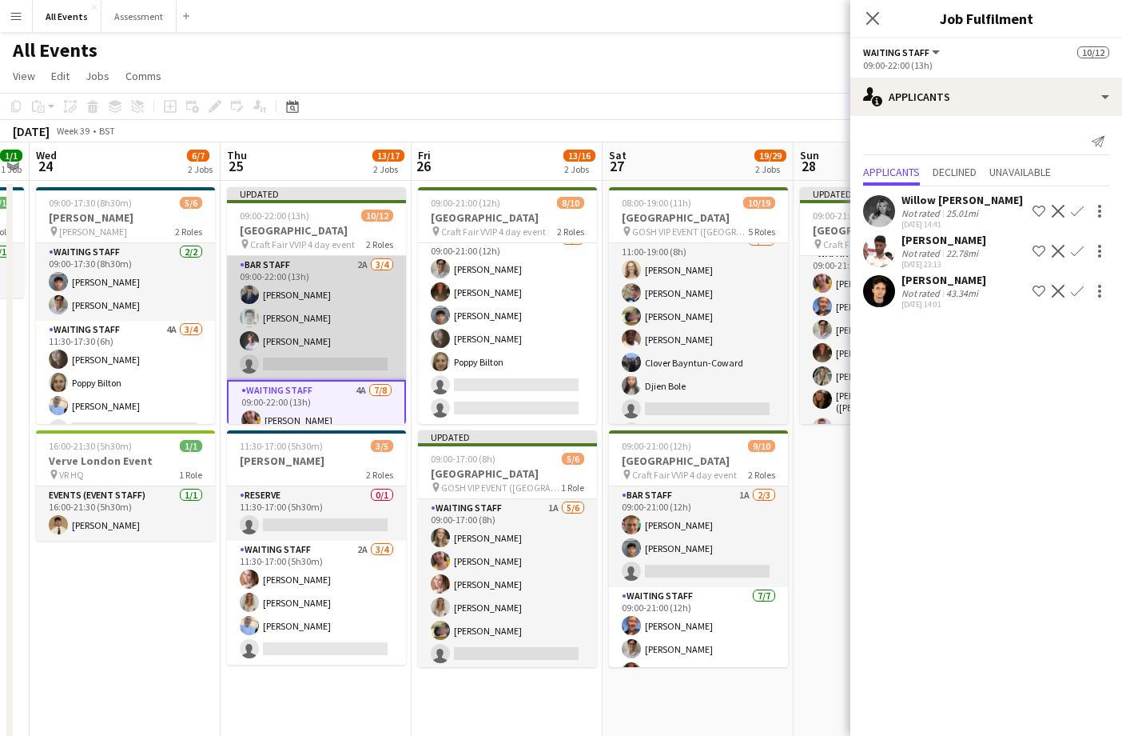
click at [358, 342] on app-card-role "Bar Staff 2A 3/4 09:00-22:00 (13h) Charlie Hill Lorant Kiraly Robert Usher sing…" at bounding box center [316, 318] width 179 height 124
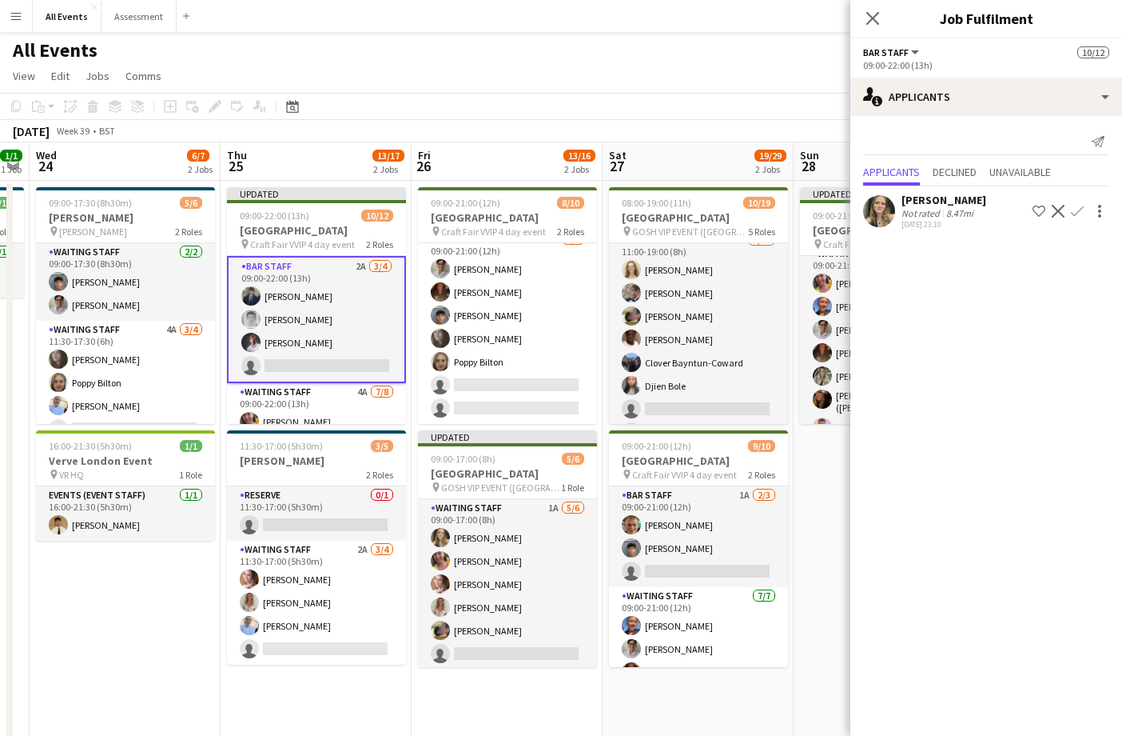
click at [1080, 213] on app-icon "Confirm" at bounding box center [1077, 211] width 13 height 13
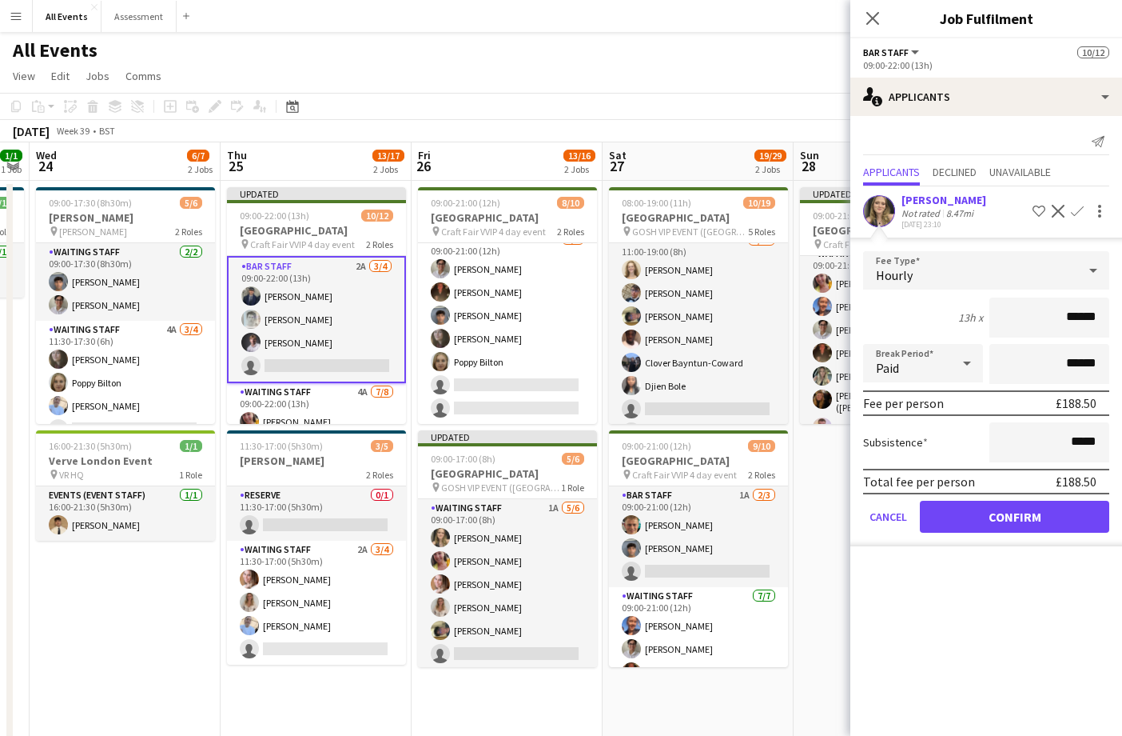
click at [1039, 509] on button "Confirm" at bounding box center [1014, 516] width 189 height 32
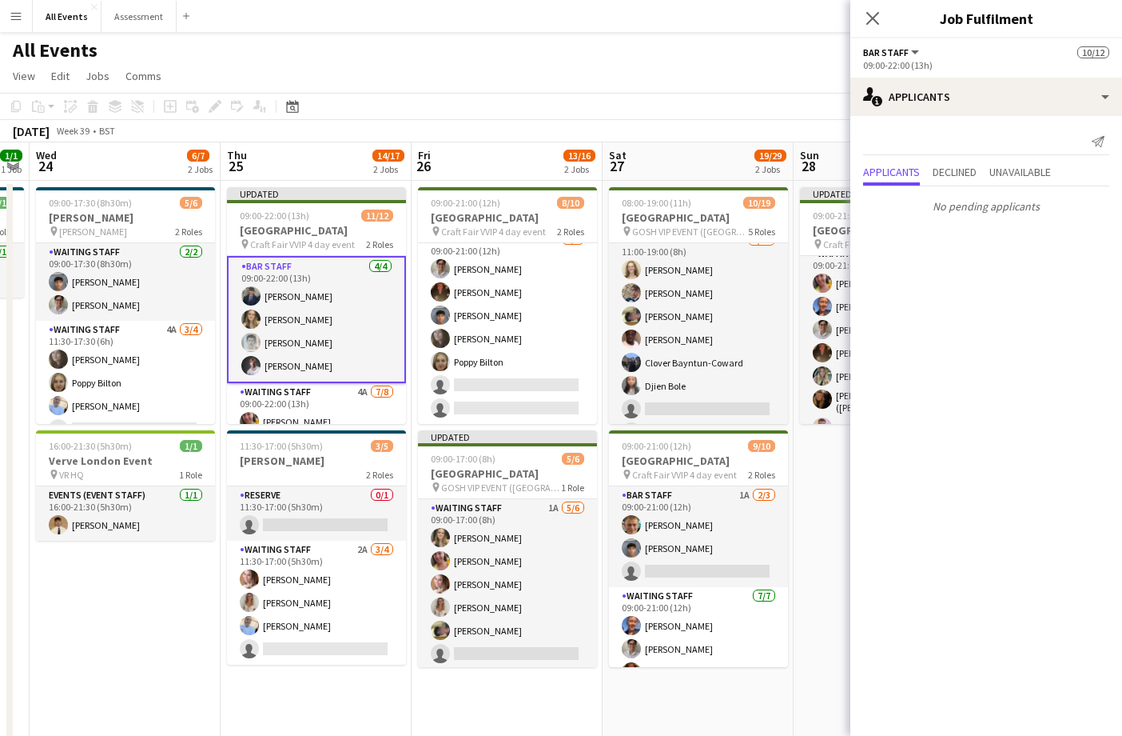
click at [828, 480] on app-date-cell "Updated 09:00-21:00 (12h) 11/11 Heritage House pin Craft Fair VVIP 4 day event …" at bounding box center [889, 506] width 191 height 651
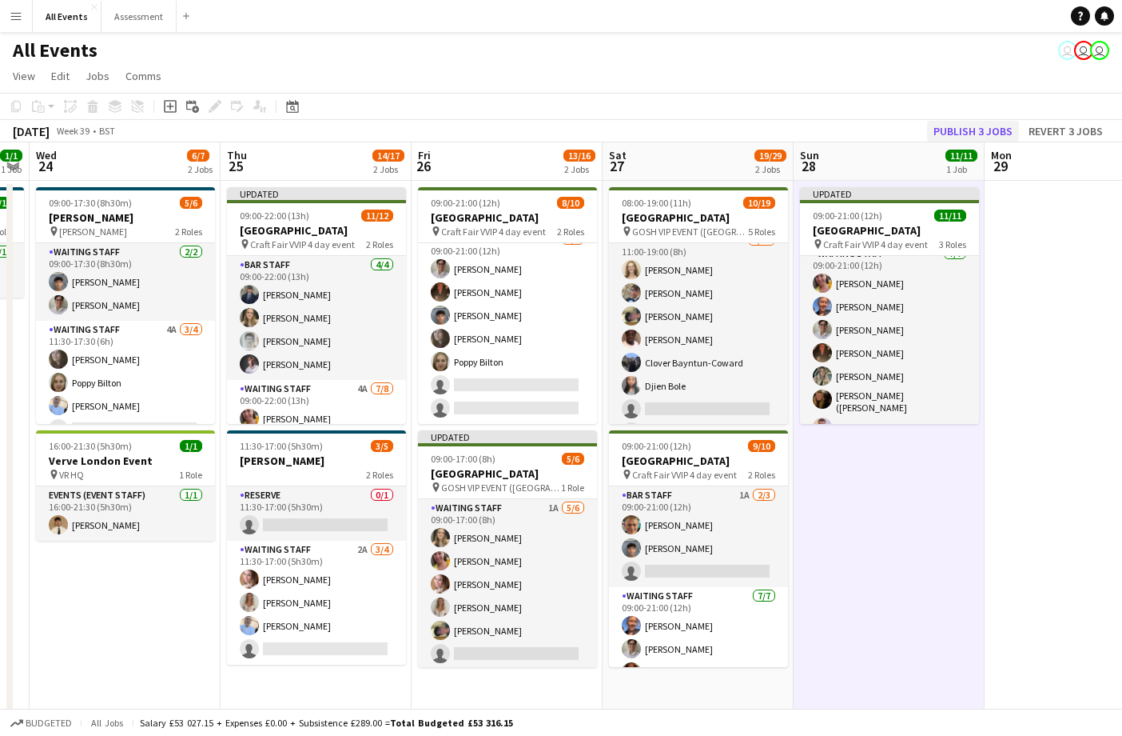
click at [976, 130] on button "Publish 3 jobs" at bounding box center [973, 131] width 92 height 21
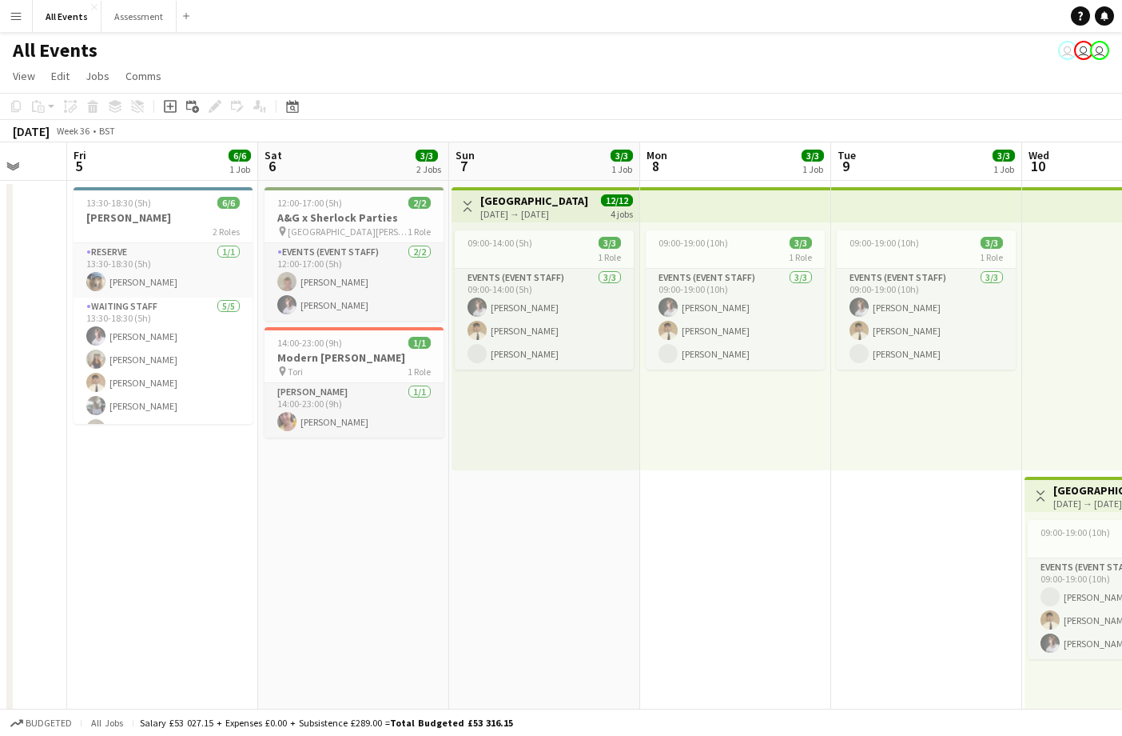
scroll to position [0, 401]
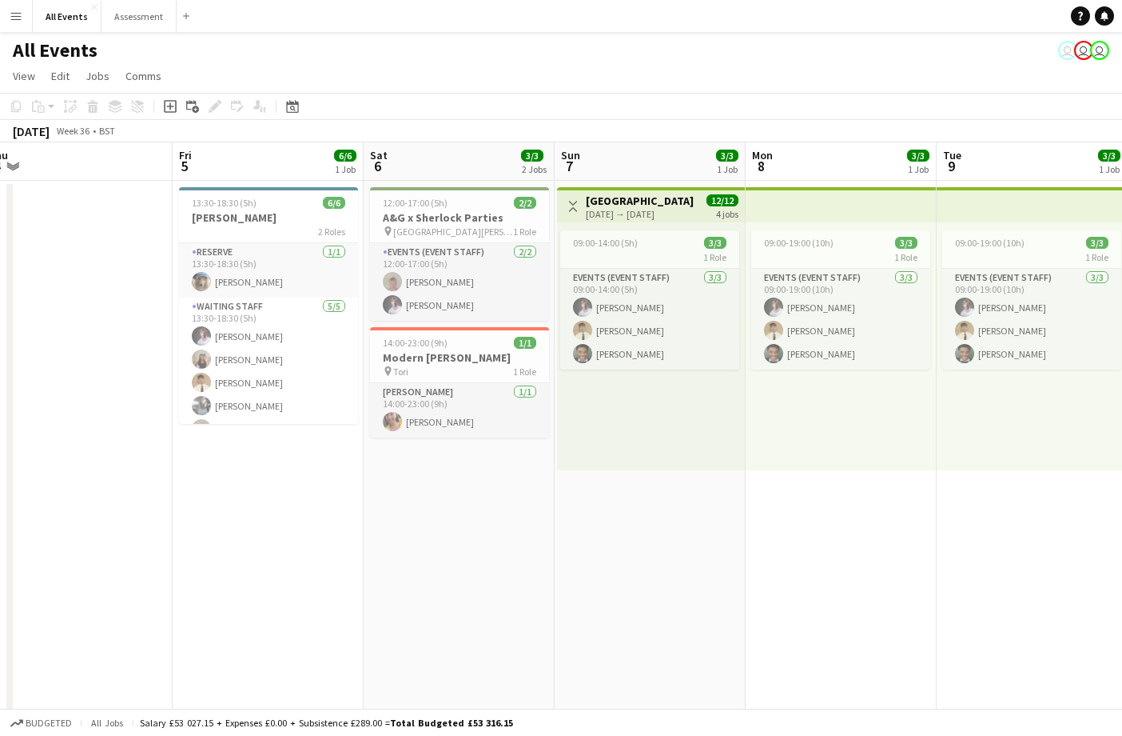
click at [682, 89] on app-page-menu "View Day view expanded Day view collapsed Month view Date picker Jump to today …" at bounding box center [561, 77] width 1122 height 30
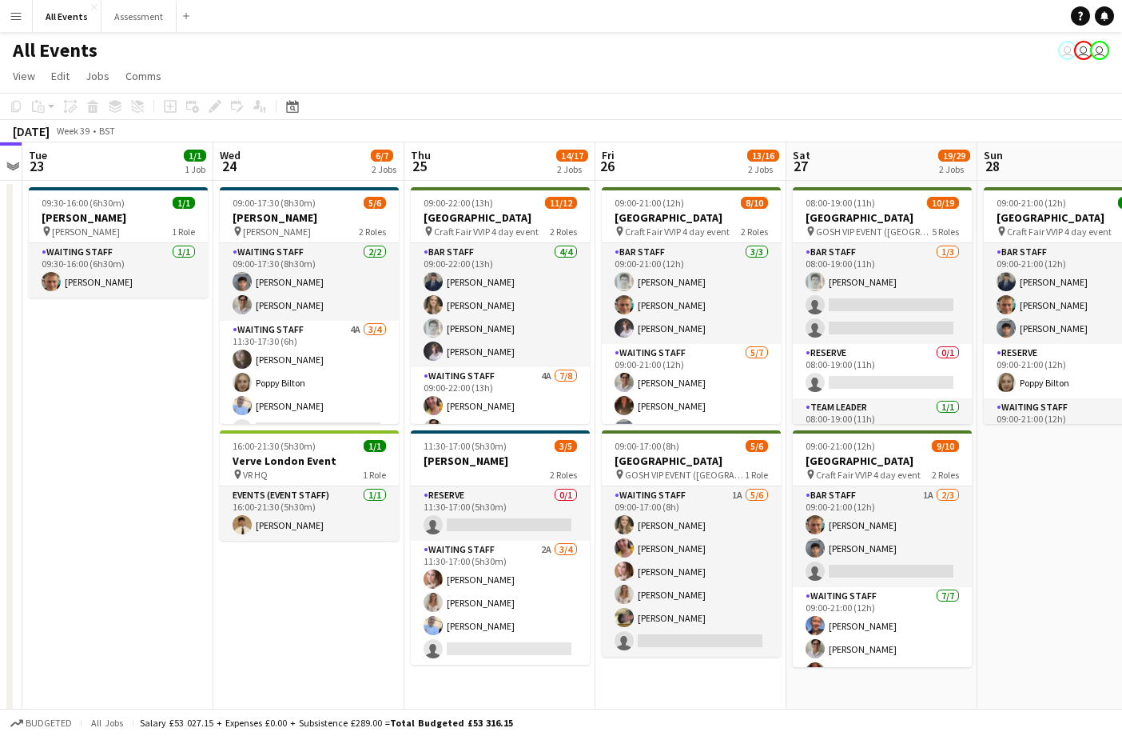
scroll to position [0, 0]
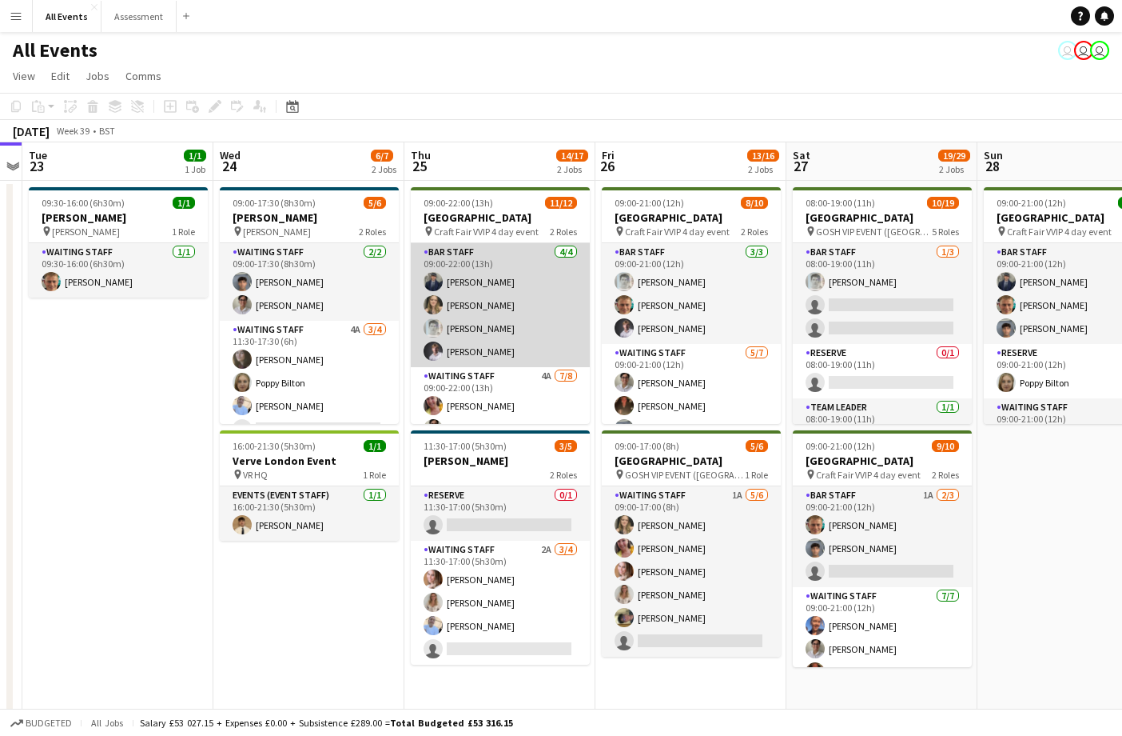
click at [526, 347] on app-card-role "Bar Staff 4/4 09:00-22:00 (13h) Charlie Hill Francesca McDonald Lorant Kiraly R…" at bounding box center [500, 305] width 179 height 124
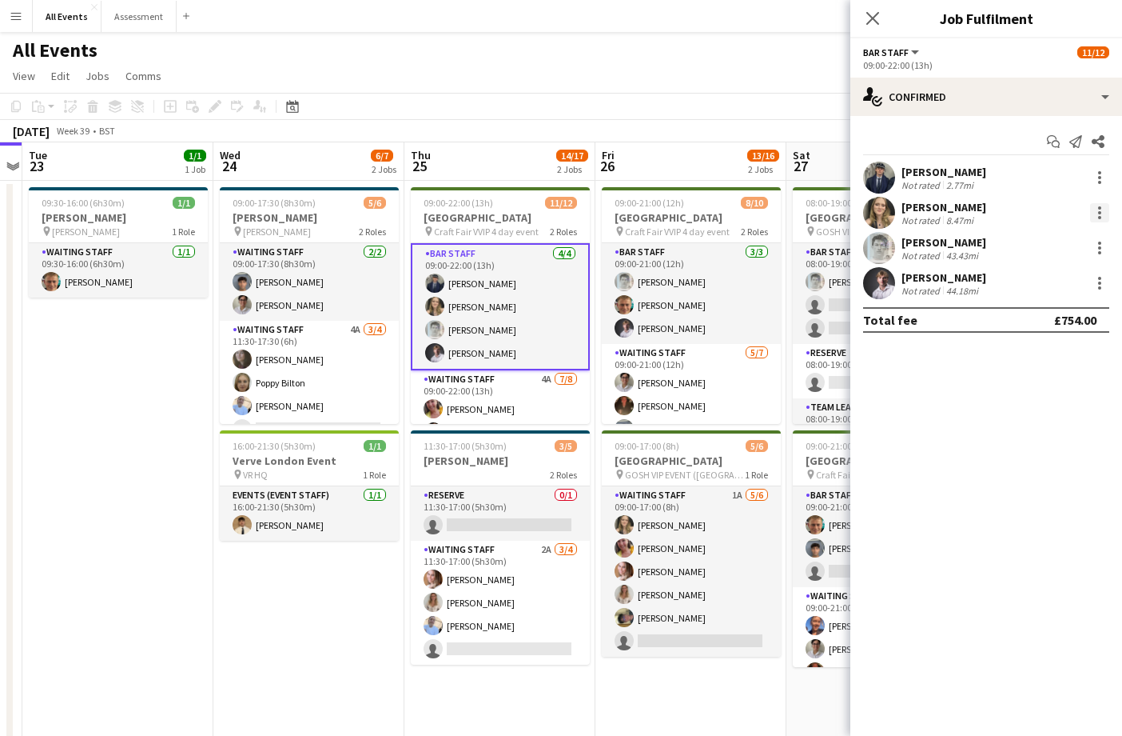
click at [1103, 217] on div at bounding box center [1100, 212] width 19 height 19
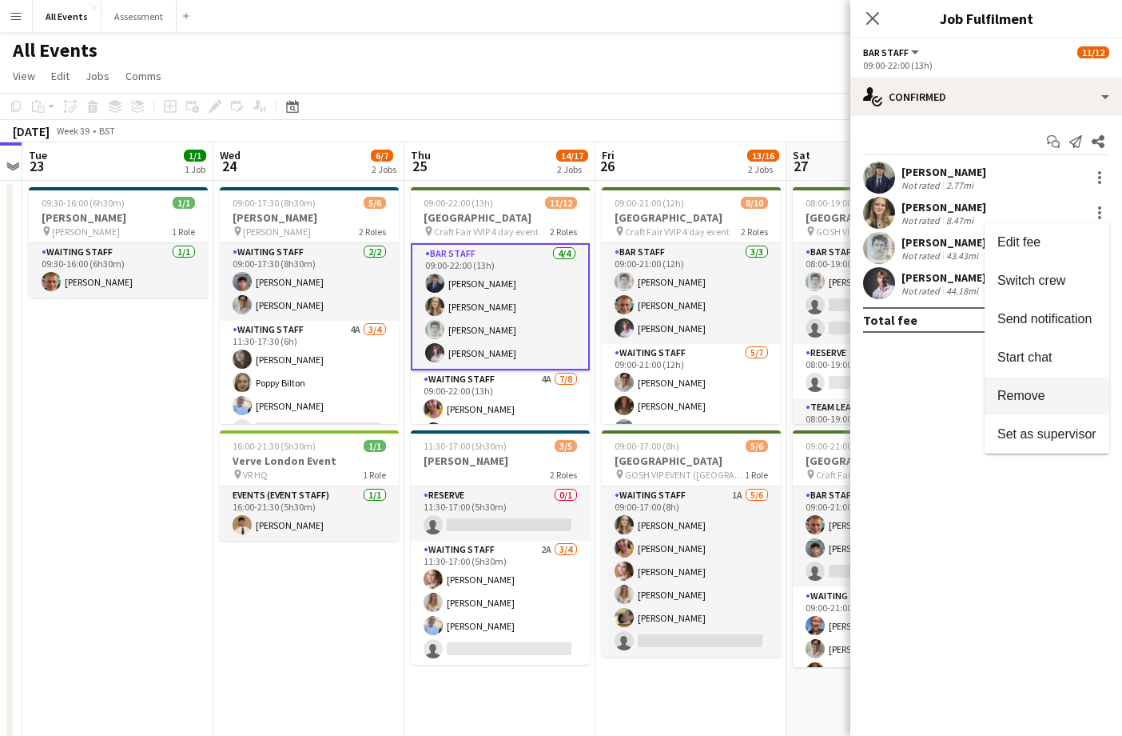
click at [1048, 391] on span "Remove" at bounding box center [1047, 396] width 99 height 14
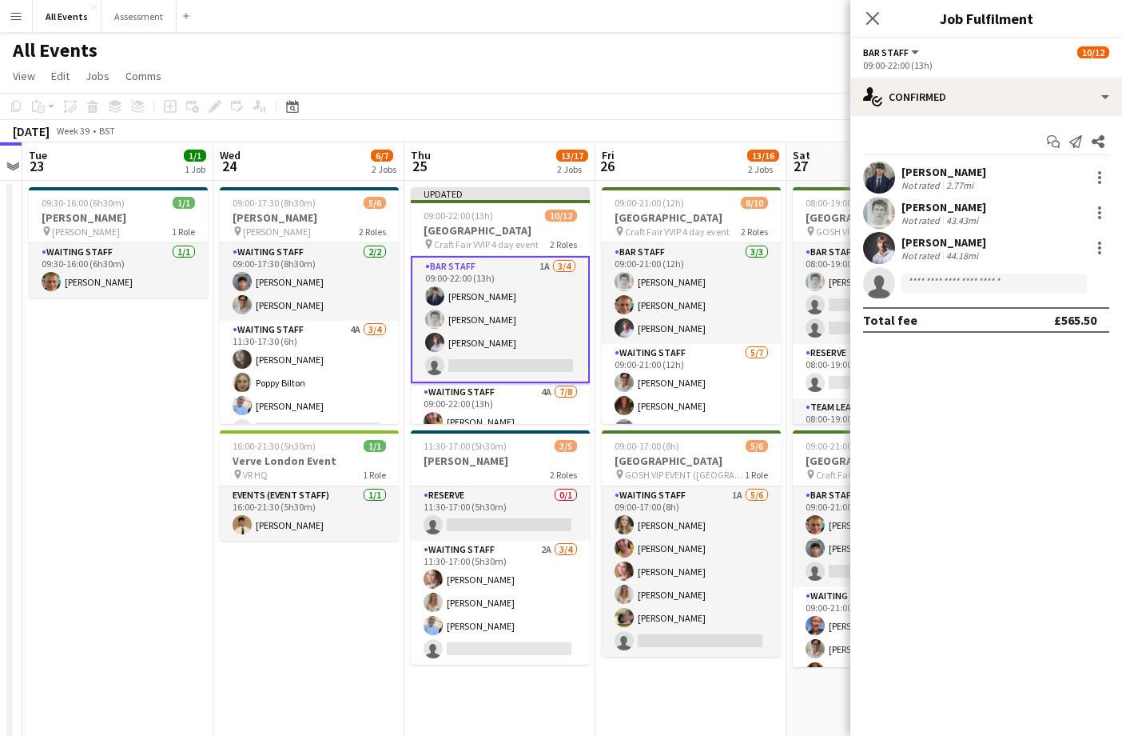
click at [819, 150] on app-board-header-date "Sat 27 19/29 2 Jobs" at bounding box center [882, 161] width 191 height 38
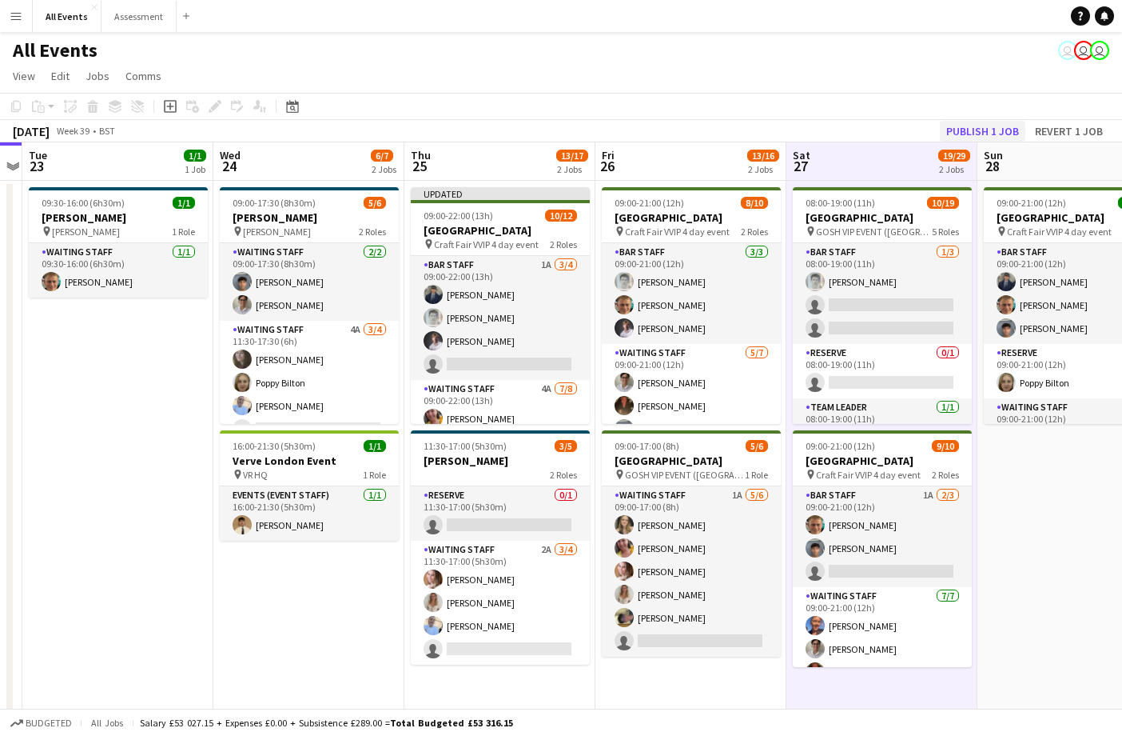
click at [988, 127] on button "Publish 1 job" at bounding box center [983, 131] width 86 height 21
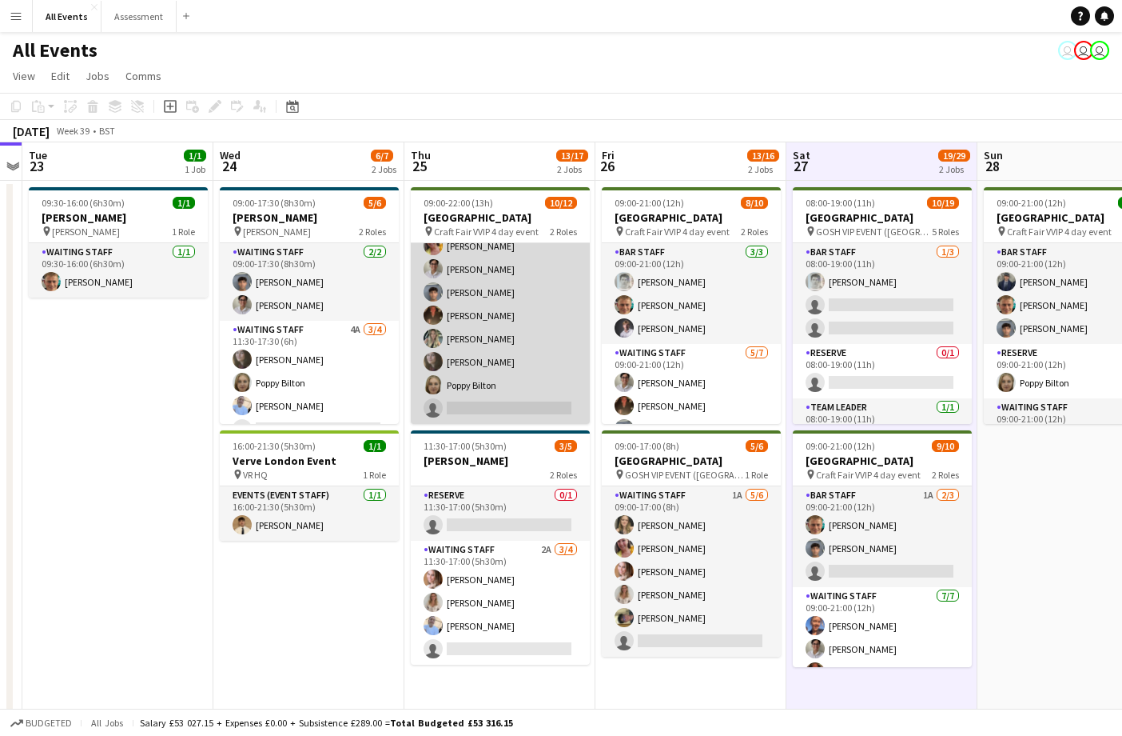
scroll to position [160, 0]
click at [546, 369] on app-card-role "Waiting Staff 4A [DATE] 09:00-22:00 (13h) [PERSON_NAME] [PERSON_NAME] [PERSON_N…" at bounding box center [500, 315] width 179 height 217
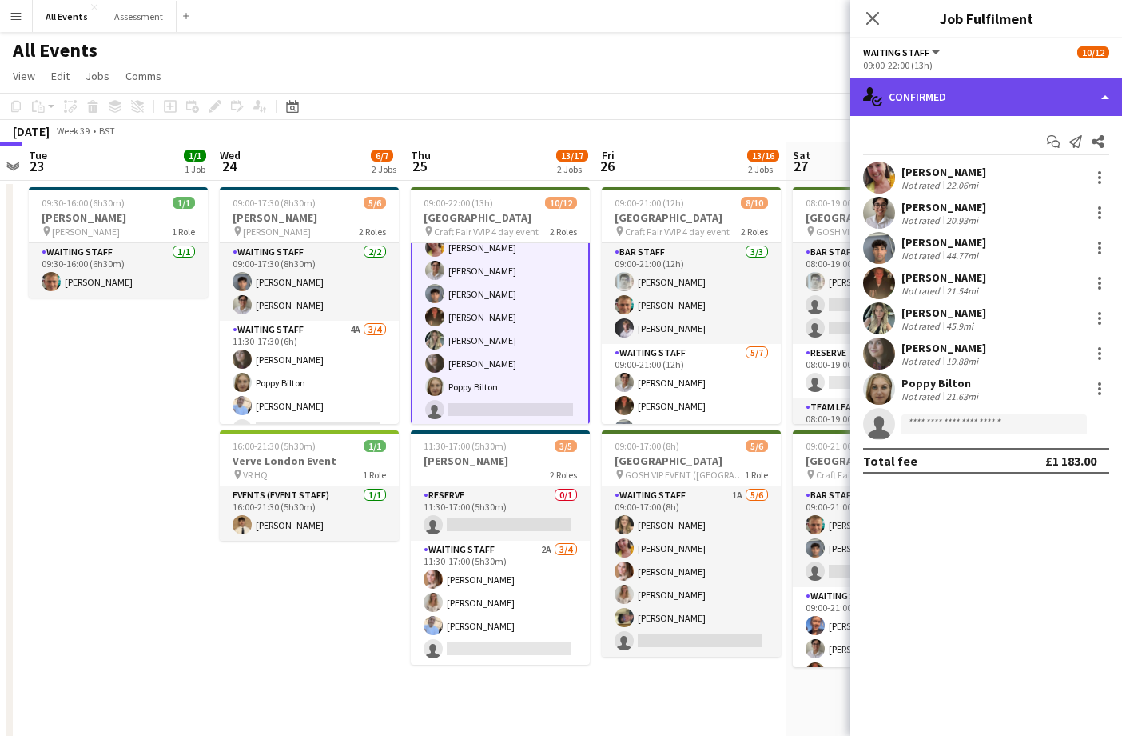
click at [1018, 97] on div "single-neutral-actions-check-2 Confirmed" at bounding box center [987, 97] width 272 height 38
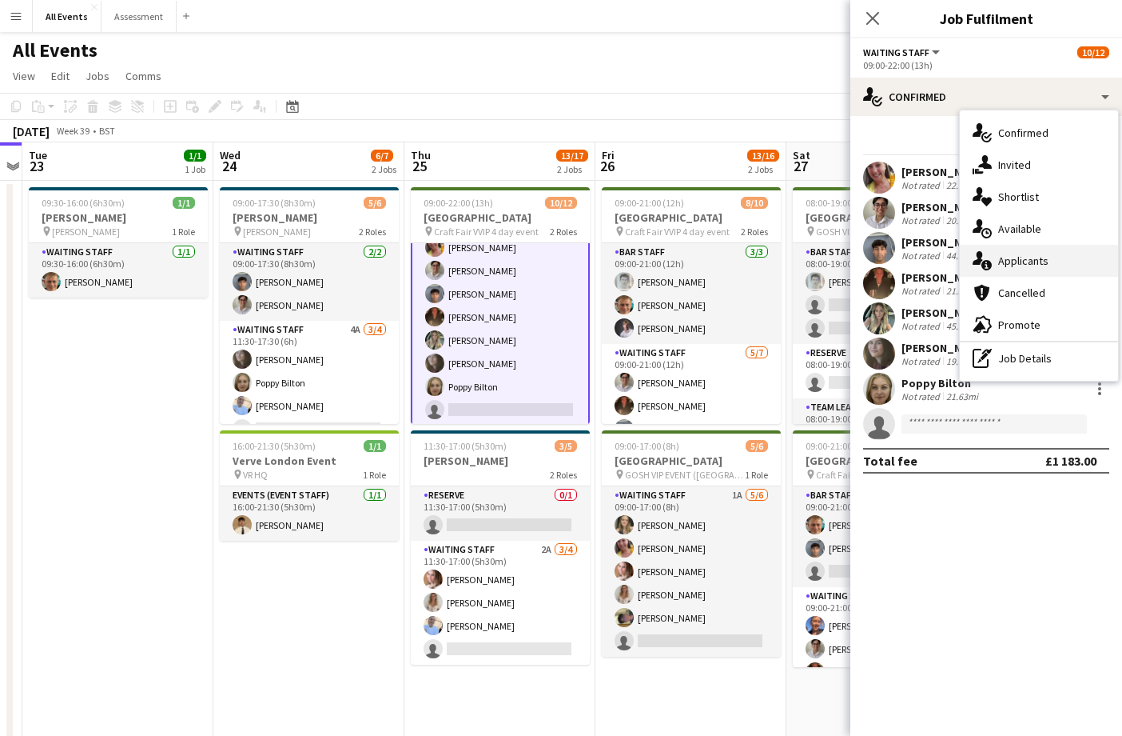
click at [1023, 261] on span "Applicants" at bounding box center [1024, 260] width 50 height 14
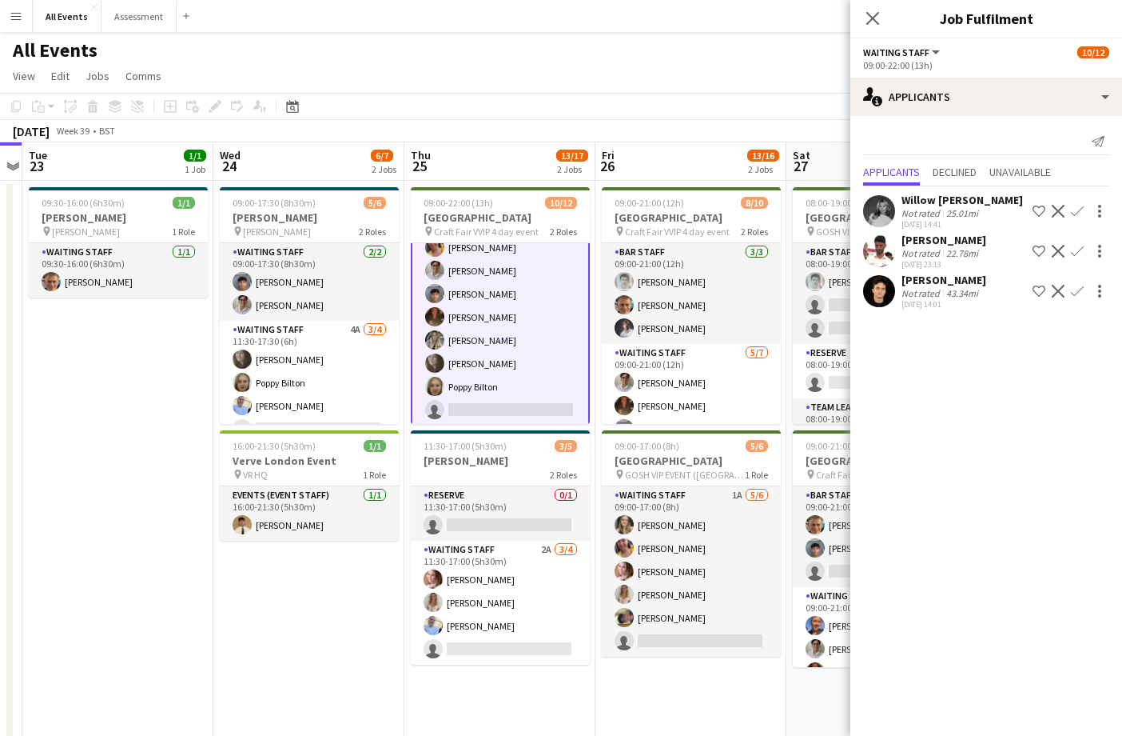
click at [743, 50] on div "All Events user user user" at bounding box center [561, 47] width 1122 height 30
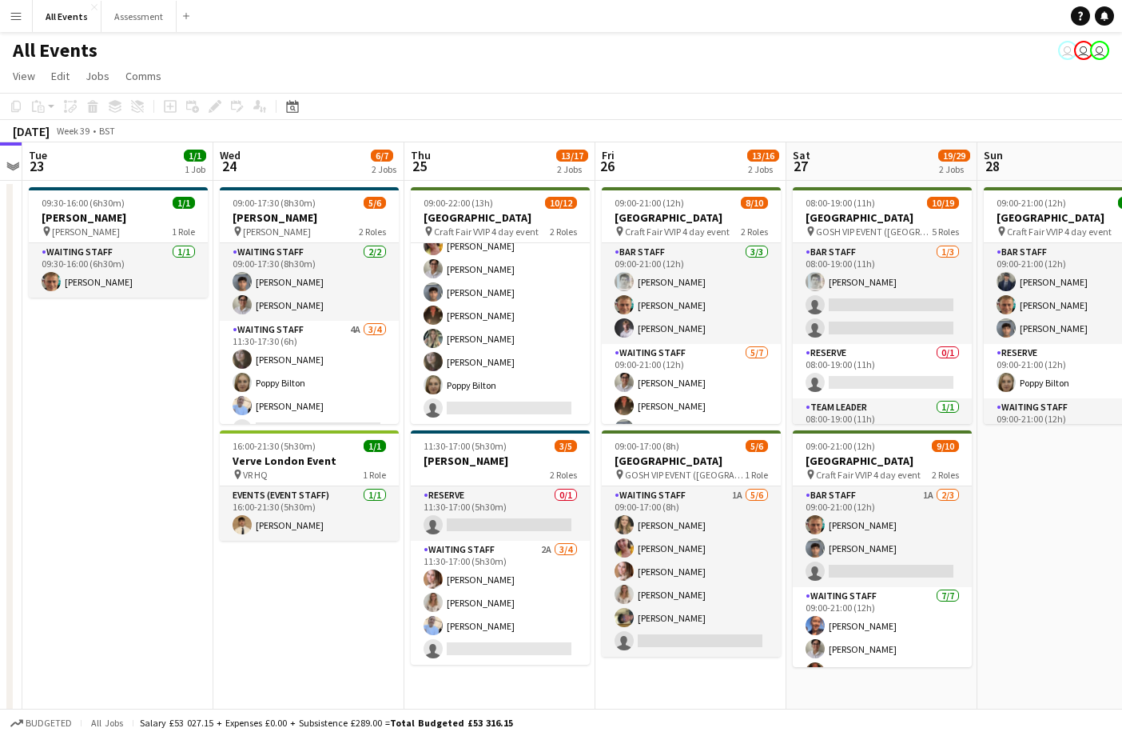
click at [742, 61] on div "All Events user user user" at bounding box center [561, 47] width 1122 height 30
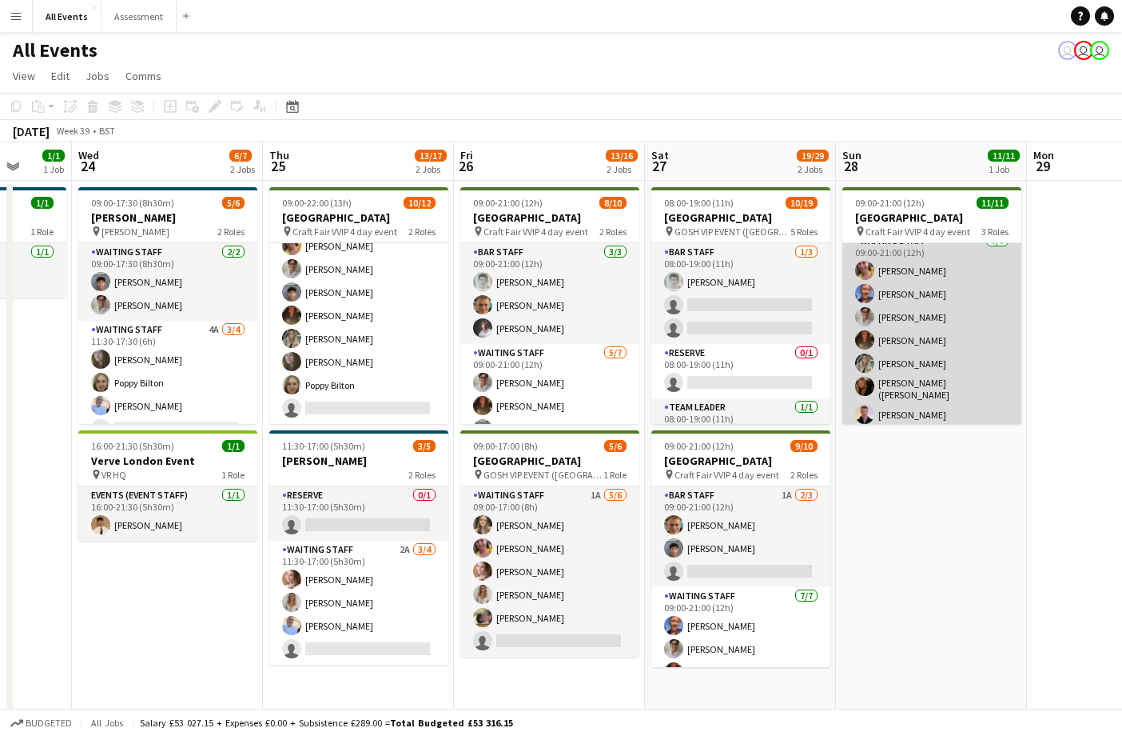
scroll to position [155, 0]
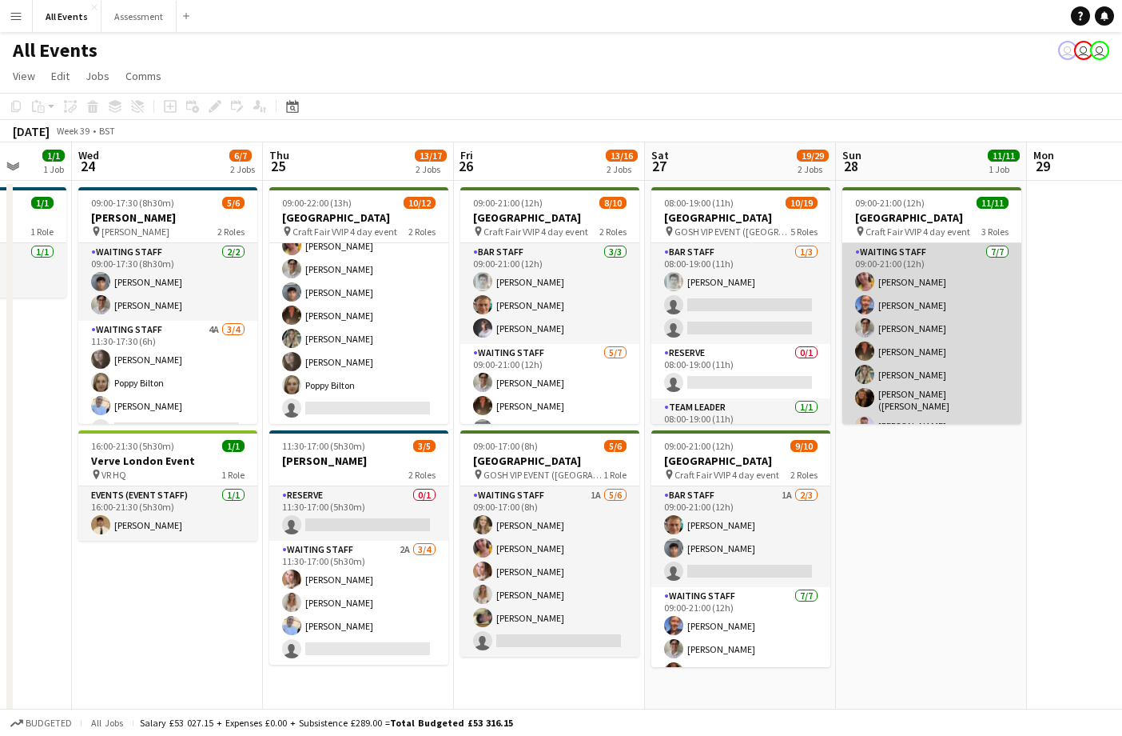
click at [922, 309] on app-card-role "Waiting Staff 7/7 09:00-21:00 (12h) Ruth Danieli Erin Lambourn Emily Reeve Aust…" at bounding box center [932, 342] width 179 height 198
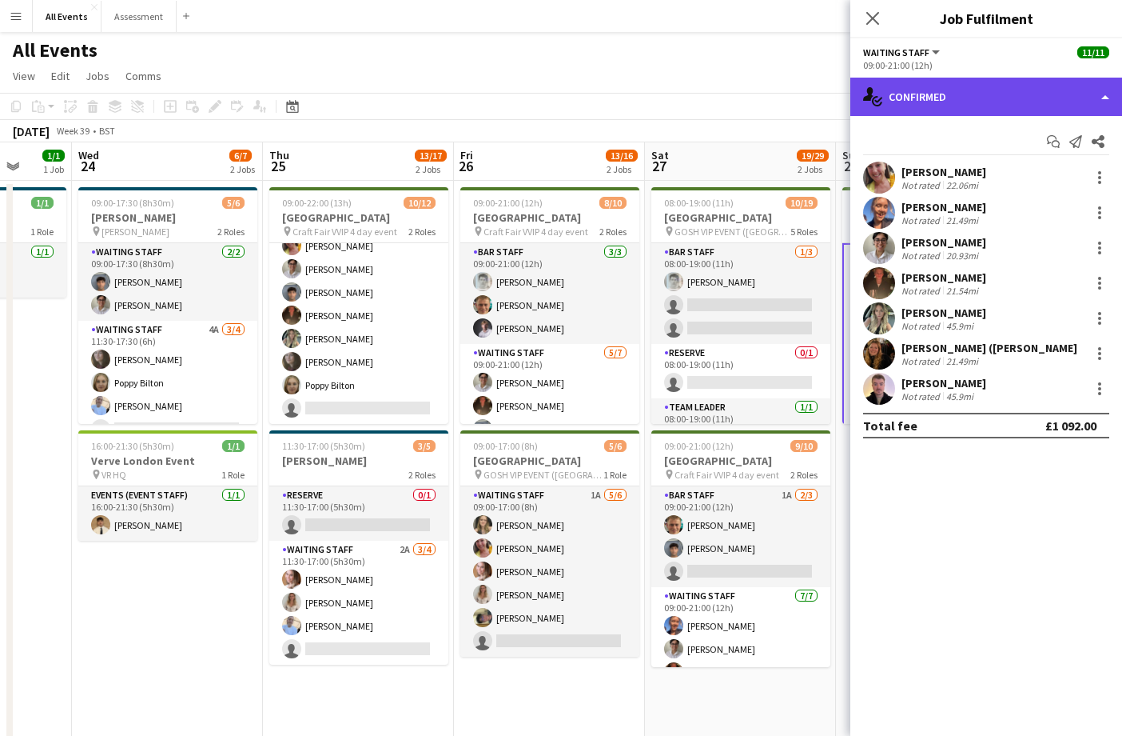
click at [935, 99] on div "single-neutral-actions-check-2 Confirmed" at bounding box center [987, 97] width 272 height 38
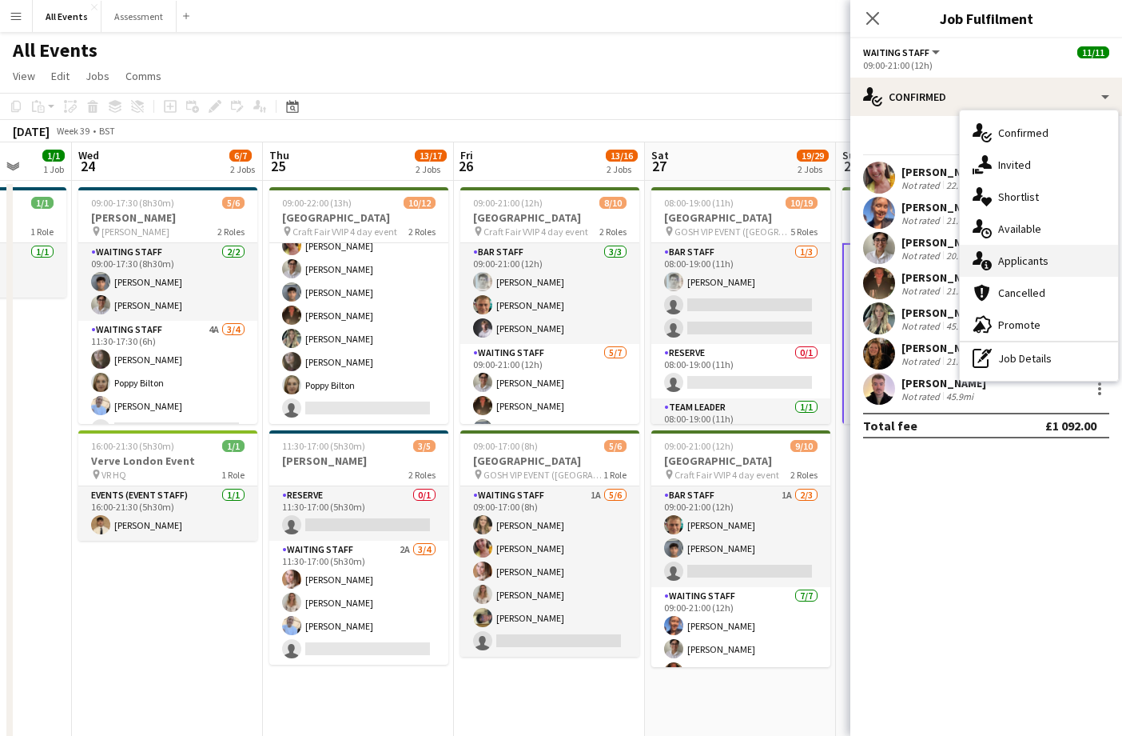
click at [1034, 258] on span "Applicants" at bounding box center [1024, 260] width 50 height 14
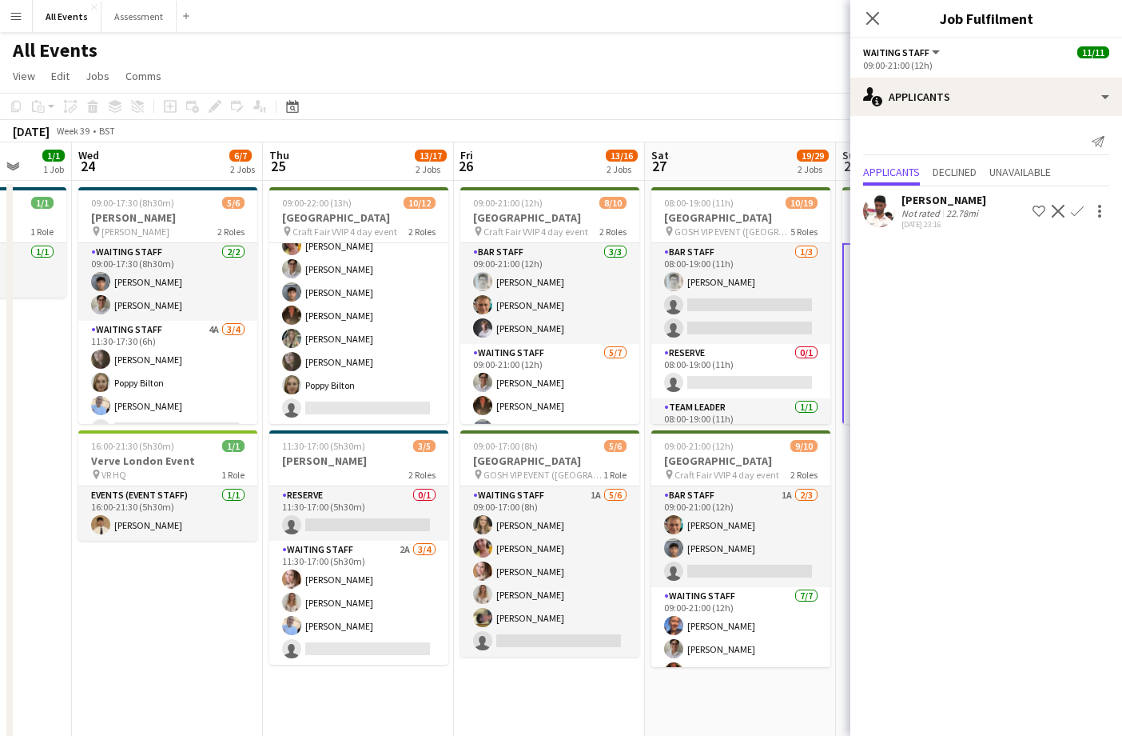
click at [758, 114] on app-toolbar "Copy Paste Paste Command V Paste with crew Command Shift V Paste linked Job Del…" at bounding box center [561, 106] width 1122 height 27
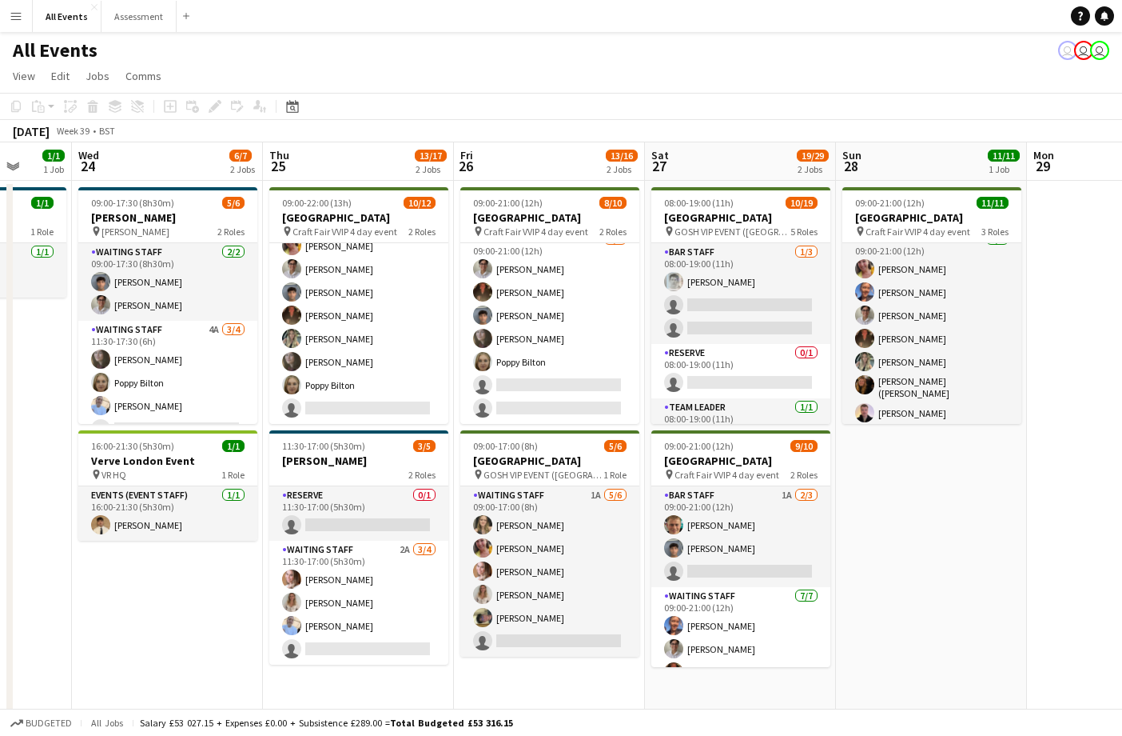
scroll to position [114, 0]
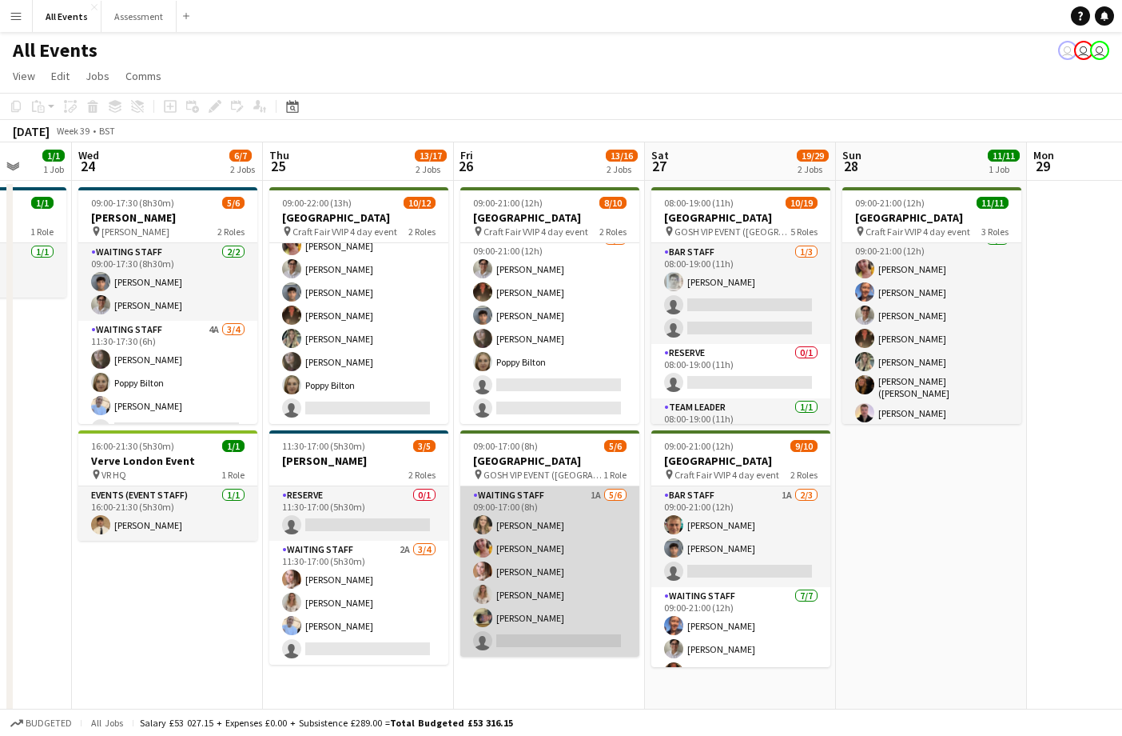
click at [612, 530] on app-card-role "Waiting Staff 1A 5/6 09:00-17:00 (8h) Francesca McDonald Ruth Danieli Grace Rei…" at bounding box center [550, 571] width 179 height 170
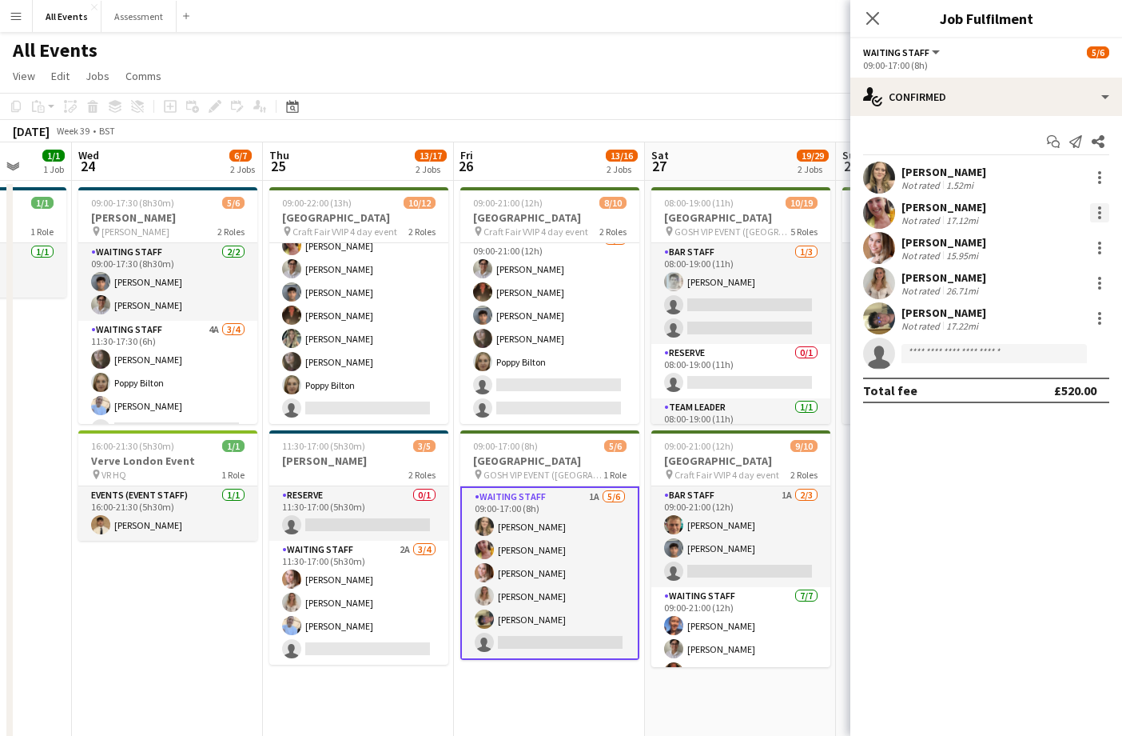
click at [1101, 212] on div at bounding box center [1100, 212] width 3 height 3
click at [1025, 397] on span "Remove" at bounding box center [1022, 396] width 48 height 14
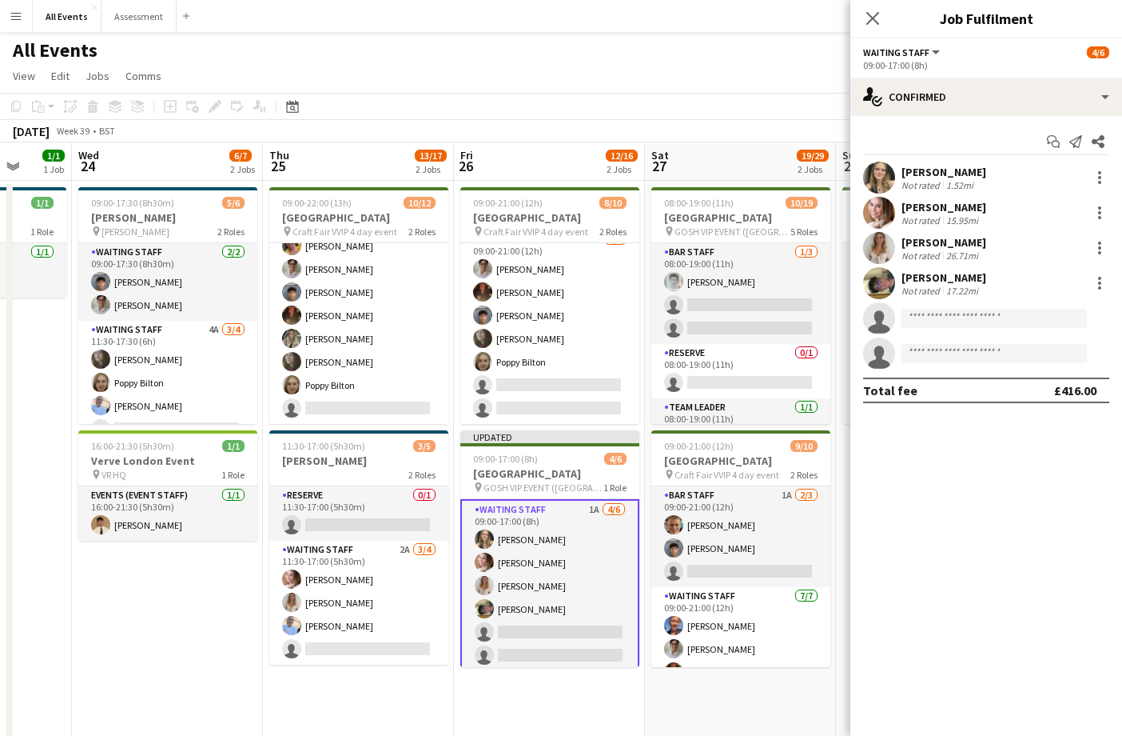
scroll to position [0, 0]
click at [737, 676] on app-date-cell "08:00-19:00 (11h) 10/19 Heritage House pin GOSH VIP EVENT (Great Tew Estate) 5 …" at bounding box center [740, 608] width 191 height 854
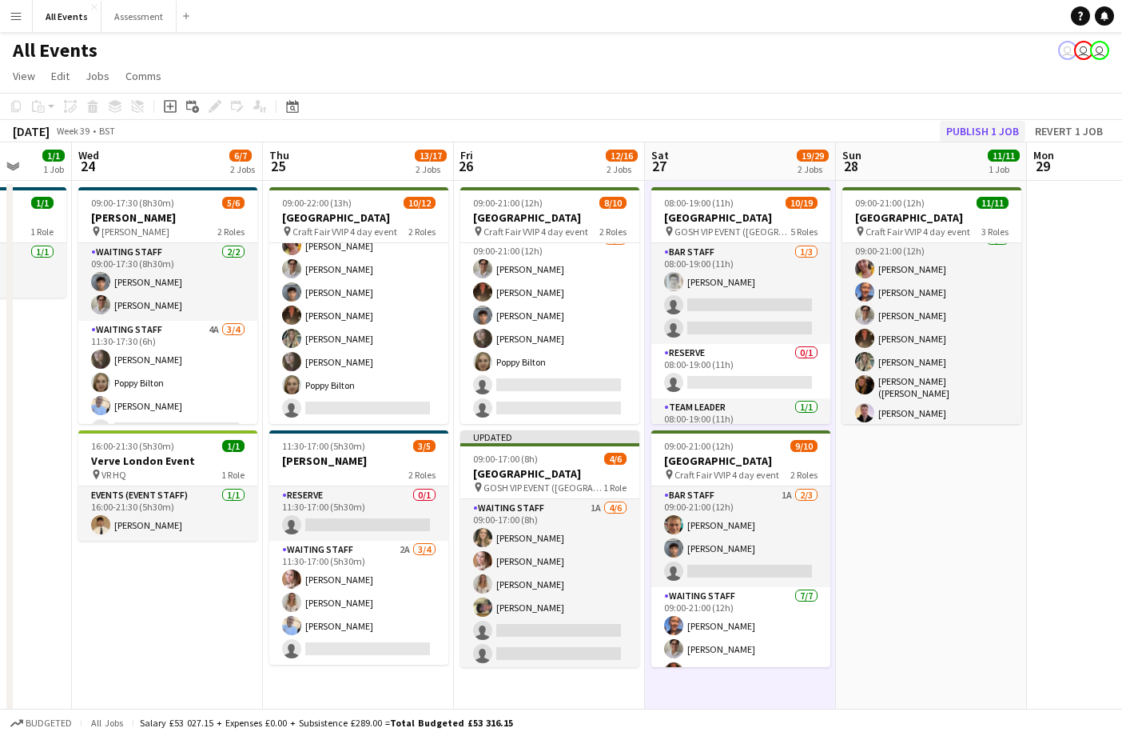
click at [975, 130] on button "Publish 1 job" at bounding box center [983, 131] width 86 height 21
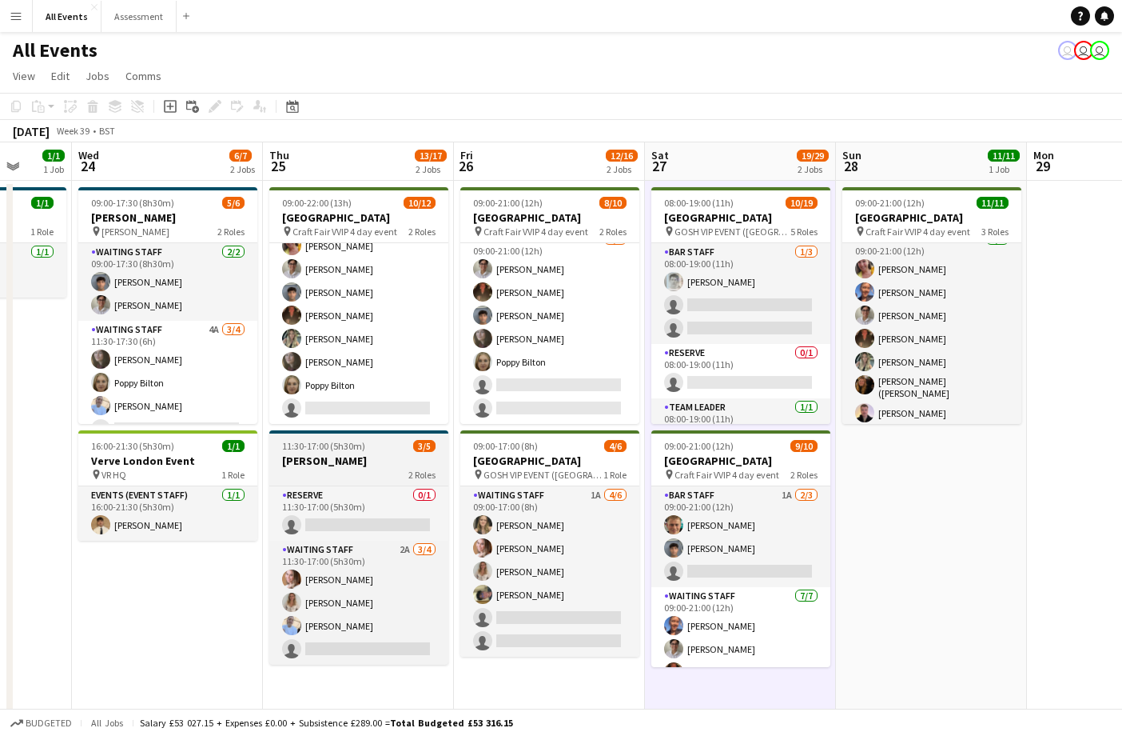
click at [363, 463] on h3 "[PERSON_NAME]" at bounding box center [358, 460] width 179 height 14
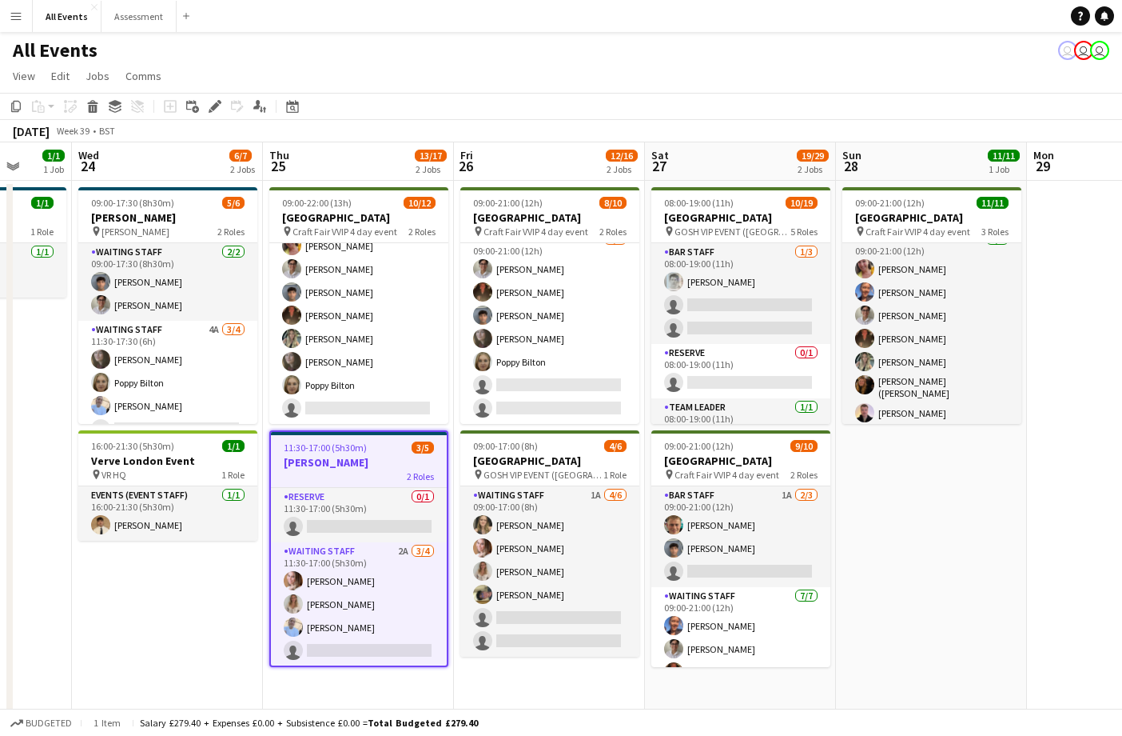
click at [596, 691] on app-date-cell "09:00-21:00 (12h) 8/10 Heritage House pin Craft Fair VVIP 4 day event 2 Roles B…" at bounding box center [549, 608] width 191 height 854
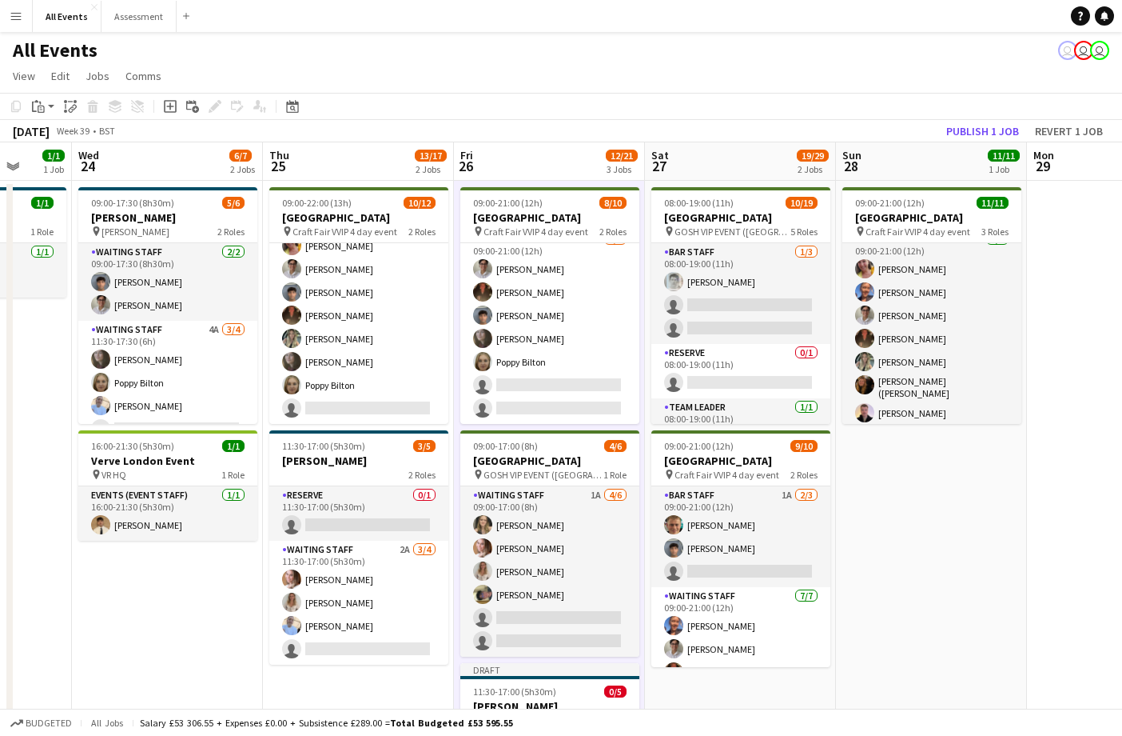
scroll to position [128, 0]
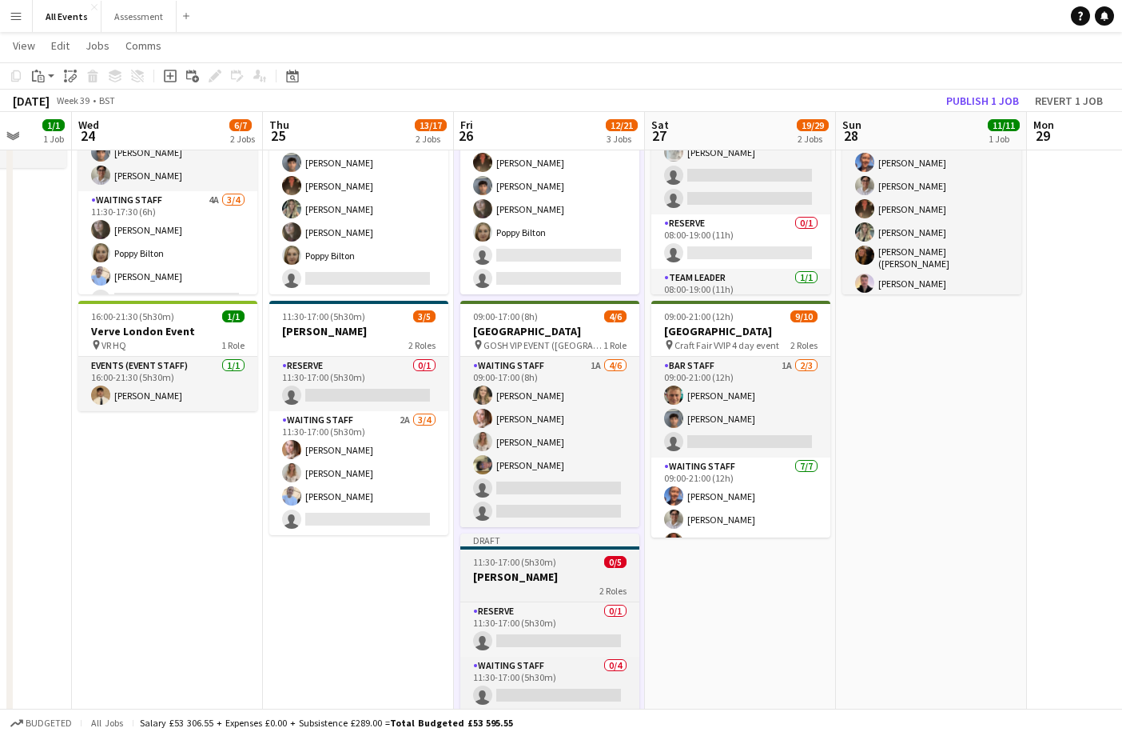
click at [580, 588] on div "2 Roles" at bounding box center [550, 590] width 179 height 13
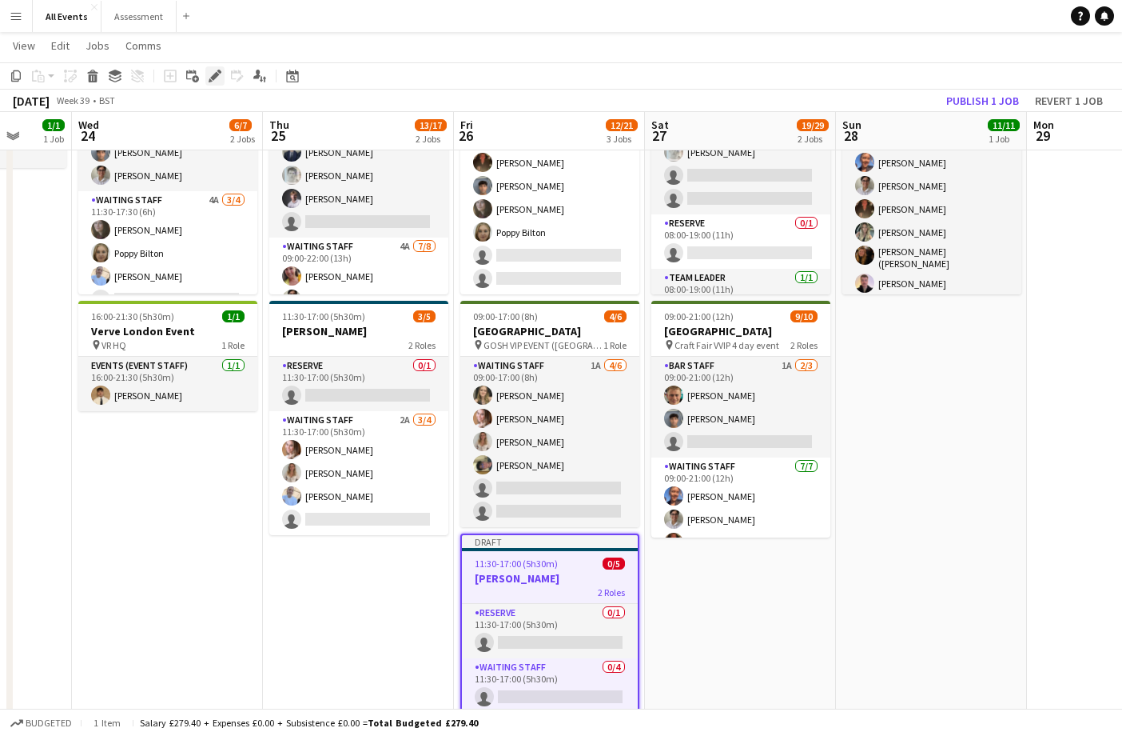
scroll to position [0, 0]
click at [211, 74] on icon "Edit" at bounding box center [215, 76] width 13 height 13
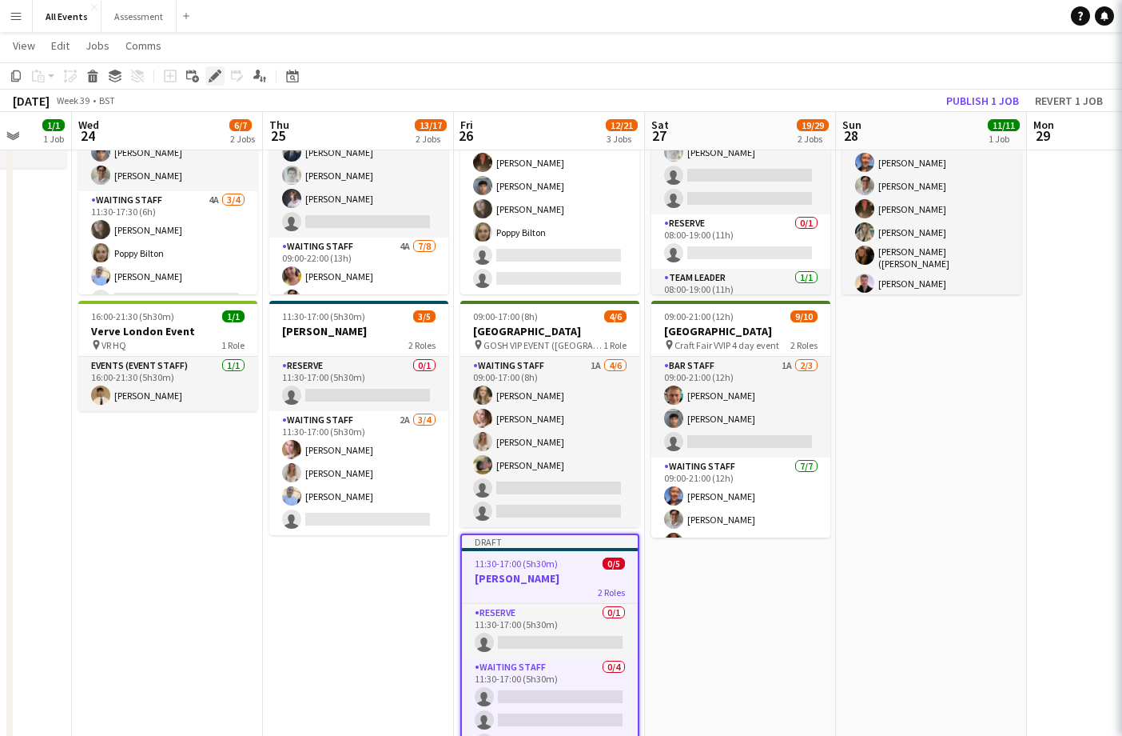
scroll to position [129, 0]
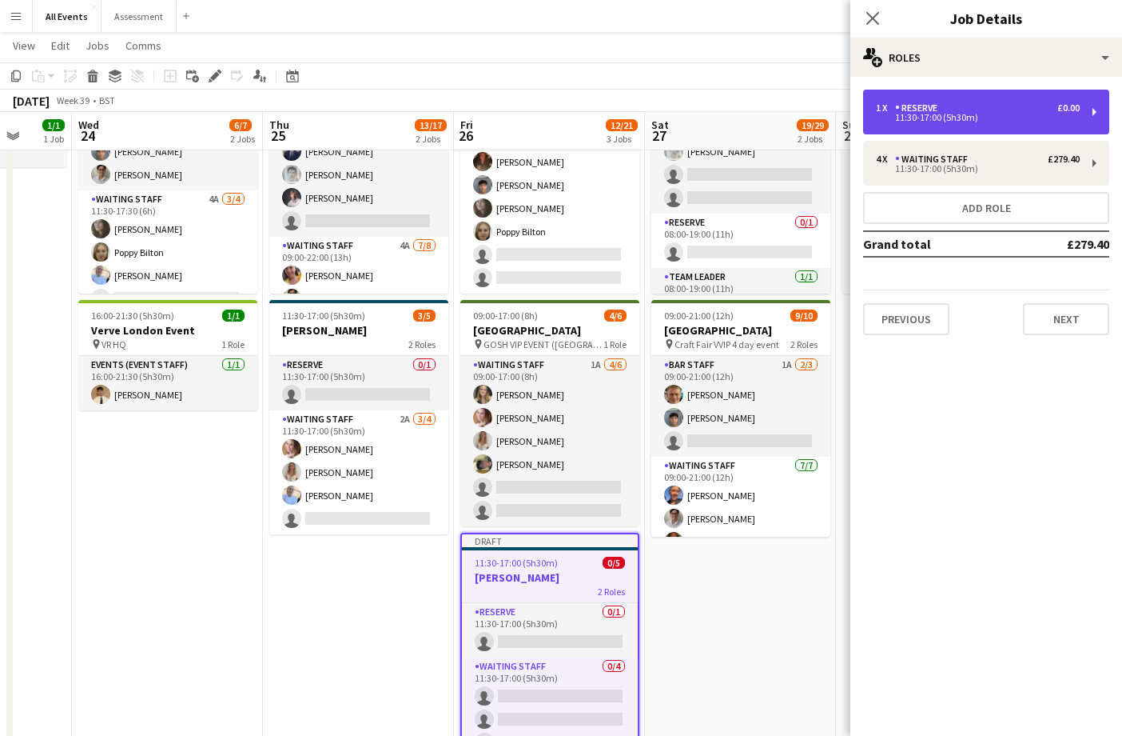
click at [1007, 120] on div "11:30-17:00 (5h30m)" at bounding box center [978, 118] width 204 height 8
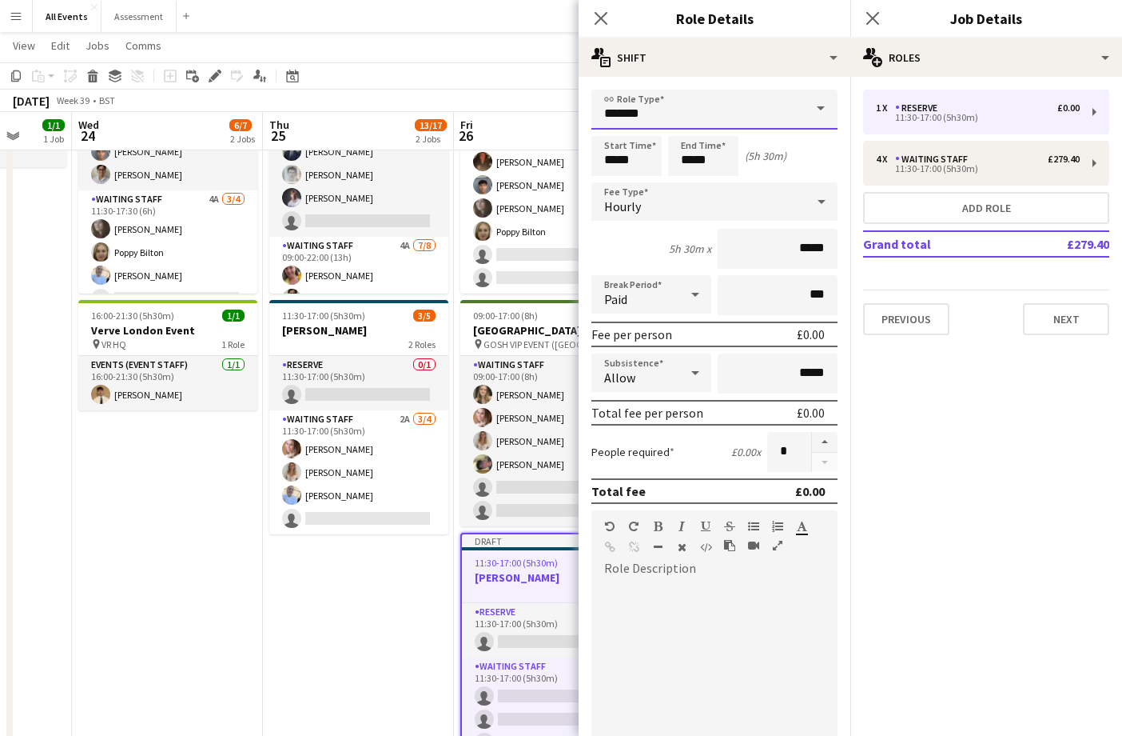
click at [782, 110] on input "*******" at bounding box center [715, 110] width 246 height 40
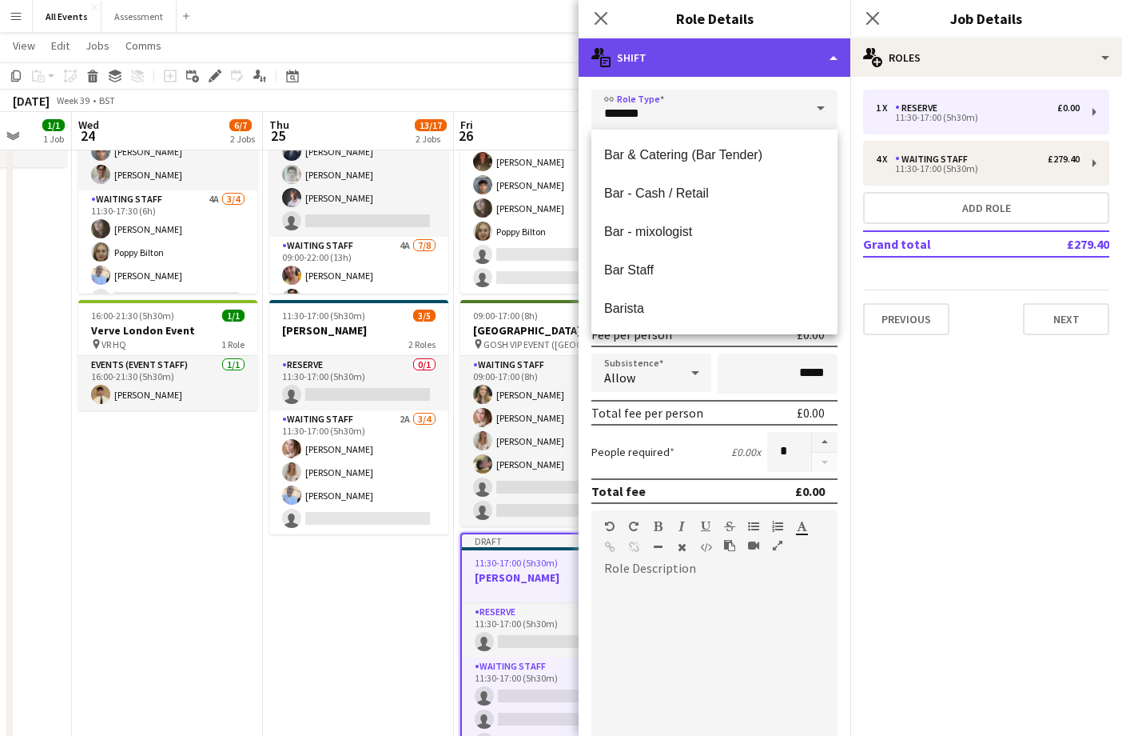
click at [771, 59] on div "multiple-actions-text Shift" at bounding box center [715, 57] width 272 height 38
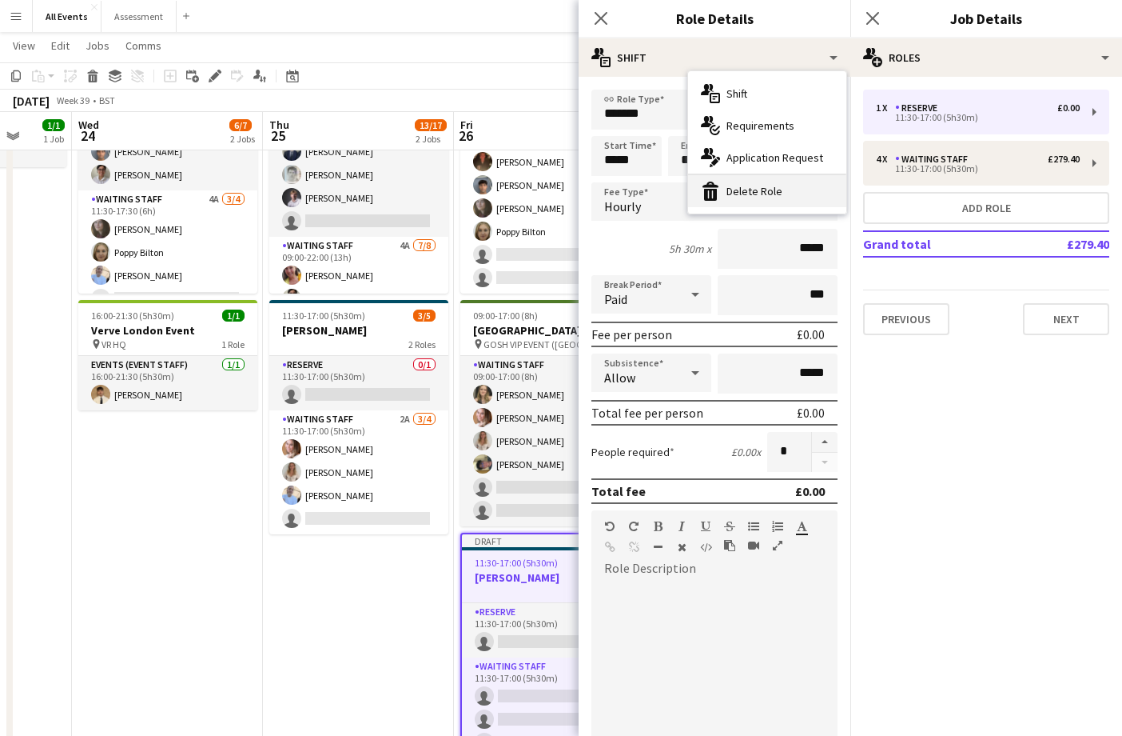
click at [768, 197] on div "bin-2 Delete Role" at bounding box center [767, 191] width 158 height 32
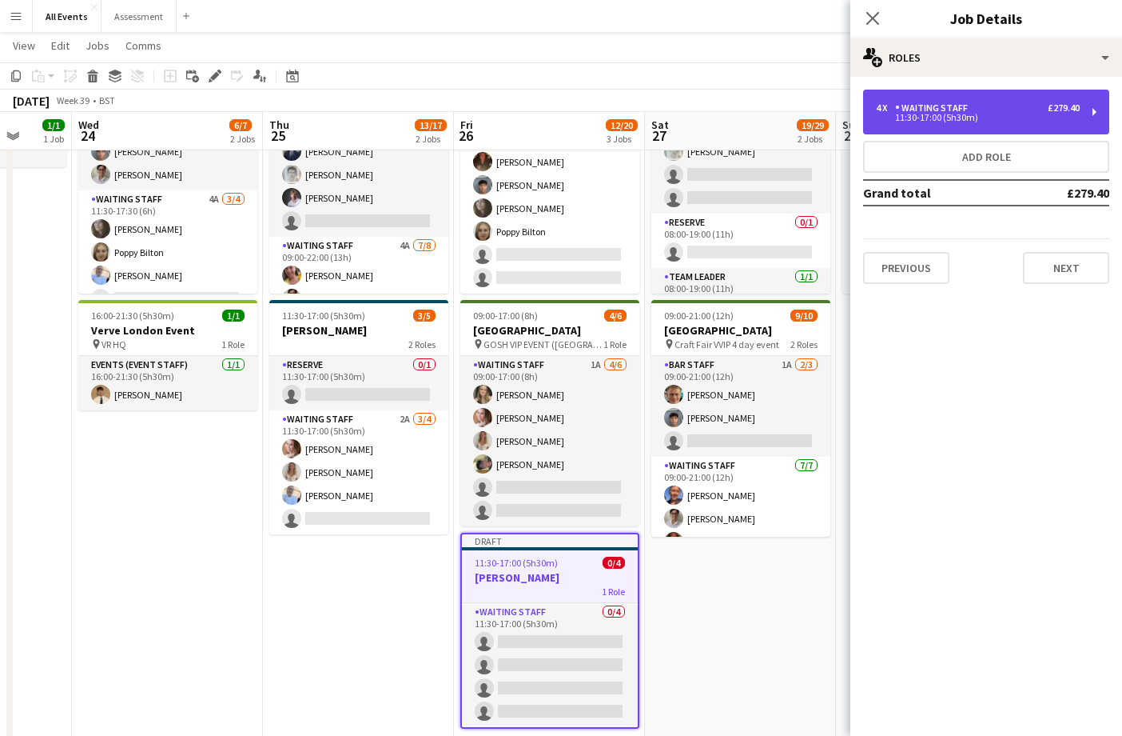
click at [1004, 119] on div "11:30-17:00 (5h30m)" at bounding box center [978, 118] width 204 height 8
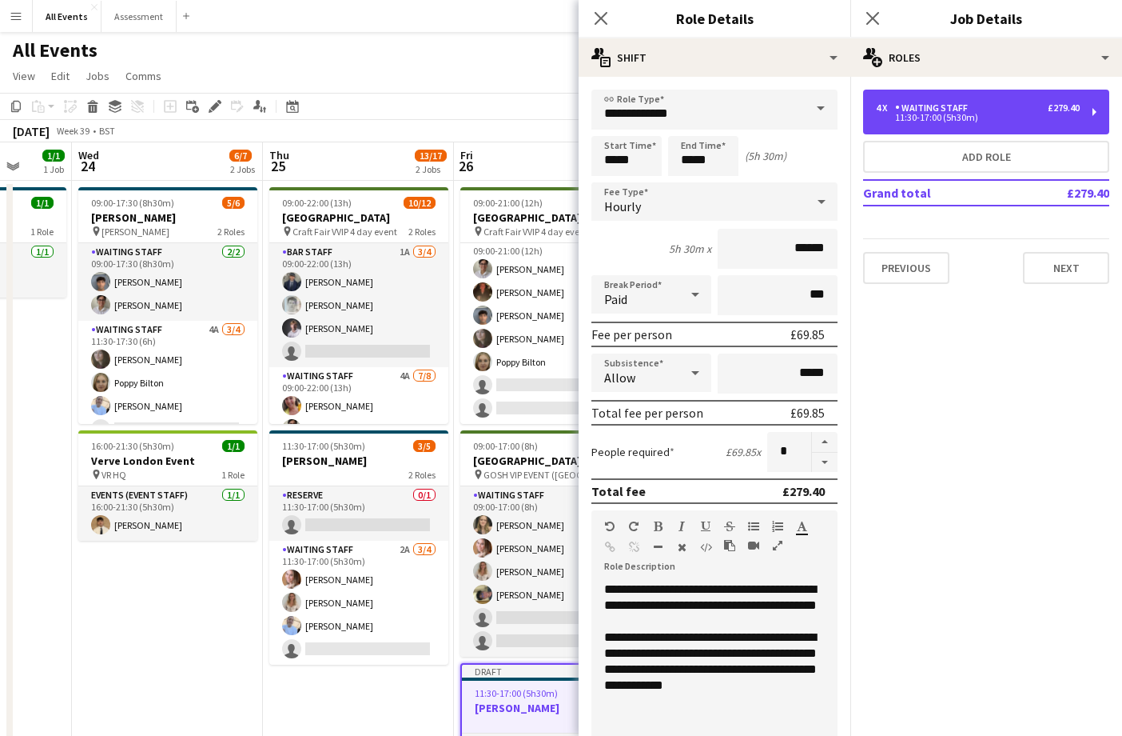
scroll to position [0, 0]
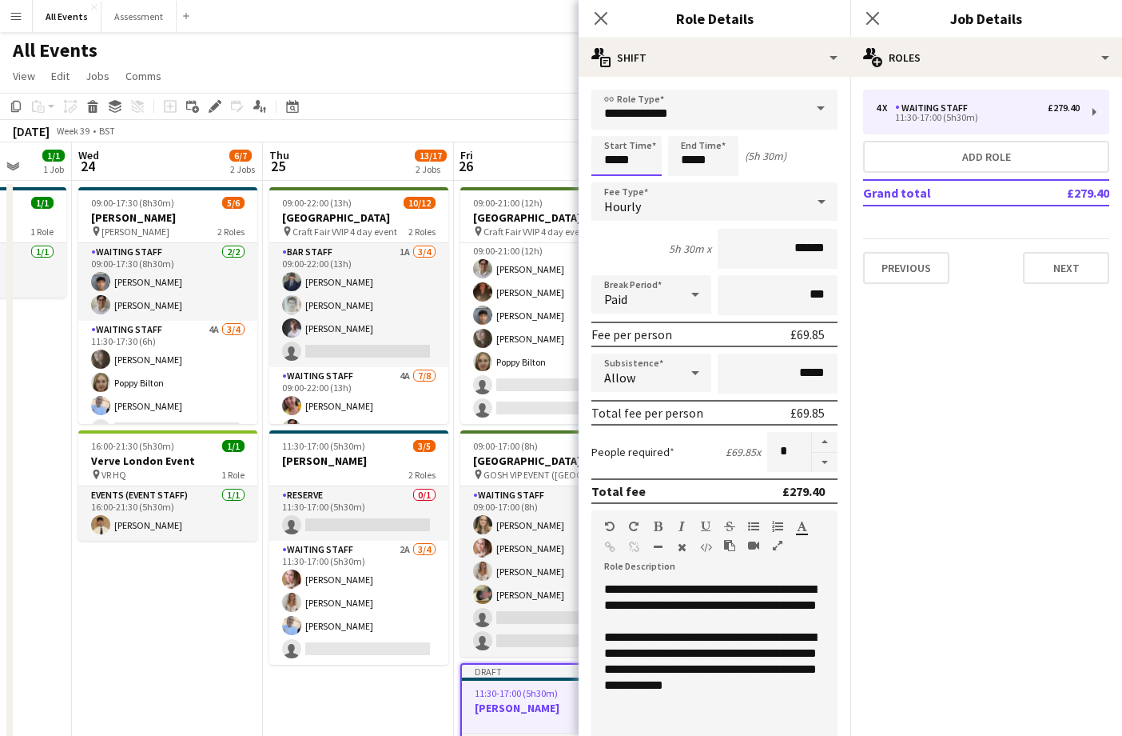
click at [608, 161] on input "*****" at bounding box center [627, 156] width 70 height 40
click at [608, 183] on div at bounding box center [611, 184] width 32 height 16
type input "*****"
click at [618, 129] on div at bounding box center [611, 128] width 32 height 16
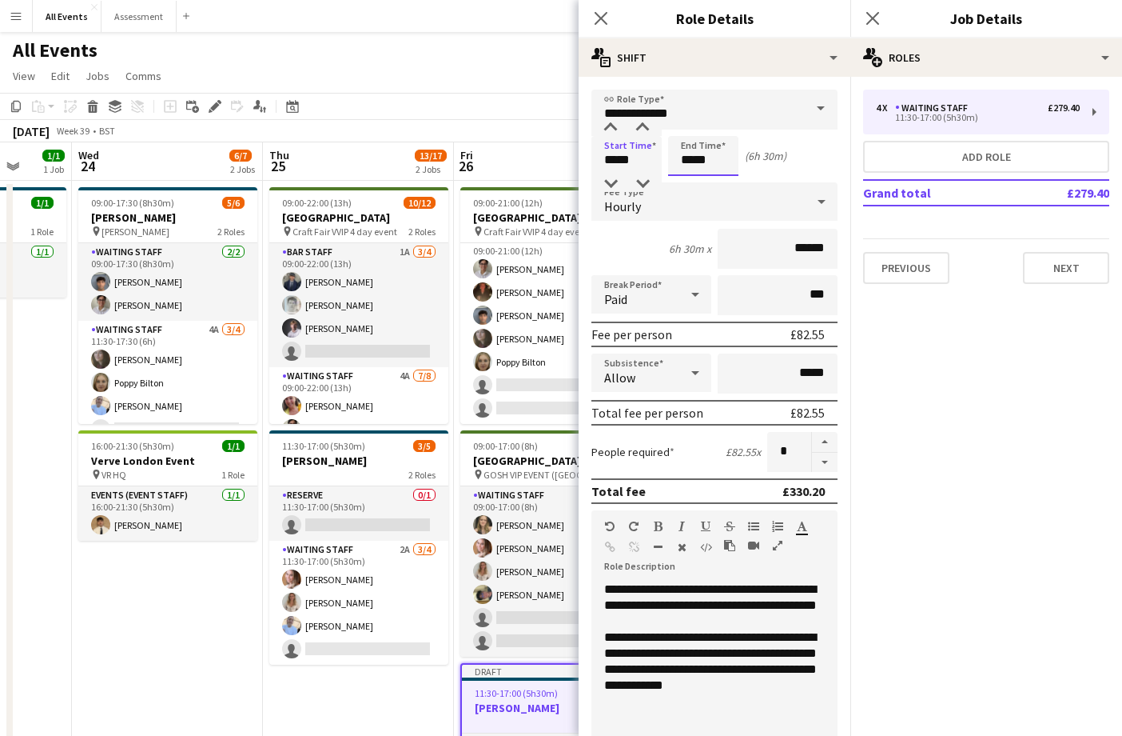
click at [679, 146] on input "*****" at bounding box center [703, 156] width 70 height 40
click at [687, 134] on div at bounding box center [688, 128] width 32 height 16
click at [684, 179] on div at bounding box center [688, 184] width 32 height 16
click at [724, 182] on div at bounding box center [720, 184] width 32 height 16
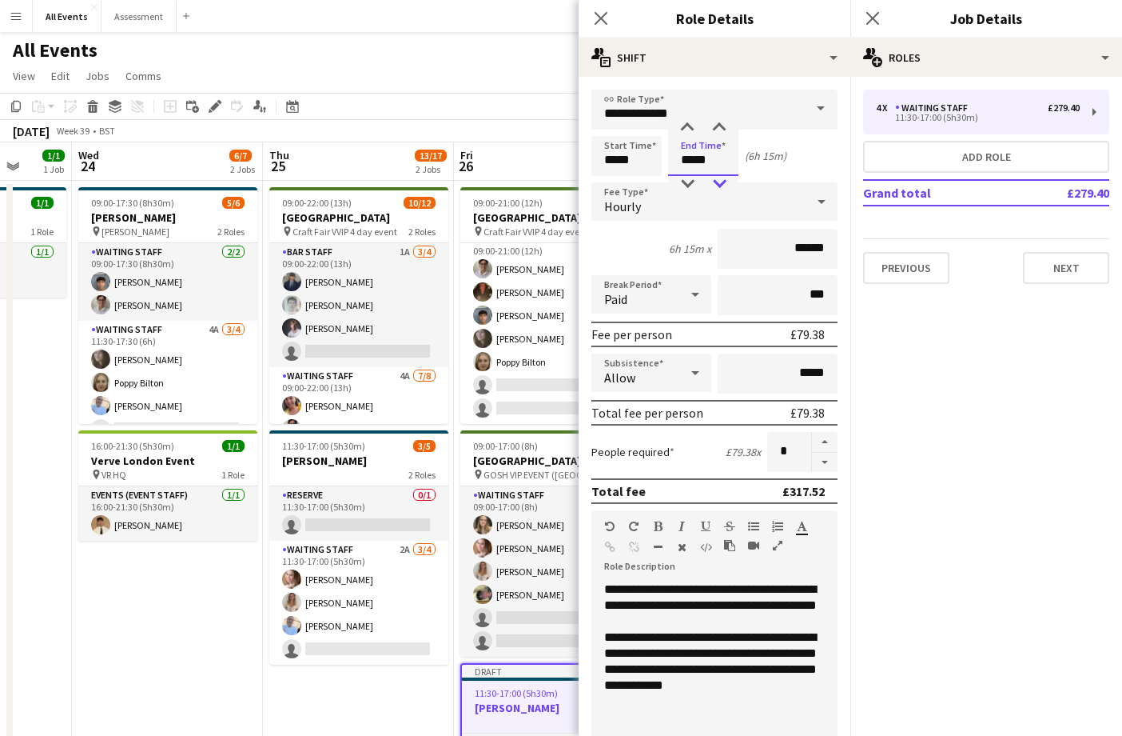
type input "*****"
click at [724, 182] on div at bounding box center [720, 184] width 32 height 16
click at [1054, 278] on button "Next" at bounding box center [1066, 268] width 86 height 32
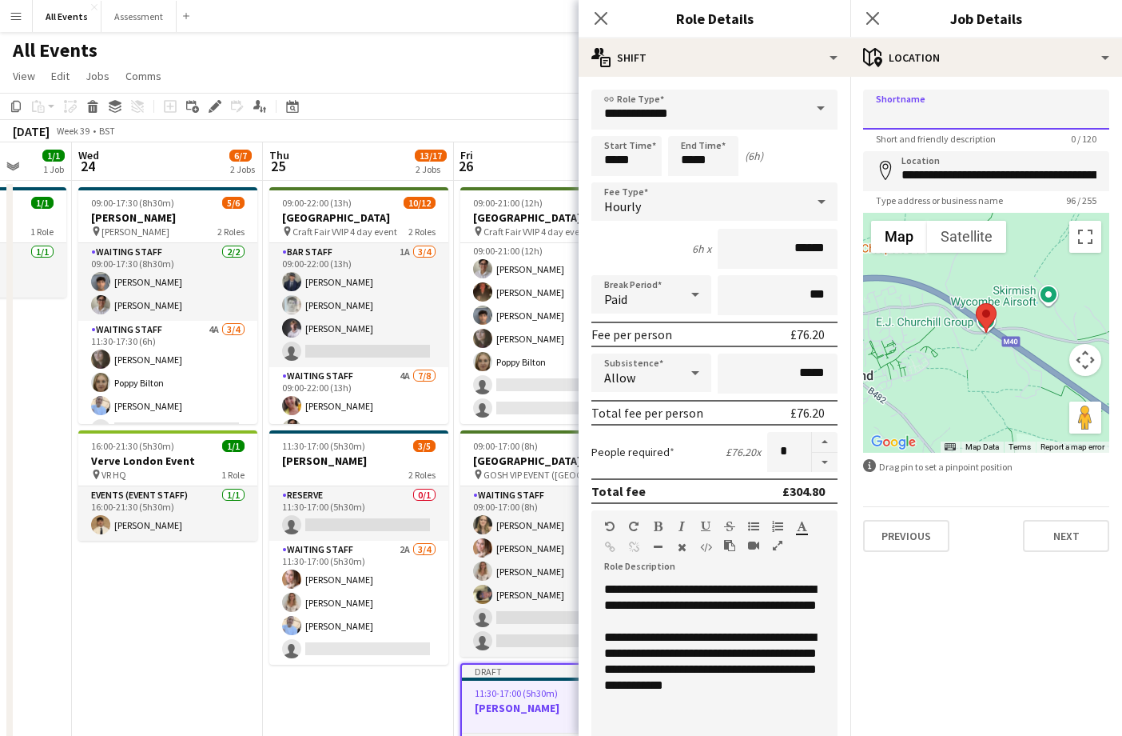
type input "*"
click at [537, 115] on app-toolbar "Copy Paste Paste Command V Paste with crew Command Shift V Paste linked Job Del…" at bounding box center [561, 106] width 1122 height 27
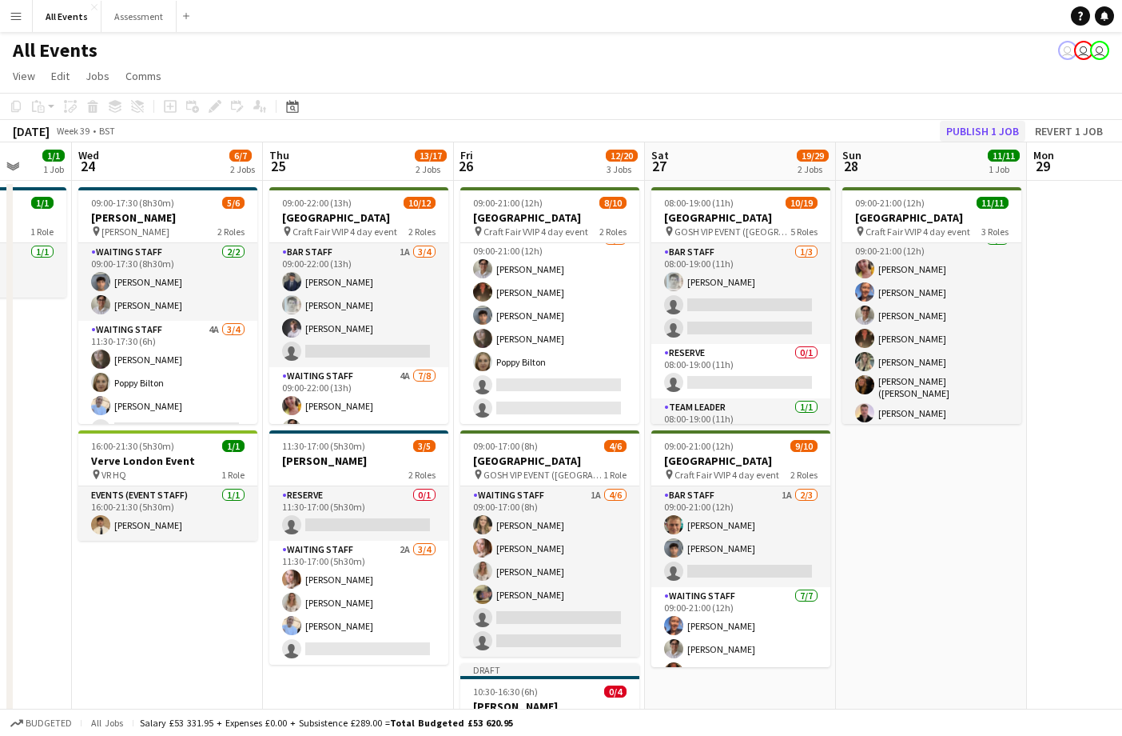
click at [985, 130] on button "Publish 1 job" at bounding box center [983, 131] width 86 height 21
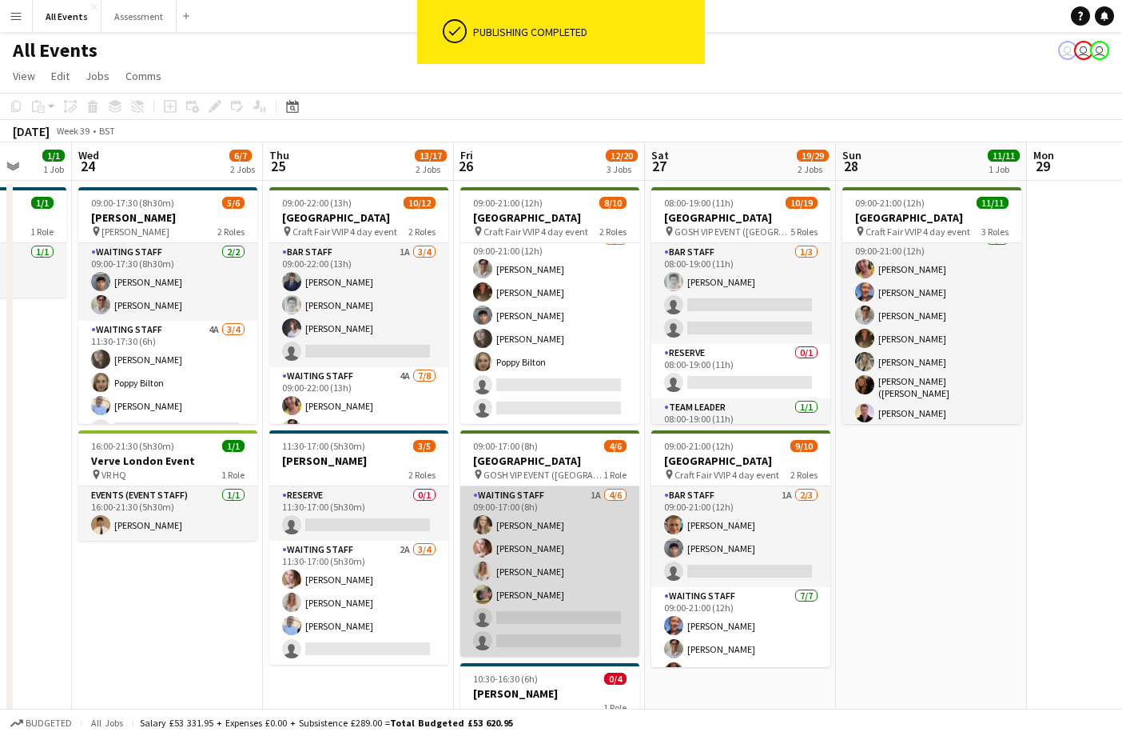
click at [592, 596] on app-card-role "Waiting Staff 1A 4/6 09:00-17:00 (8h) Francesca McDonald Grace Reilly Isobel Cr…" at bounding box center [550, 571] width 179 height 170
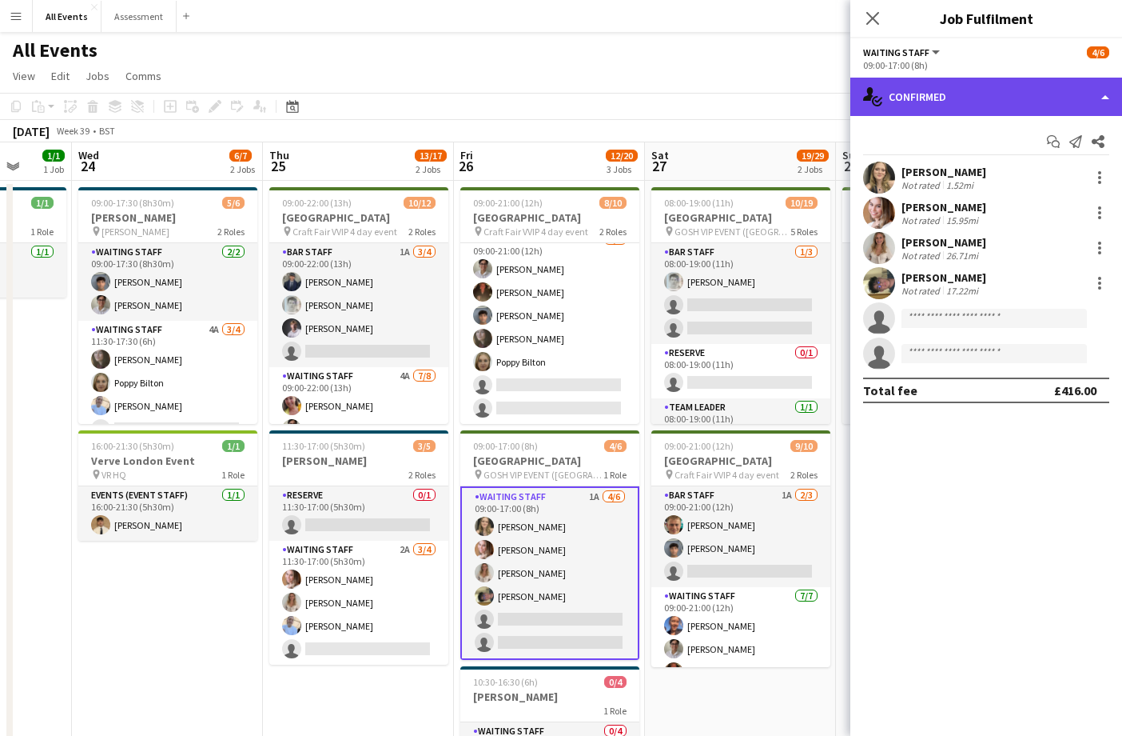
click at [957, 103] on div "single-neutral-actions-check-2 Confirmed" at bounding box center [987, 97] width 272 height 38
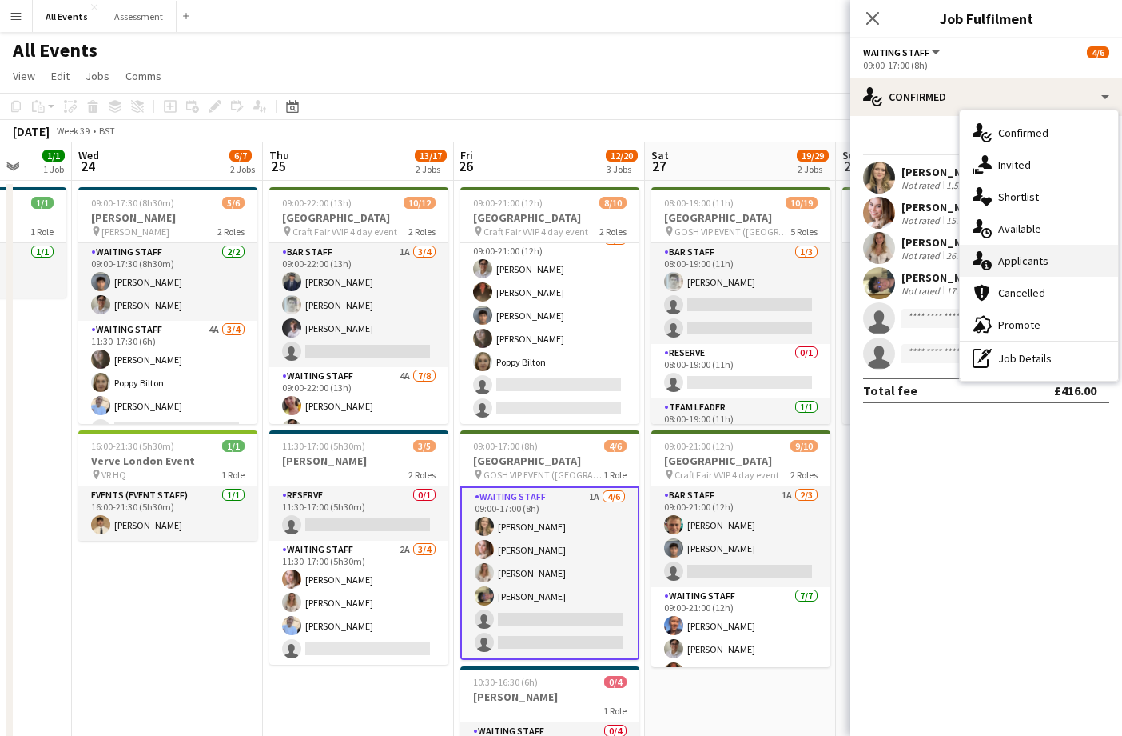
click at [1031, 252] on div "single-neutral-actions-information Applicants" at bounding box center [1039, 261] width 158 height 32
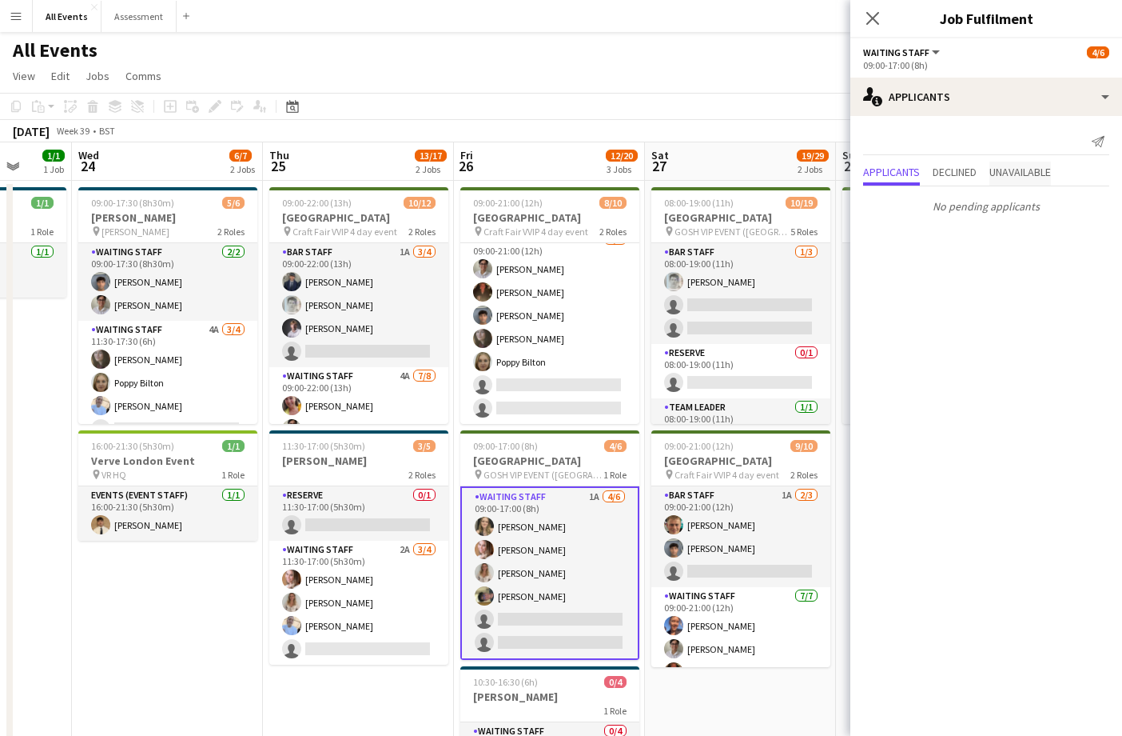
click at [1019, 161] on span "Unavailable" at bounding box center [1021, 173] width 62 height 24
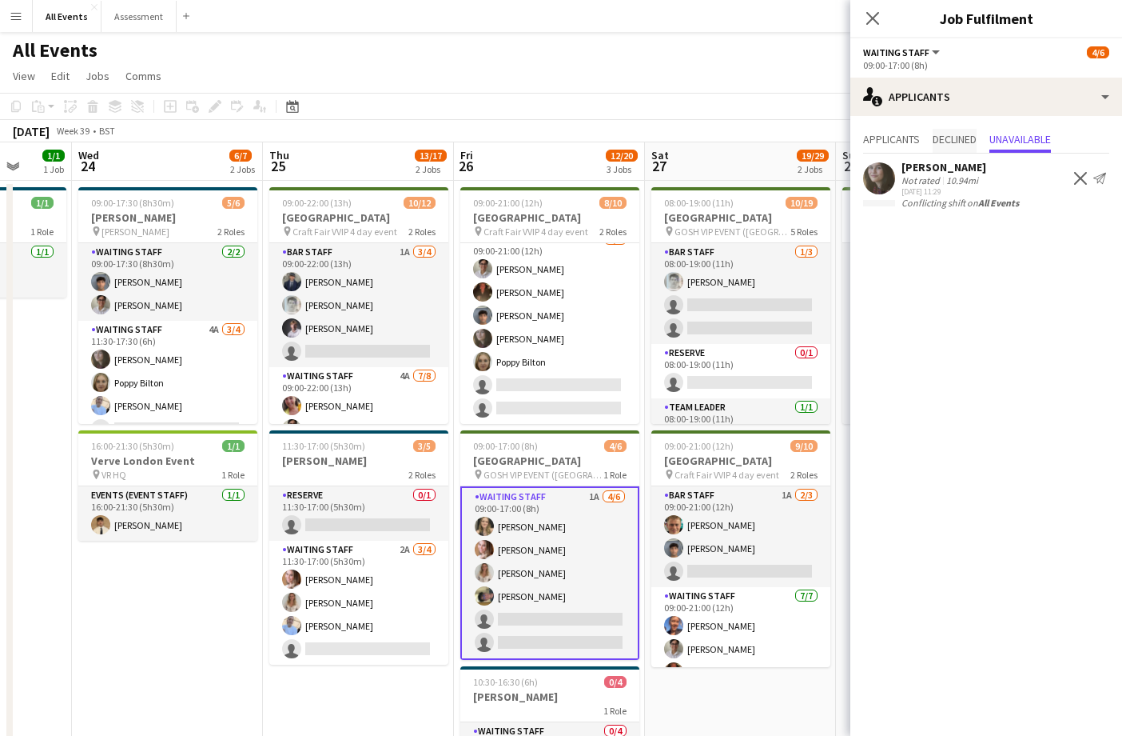
click at [955, 139] on span "Declined" at bounding box center [955, 139] width 44 height 11
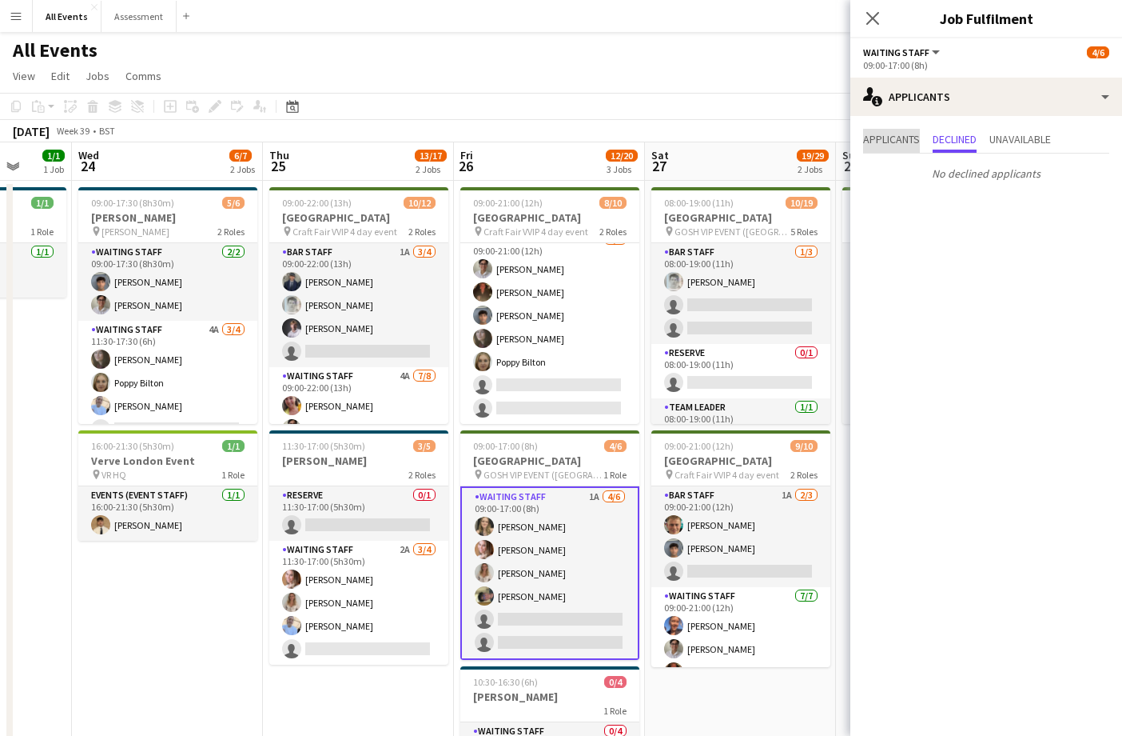
click at [903, 138] on span "Applicants" at bounding box center [891, 139] width 57 height 11
click at [1012, 142] on span "Unavailable" at bounding box center [1021, 139] width 62 height 11
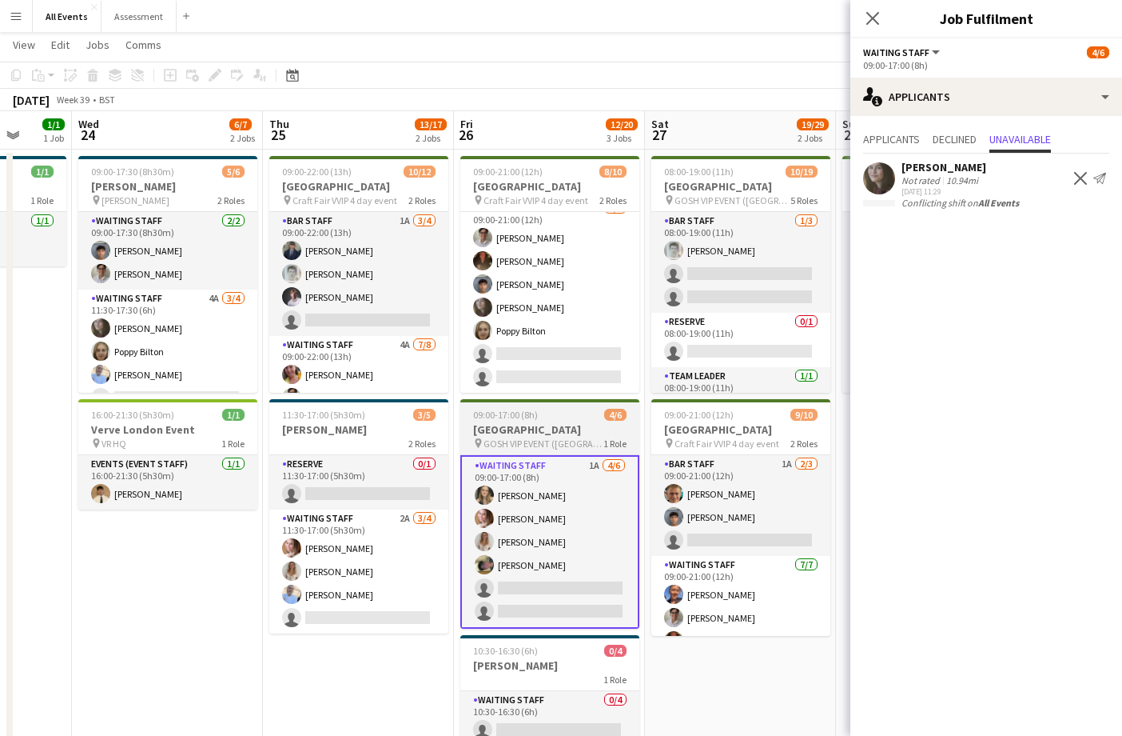
scroll to position [108, 0]
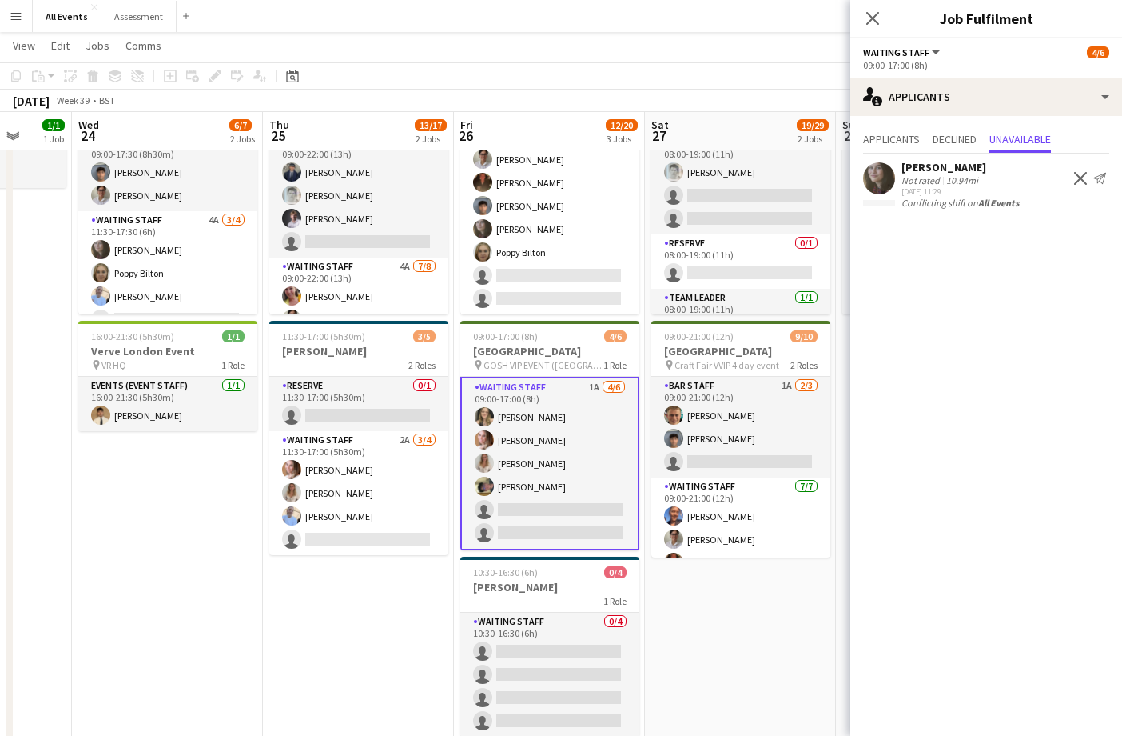
click at [568, 437] on app-card-role "Waiting Staff 1A 4/6 09:00-17:00 (8h) Francesca McDonald Grace Reilly Isobel Cr…" at bounding box center [550, 463] width 179 height 173
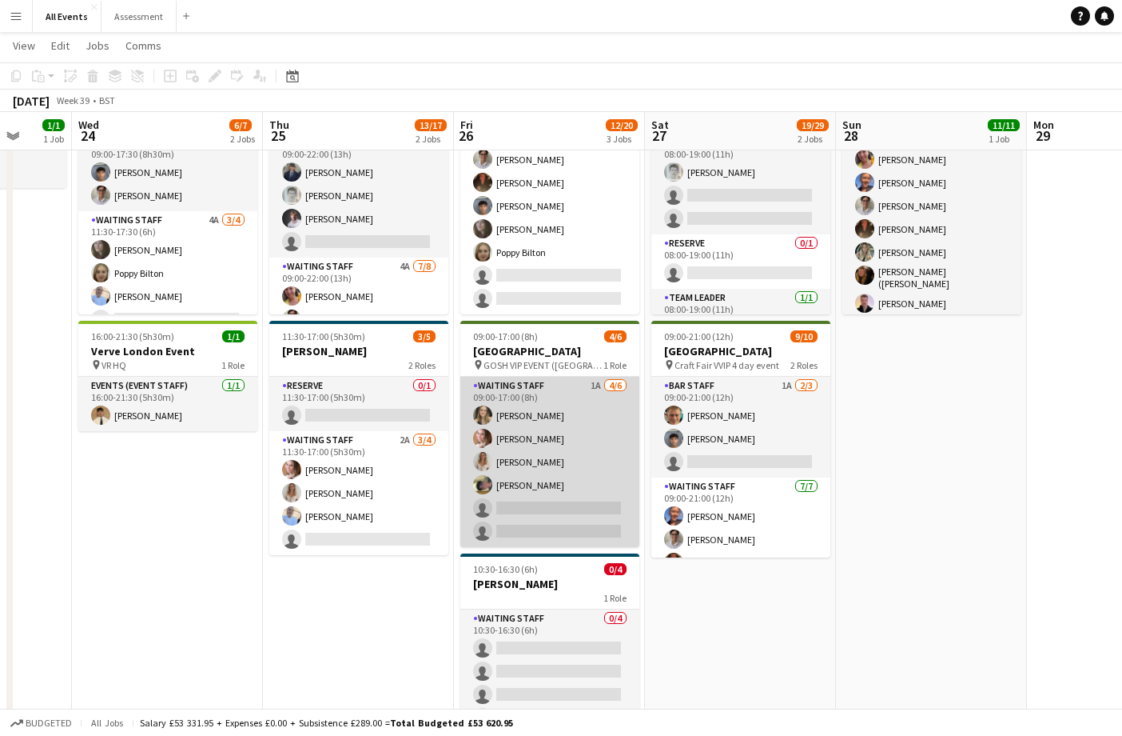
click at [540, 474] on app-card-role "Waiting Staff 1A 4/6 09:00-17:00 (8h) Francesca McDonald Grace Reilly Isobel Cr…" at bounding box center [550, 462] width 179 height 170
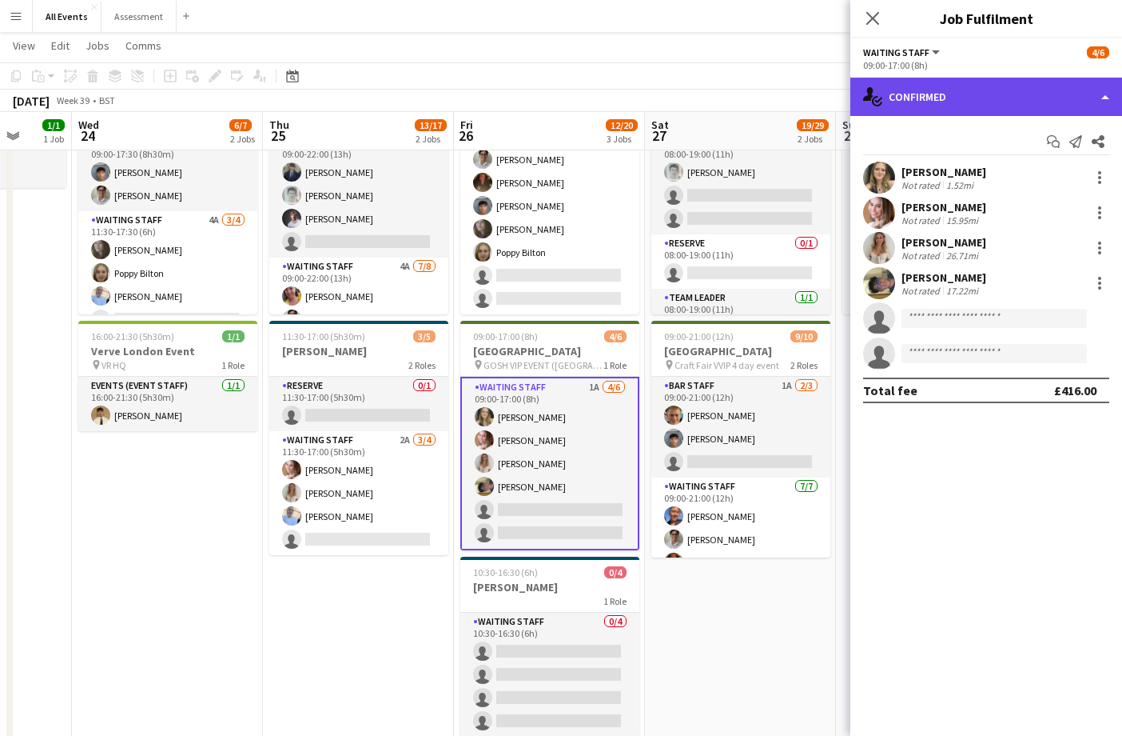
click at [1009, 94] on div "single-neutral-actions-check-2 Confirmed" at bounding box center [987, 97] width 272 height 38
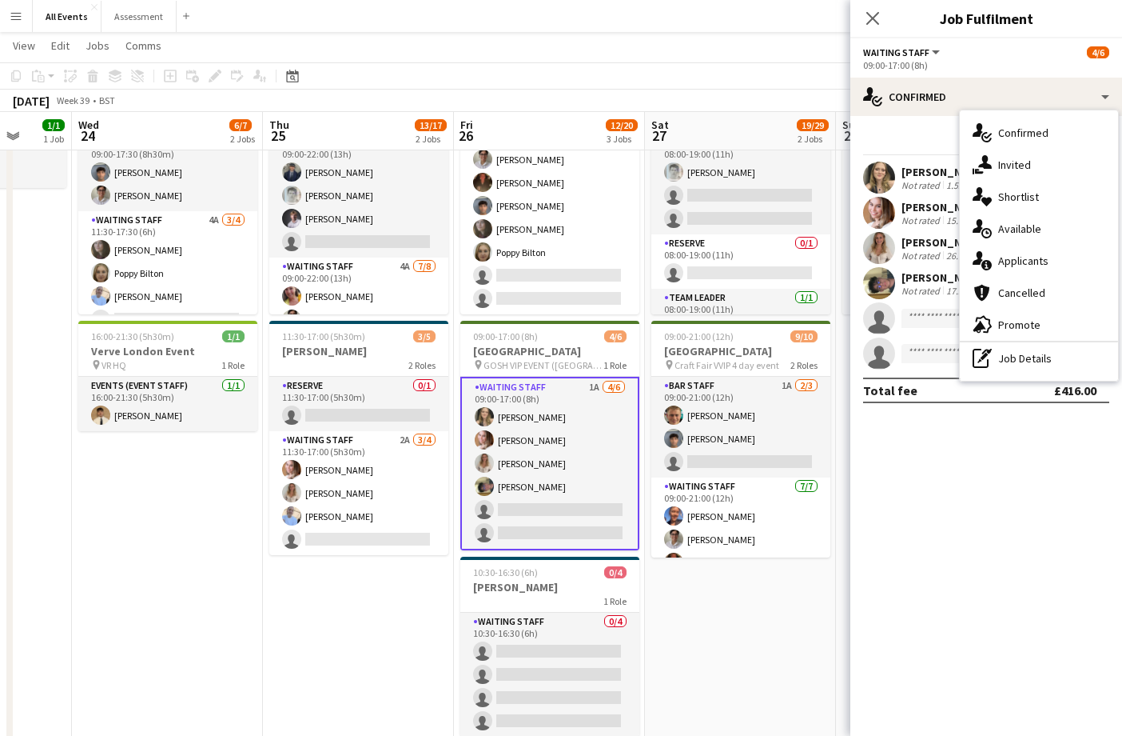
click at [1042, 268] on div "single-neutral-actions-information Applicants" at bounding box center [1039, 261] width 158 height 32
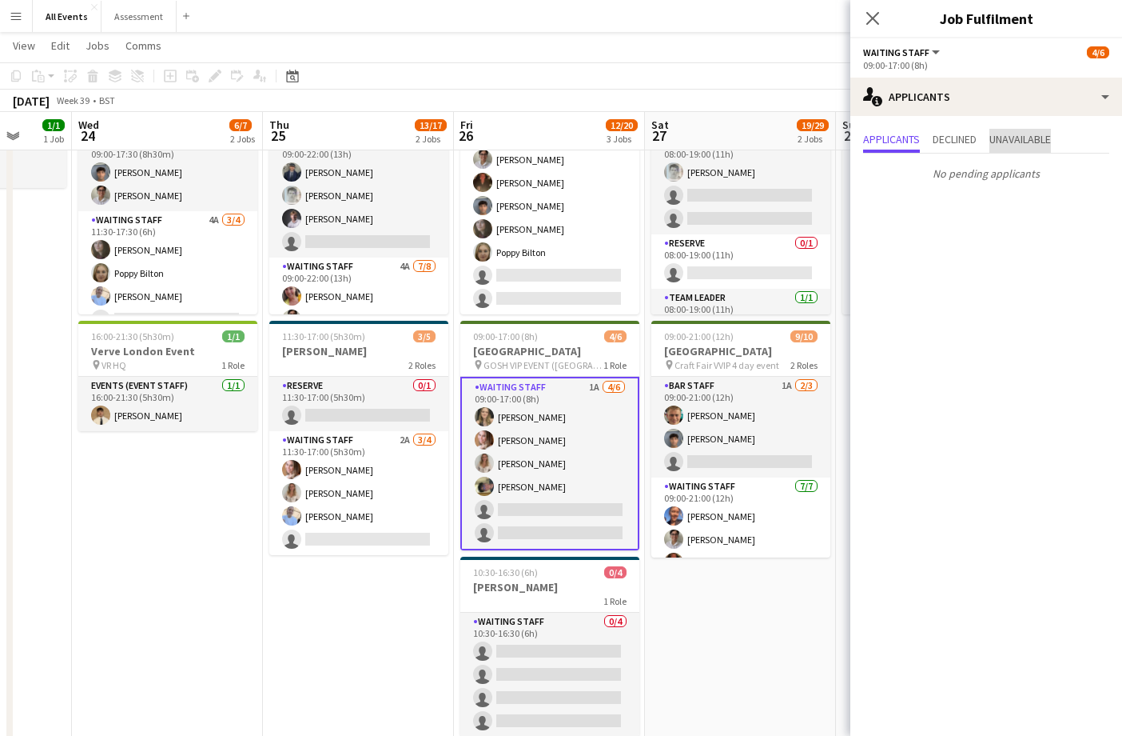
click at [1031, 129] on span "Unavailable" at bounding box center [1021, 141] width 62 height 24
click at [911, 130] on span "Applicants" at bounding box center [891, 141] width 57 height 24
click at [502, 42] on app-page-menu "View Day view expanded Day view collapsed Month view Date picker Jump to today …" at bounding box center [561, 47] width 1122 height 30
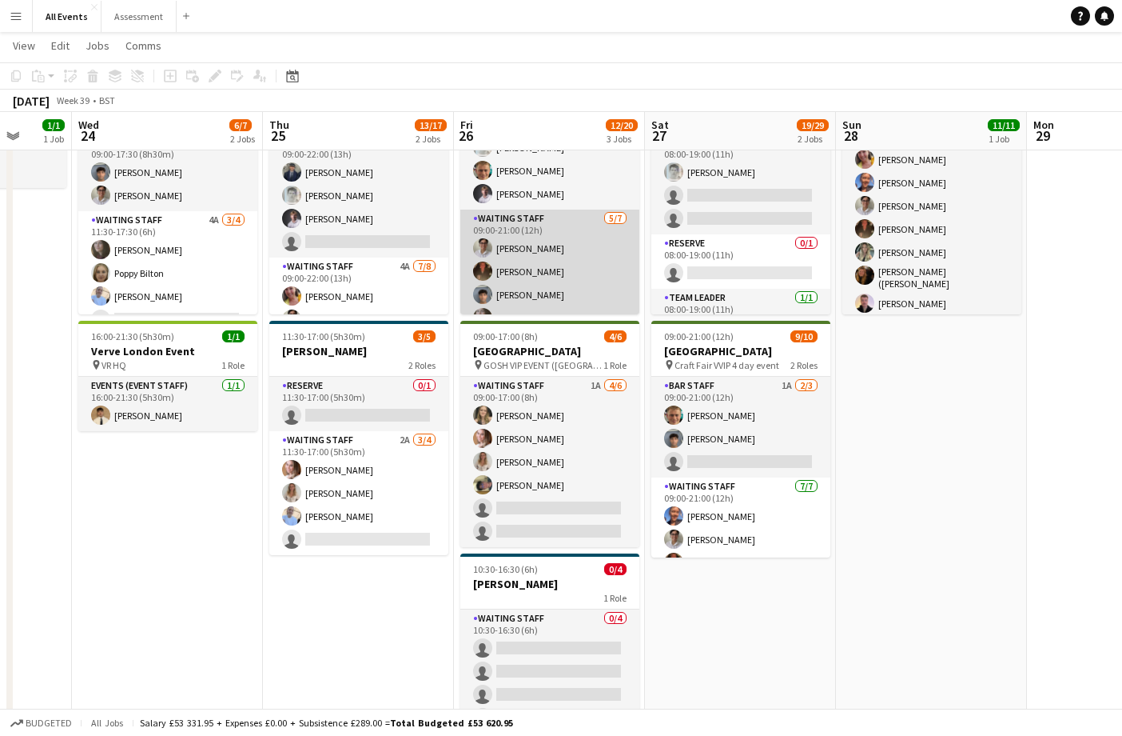
scroll to position [17, 0]
